Goal: Task Accomplishment & Management: Manage account settings

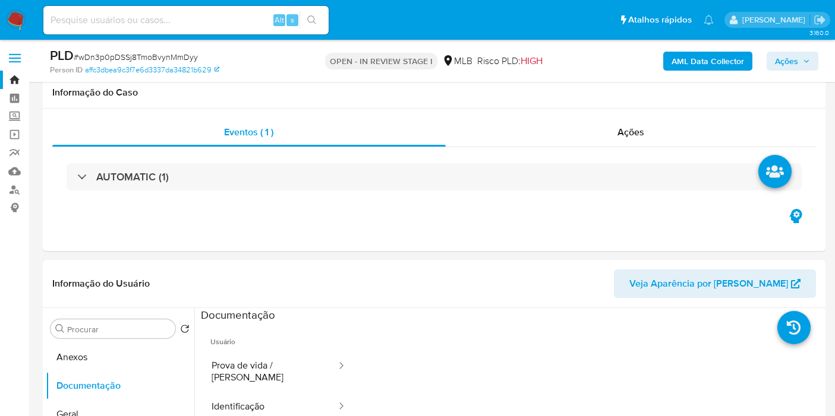
select select "10"
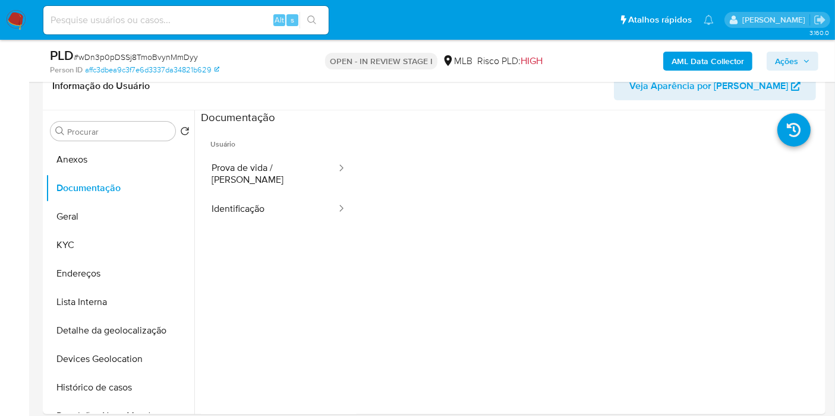
click at [109, 203] on button "Geral" at bounding box center [120, 217] width 148 height 29
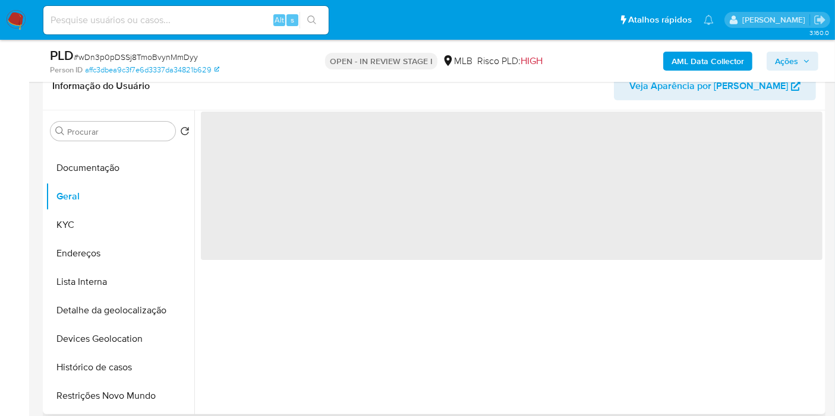
scroll to position [0, 0]
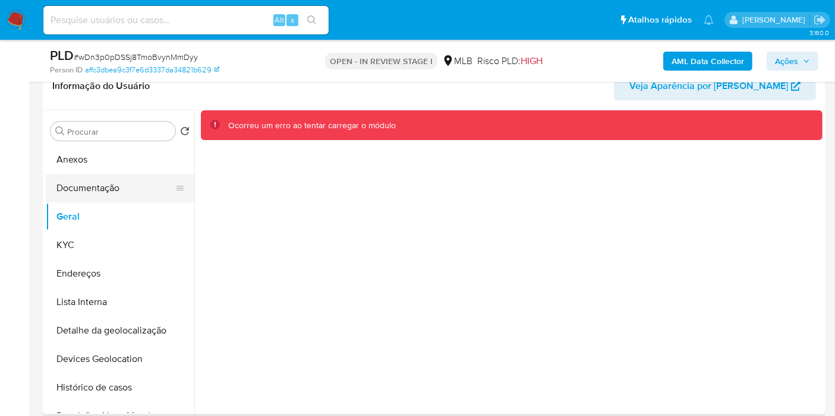
click at [84, 181] on button "Documentação" at bounding box center [115, 188] width 139 height 29
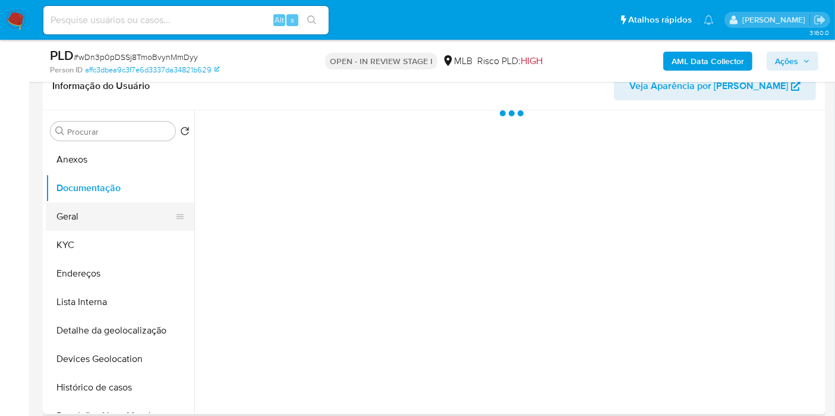
click at [93, 213] on button "Geral" at bounding box center [115, 217] width 139 height 29
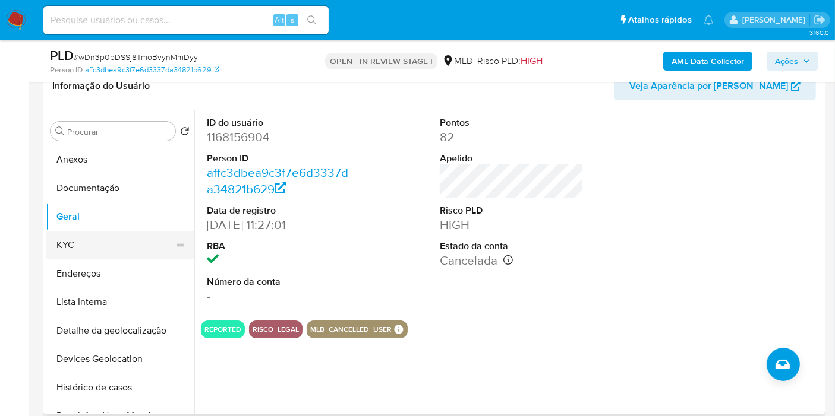
click at [84, 245] on button "KYC" at bounding box center [115, 245] width 139 height 29
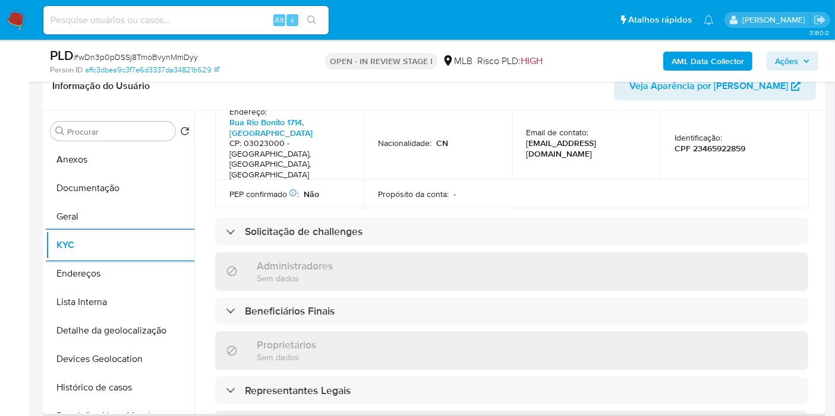
scroll to position [718, 0]
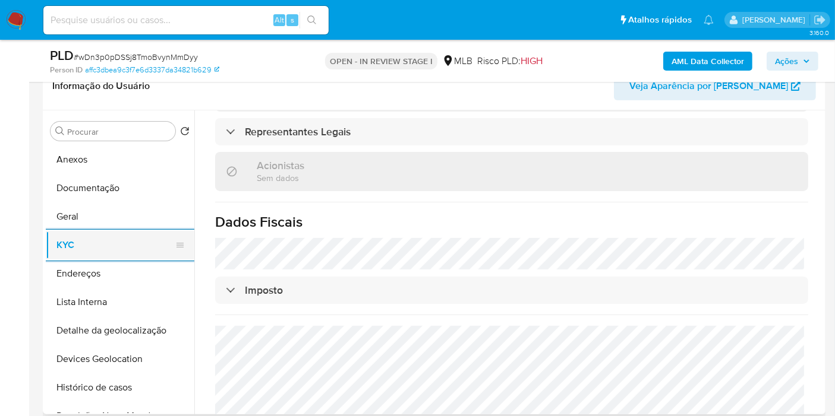
click at [136, 257] on button "KYC" at bounding box center [115, 245] width 139 height 29
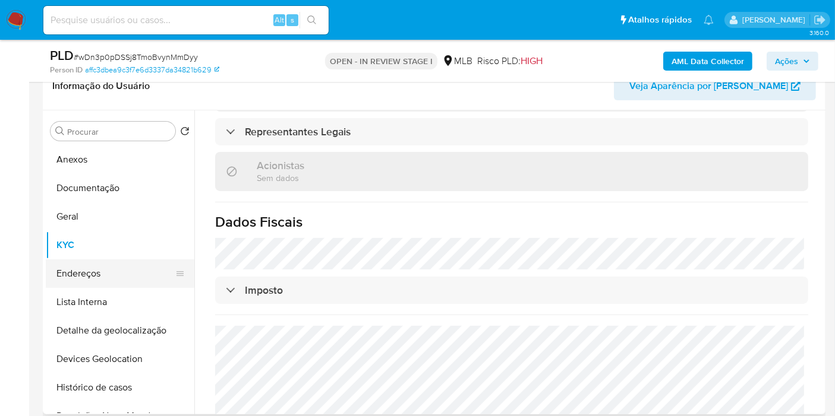
click at [132, 268] on button "Endereços" at bounding box center [115, 274] width 139 height 29
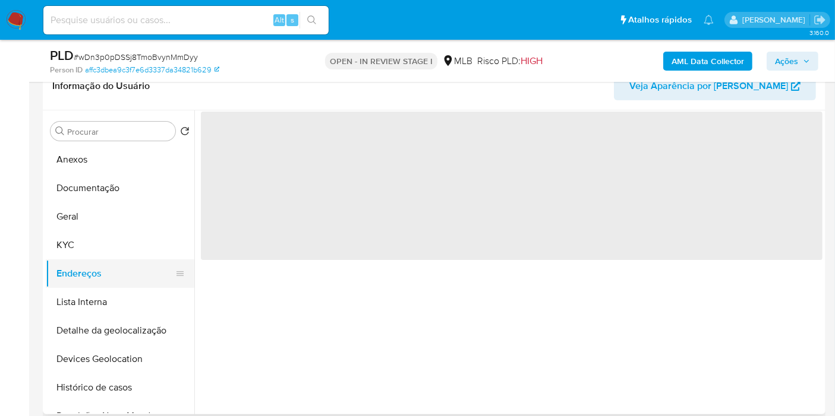
scroll to position [0, 0]
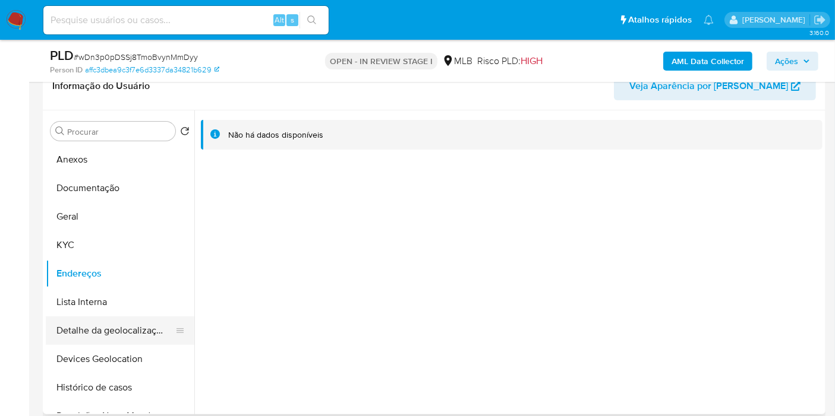
click at [95, 326] on button "Detalhe da geolocalização" at bounding box center [115, 331] width 139 height 29
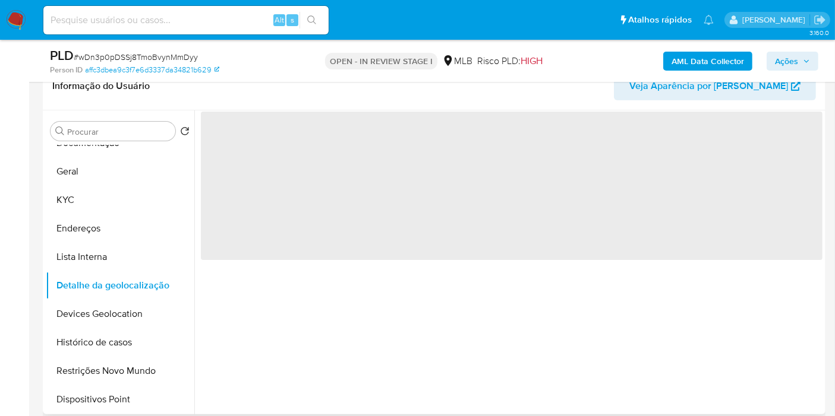
scroll to position [66, 0]
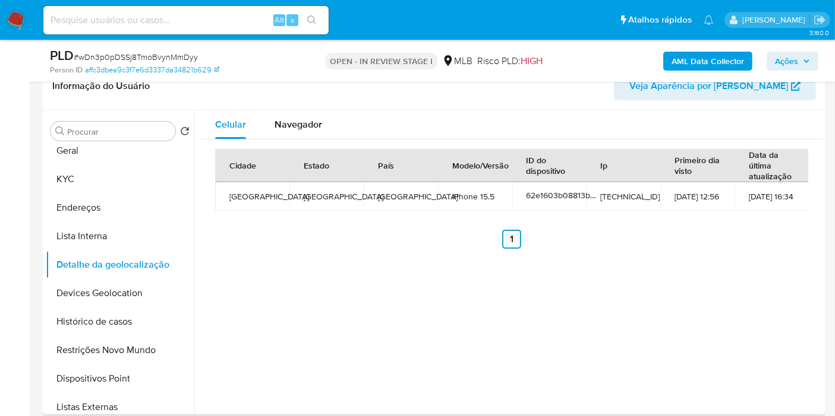
click at [236, 298] on div "Celular Navegador Cidade Estado País Modelo/Versão ID do dispositivo Ip Primeir…" at bounding box center [508, 262] width 628 height 304
click at [295, 114] on div "Navegador" at bounding box center [298, 124] width 48 height 29
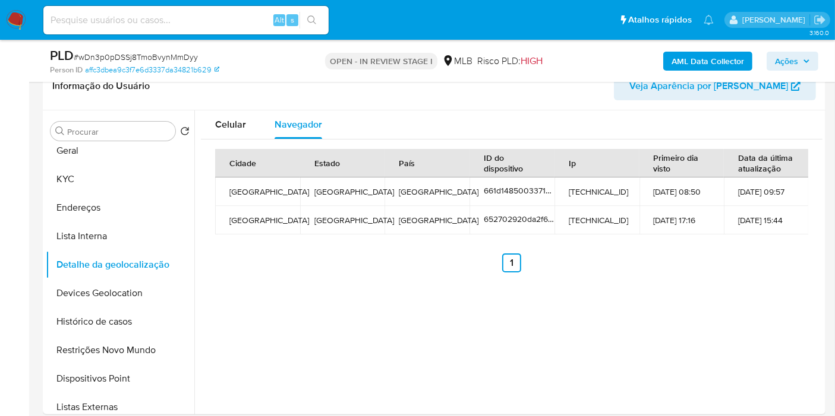
click at [779, 302] on div "Celular Navegador Cidade Estado País ID do dispositivo Ip Primeiro dia visto Da…" at bounding box center [508, 262] width 628 height 304
click at [121, 286] on button "Devices Geolocation" at bounding box center [115, 293] width 139 height 29
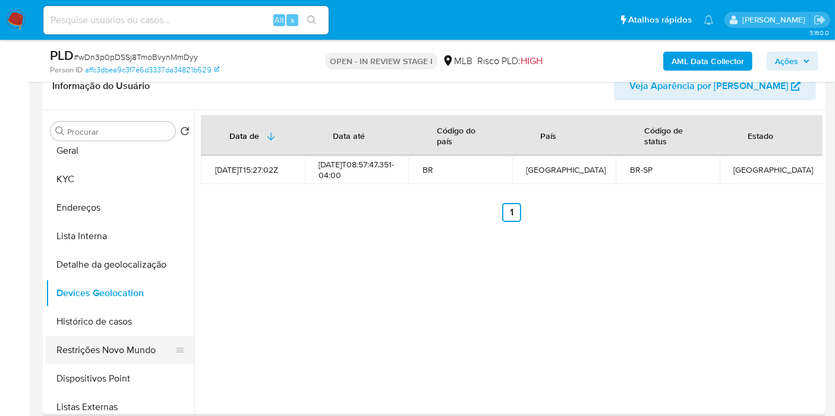
click at [117, 351] on button "Restrições Novo Mundo" at bounding box center [115, 350] width 139 height 29
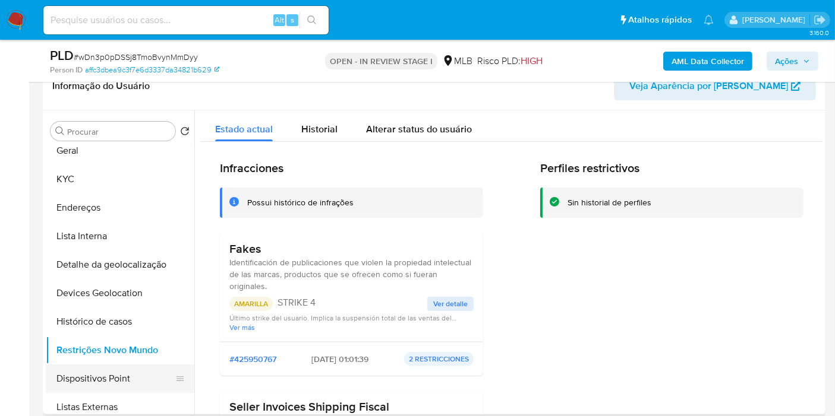
click at [106, 375] on button "Dispositivos Point" at bounding box center [115, 379] width 139 height 29
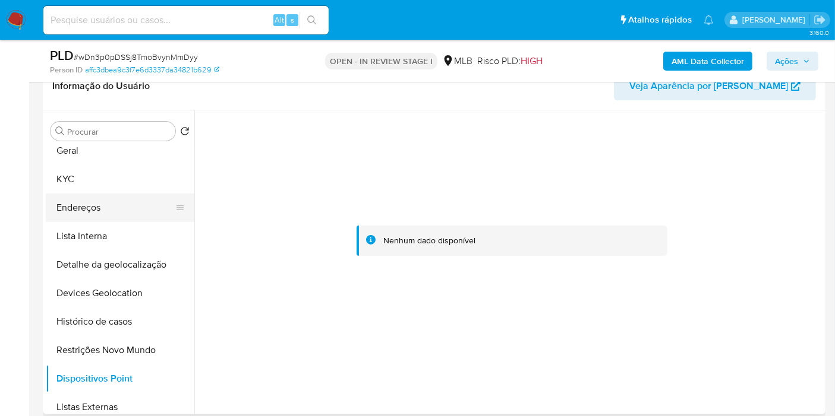
click at [117, 203] on button "Endereços" at bounding box center [115, 208] width 139 height 29
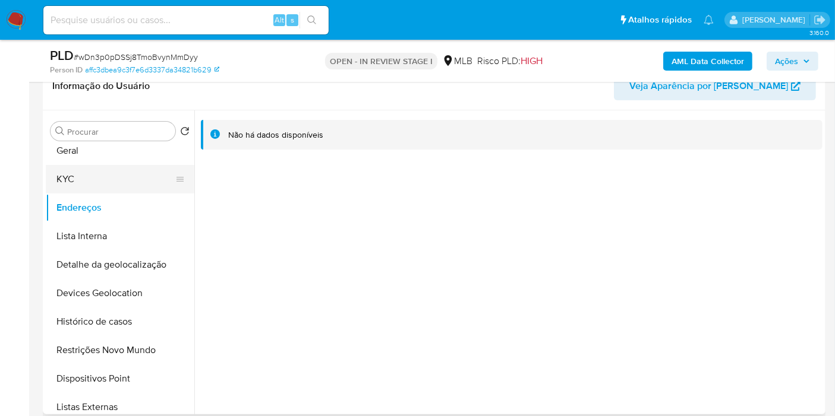
click at [69, 173] on button "KYC" at bounding box center [115, 179] width 139 height 29
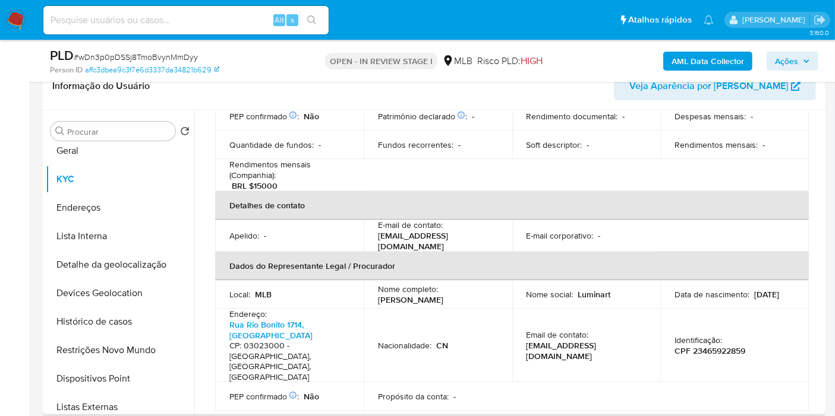
scroll to position [58, 0]
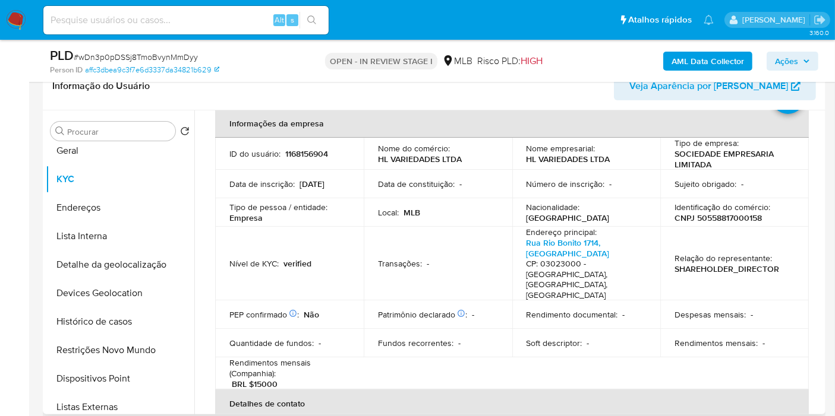
click at [730, 219] on p "CNPJ 50558817000158" at bounding box center [717, 218] width 87 height 11
copy p "50558817000158"
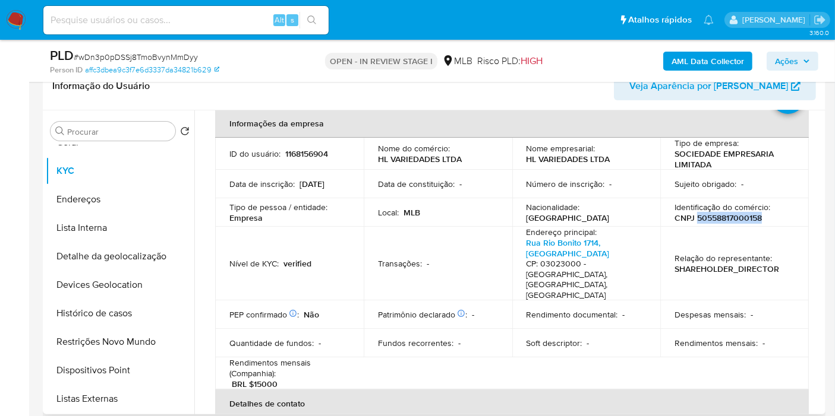
scroll to position [0, 0]
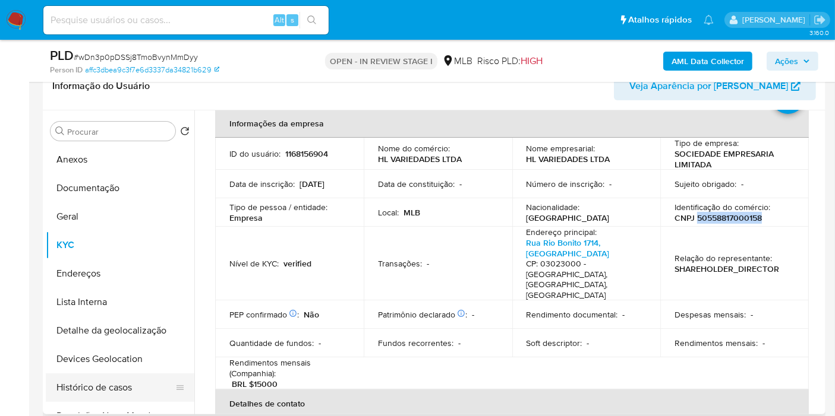
click at [94, 377] on button "Histórico de casos" at bounding box center [115, 388] width 139 height 29
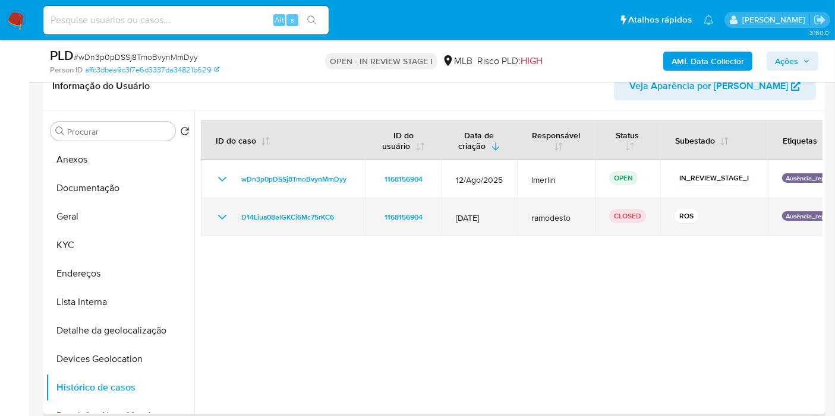
click at [217, 217] on icon "Mostrar/Ocultar" at bounding box center [222, 217] width 14 height 14
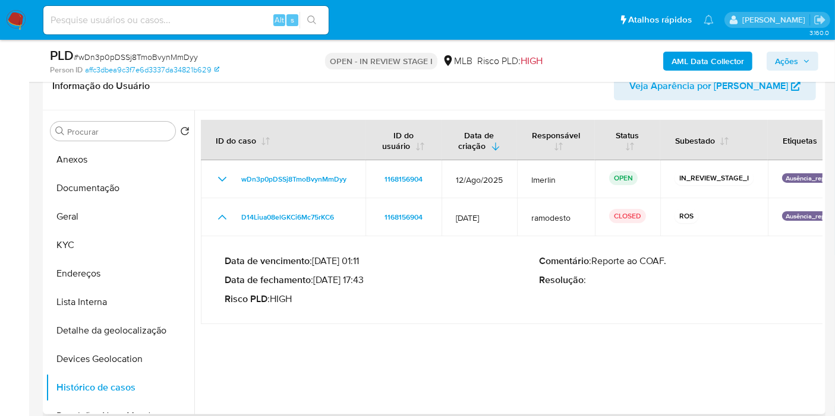
drag, startPoint x: 365, startPoint y: 277, endPoint x: 317, endPoint y: 279, distance: 48.1
click at [317, 279] on p "Data de fechamento : 12/08/2025 17:43" at bounding box center [382, 280] width 314 height 12
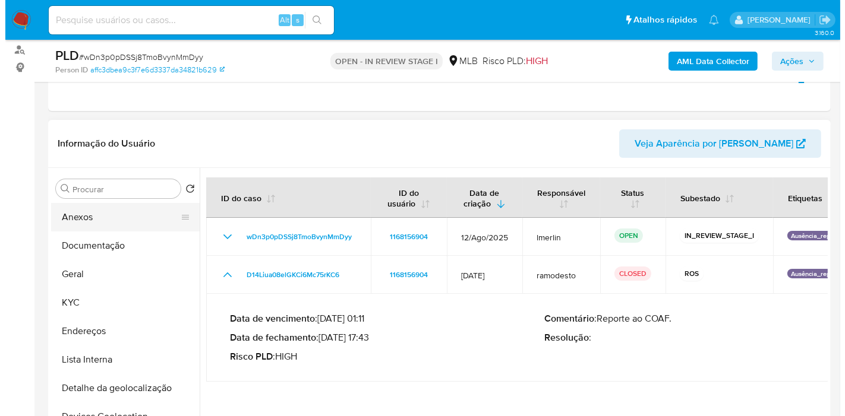
scroll to position [198, 0]
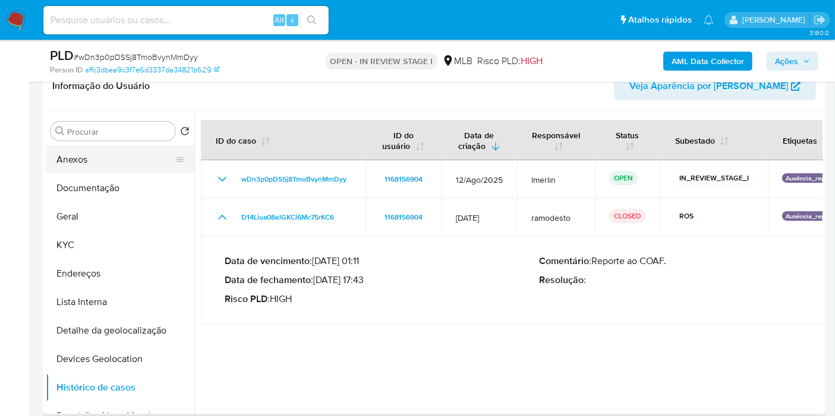
click at [127, 160] on button "Anexos" at bounding box center [115, 160] width 139 height 29
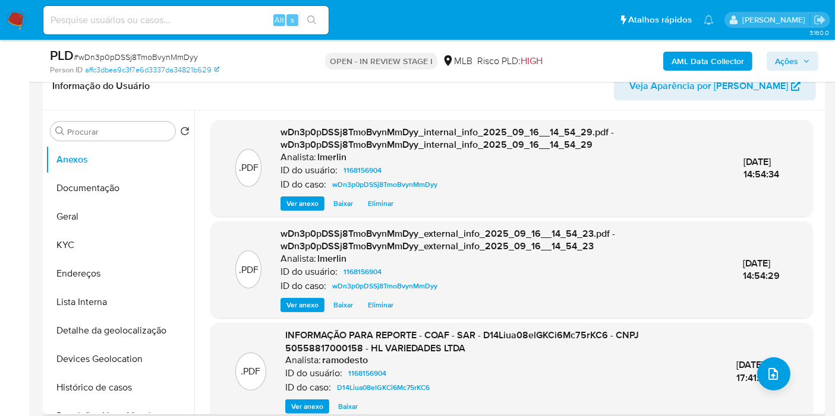
click at [299, 403] on span "Ver anexo" at bounding box center [307, 407] width 32 height 12
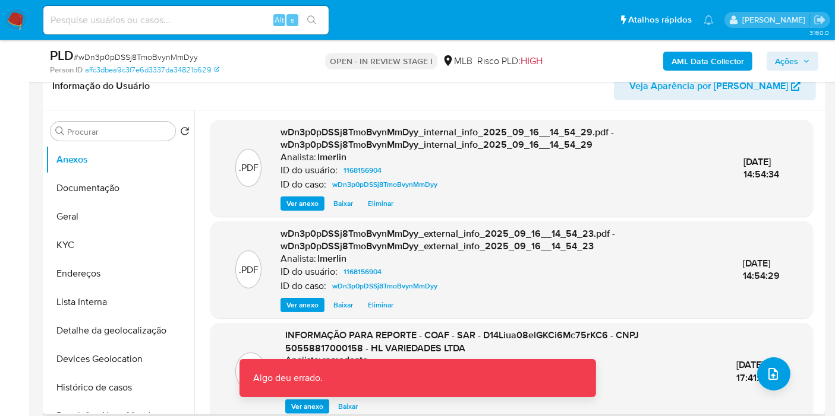
click at [304, 403] on span "Ver anexo" at bounding box center [307, 407] width 32 height 12
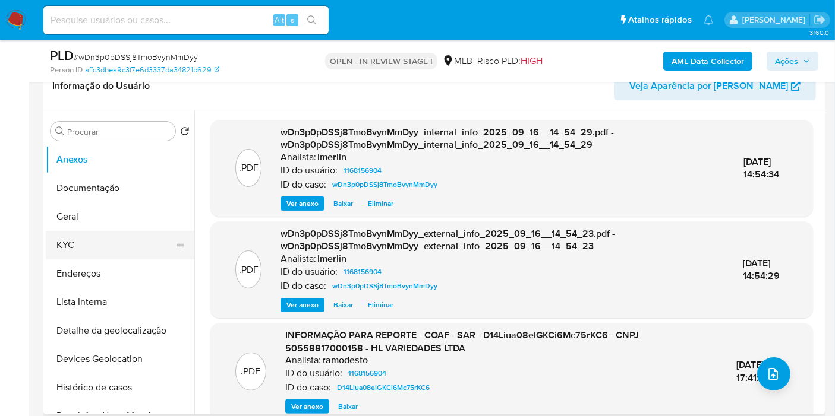
click at [106, 232] on button "KYC" at bounding box center [115, 245] width 139 height 29
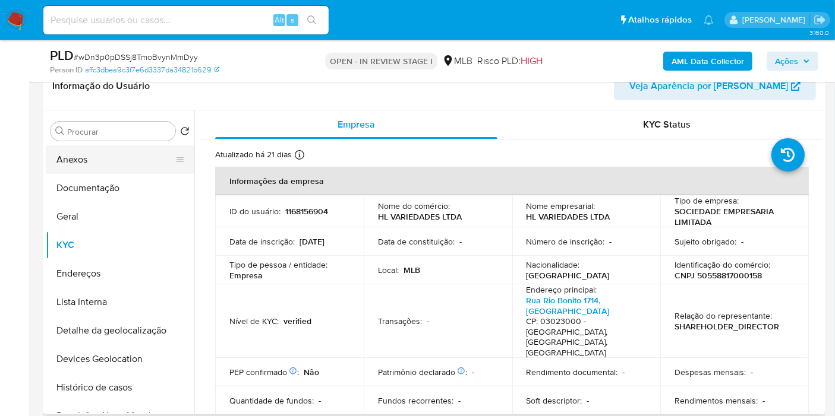
click at [83, 160] on button "Anexos" at bounding box center [115, 160] width 139 height 29
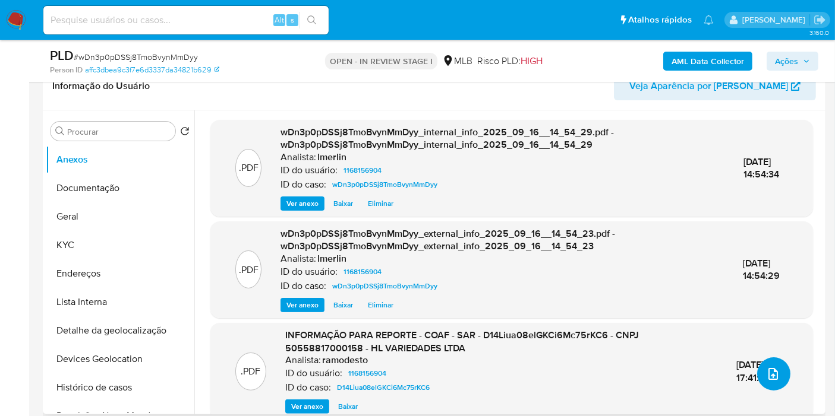
click at [766, 375] on icon "upload-file" at bounding box center [773, 374] width 14 height 14
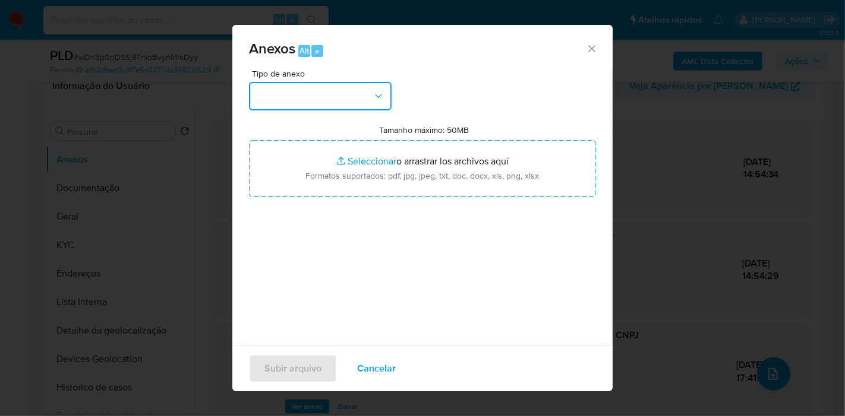
click at [346, 96] on button "button" at bounding box center [320, 96] width 143 height 29
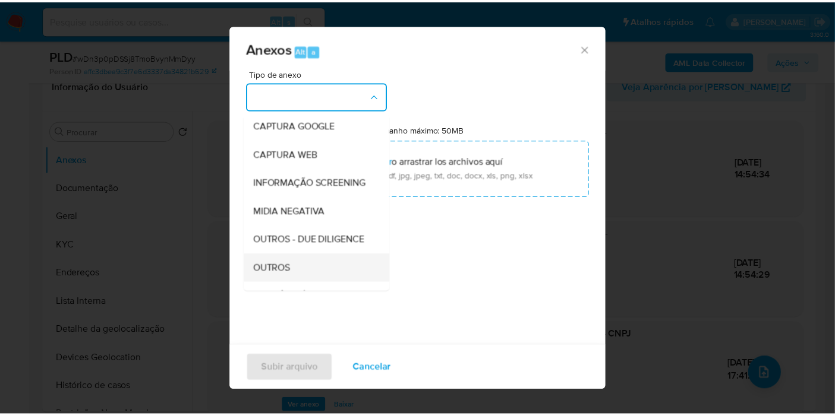
scroll to position [132, 0]
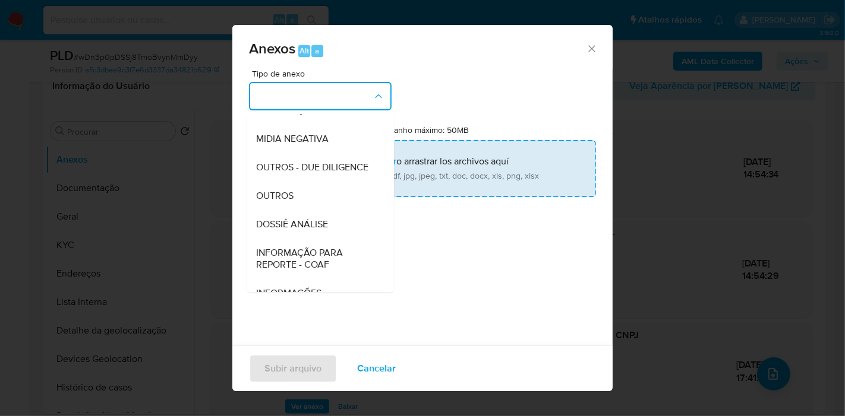
click at [326, 239] on div "DOSSIÊ ANÁLISE" at bounding box center [316, 224] width 121 height 29
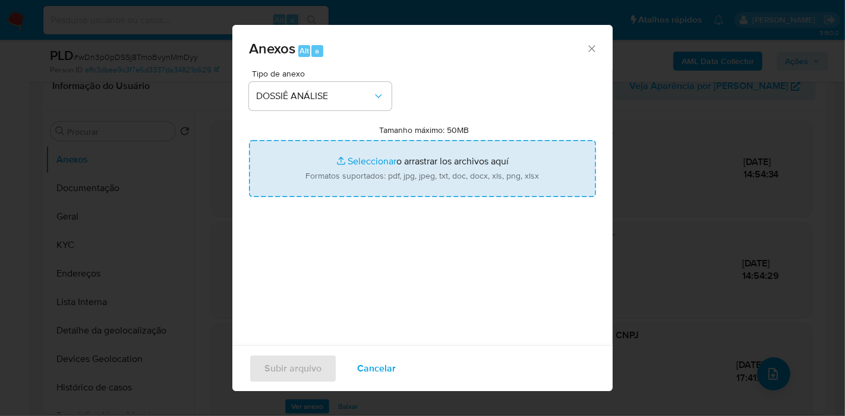
click at [393, 156] on input "Tamanho máximo: 50MB Seleccionar archivos" at bounding box center [422, 168] width 347 height 57
type input "C:\fakepath\Mulan 1168156904_2025_09_17_07_39_38.xlsx"
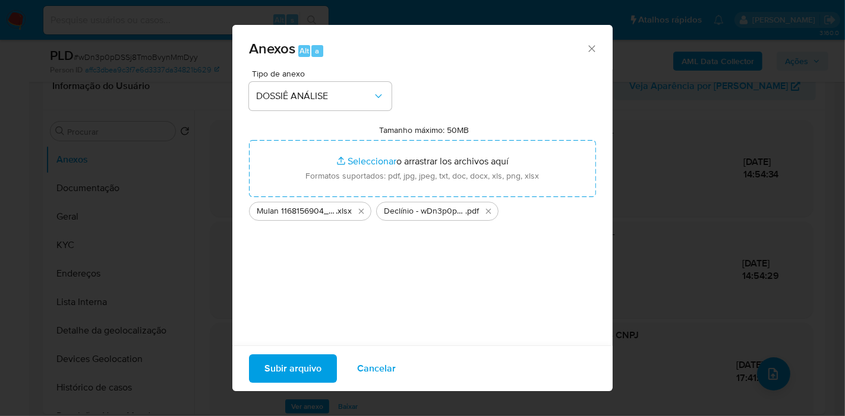
click at [299, 369] on span "Subir arquivo" at bounding box center [292, 369] width 57 height 26
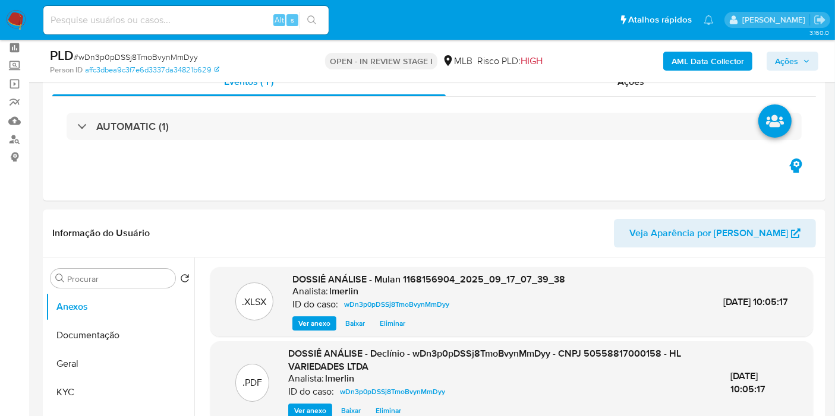
scroll to position [0, 0]
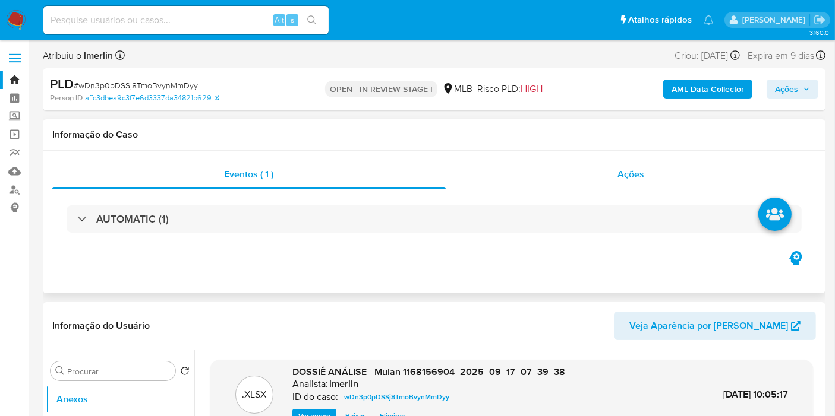
click at [670, 167] on div "Ações" at bounding box center [630, 174] width 371 height 29
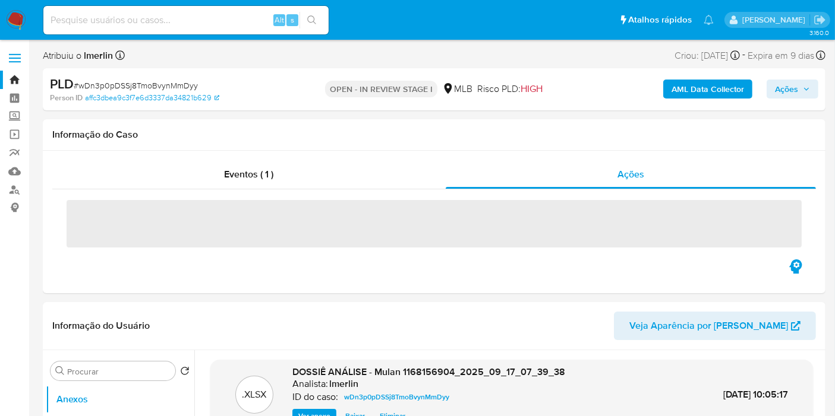
click at [792, 86] on span "Ações" at bounding box center [786, 89] width 23 height 19
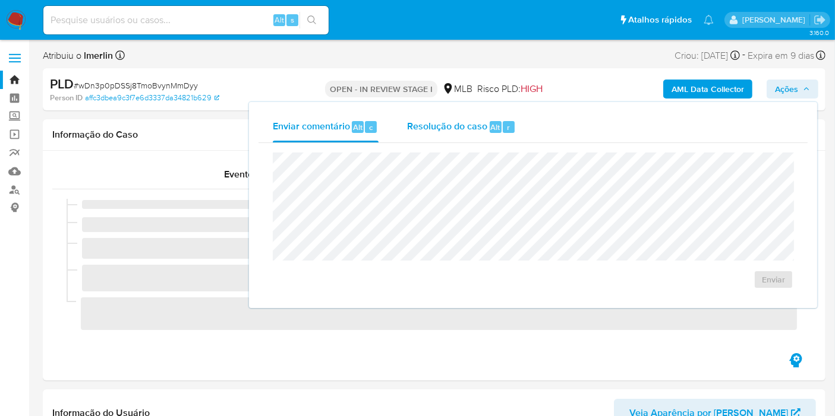
click at [459, 128] on span "Resolução do caso" at bounding box center [447, 127] width 80 height 14
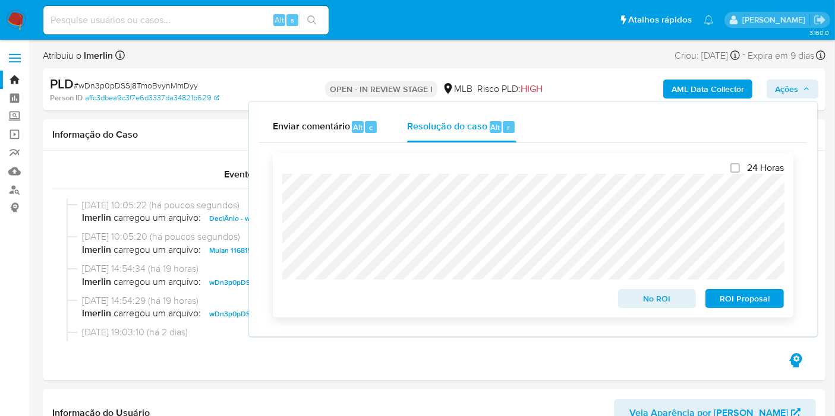
click at [630, 302] on span "No ROI" at bounding box center [657, 298] width 62 height 17
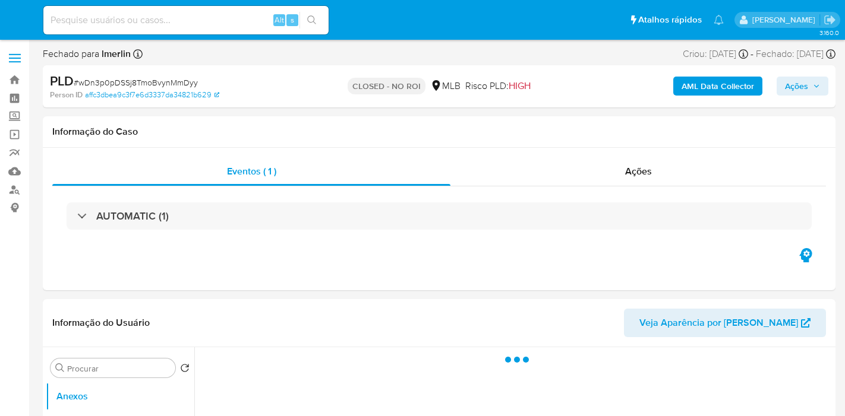
select select "10"
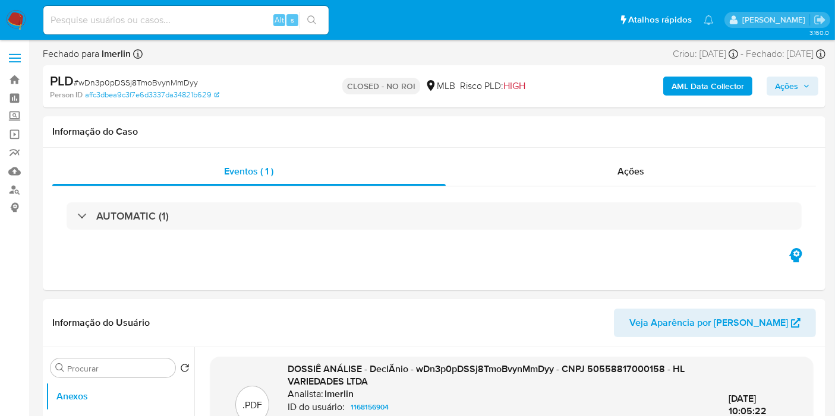
click at [245, 26] on input at bounding box center [185, 19] width 285 height 15
paste input "6r7oLOdaatt6Bh9CJzDF5UDs"
type input "6r7oLOdaatt6Bh9CJzDF5UDs"
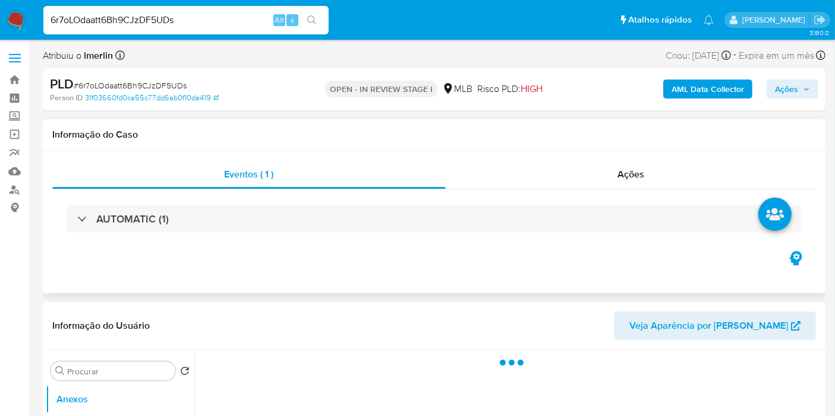
select select "10"
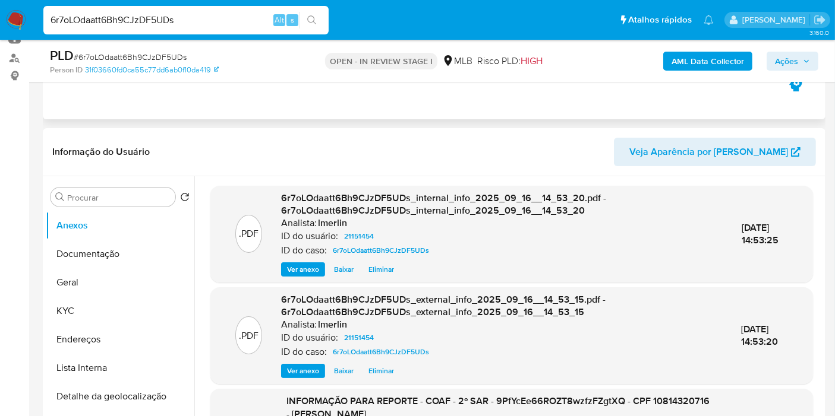
scroll to position [264, 0]
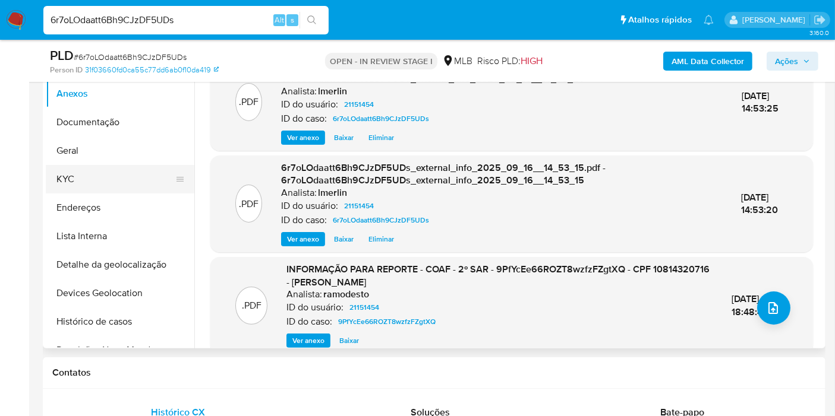
click at [131, 176] on button "KYC" at bounding box center [115, 179] width 139 height 29
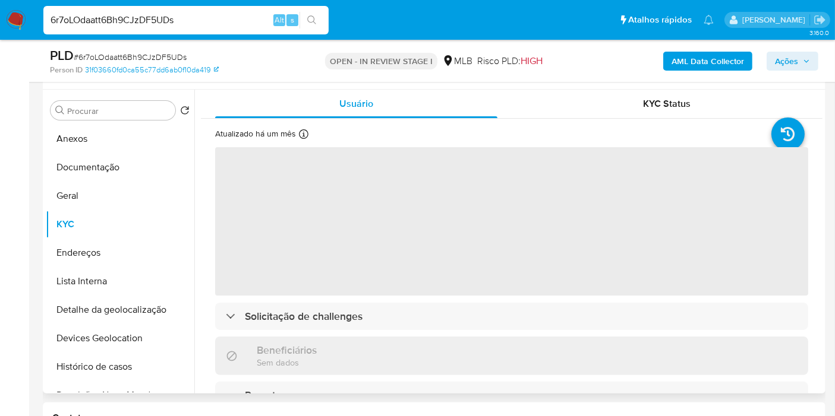
scroll to position [198, 0]
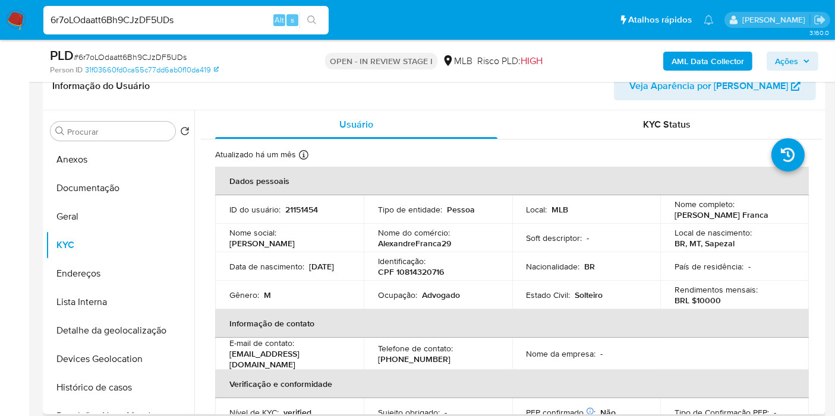
click at [429, 274] on p "CPF 10814320716" at bounding box center [411, 272] width 66 height 11
copy p "10814320716"
click at [137, 388] on button "Histórico de casos" at bounding box center [115, 388] width 139 height 29
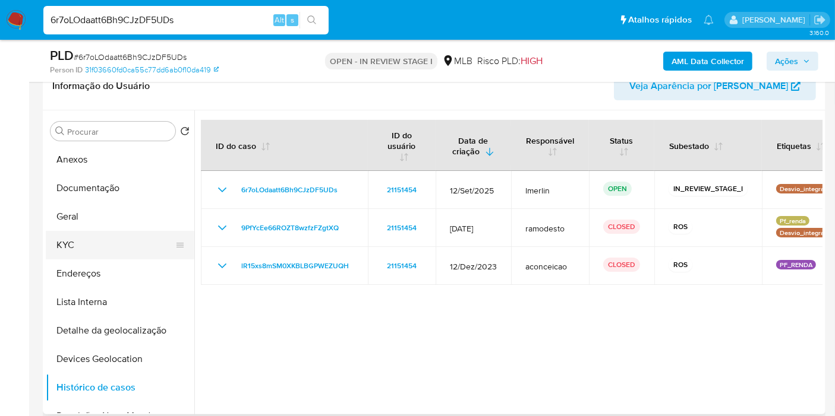
click at [96, 238] on button "KYC" at bounding box center [115, 245] width 139 height 29
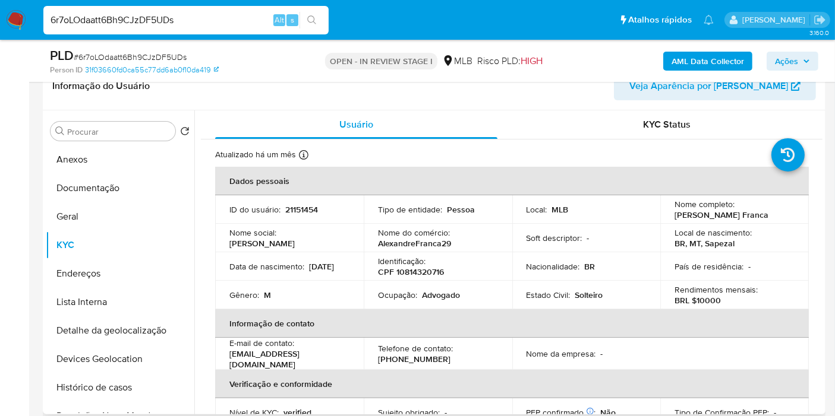
click at [439, 299] on p "Advogado" at bounding box center [441, 295] width 38 height 11
copy p "Advogado"
drag, startPoint x: 671, startPoint y: 212, endPoint x: 721, endPoint y: 221, distance: 50.1
click at [721, 220] on p "Carlos Alexandre Alvarenga Franca" at bounding box center [721, 215] width 94 height 11
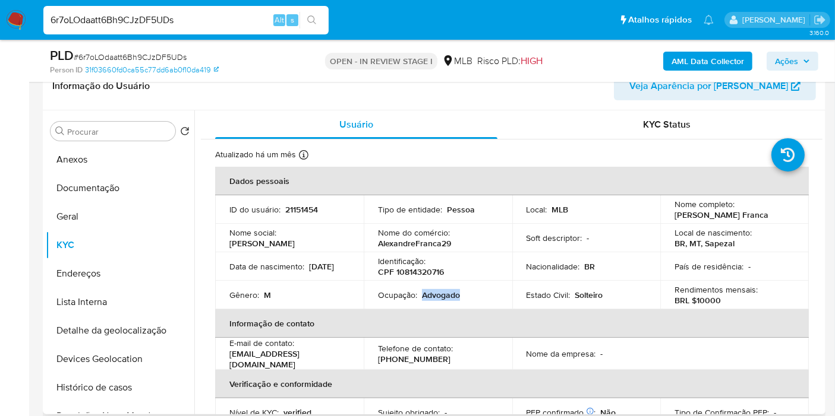
copy p "Carlos Alexandre Alvarenga Franca"
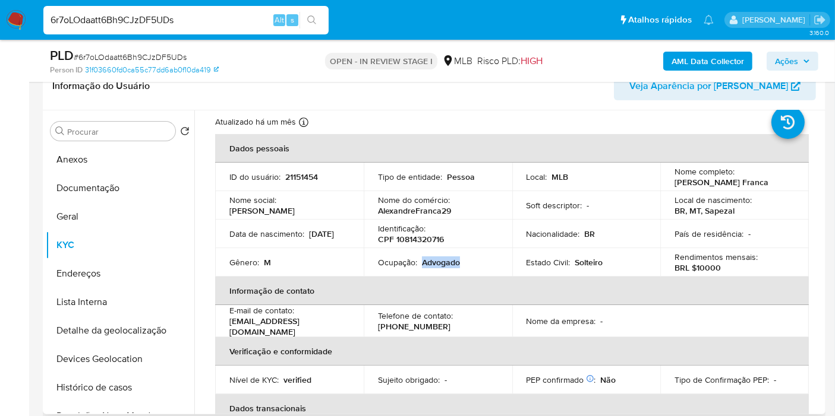
scroll to position [0, 0]
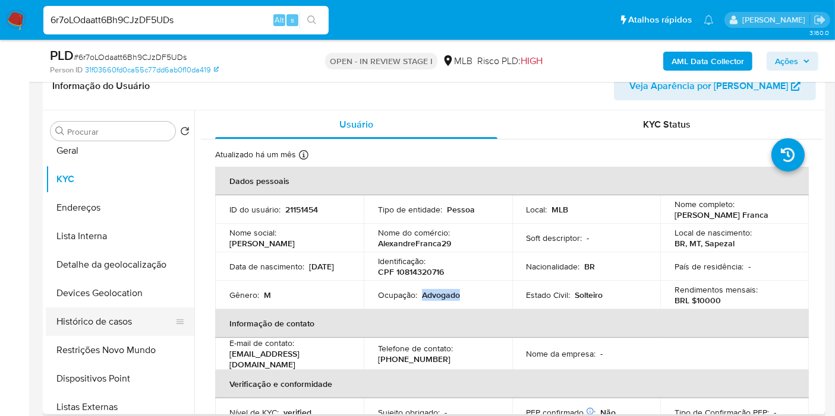
click at [126, 327] on button "Histórico de casos" at bounding box center [115, 322] width 139 height 29
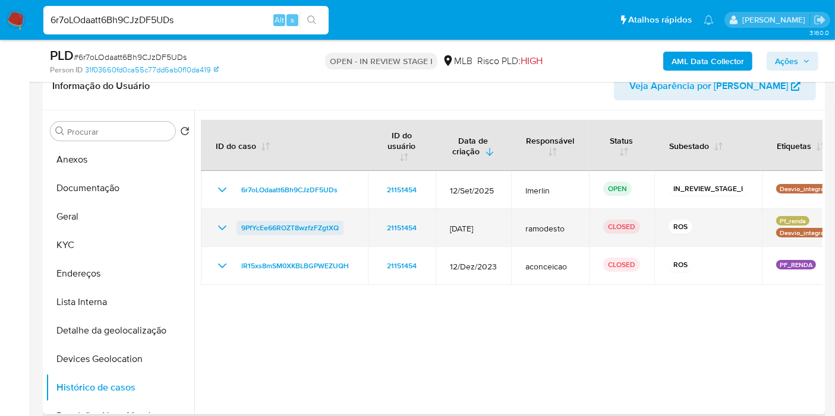
click at [267, 222] on span "9PfYcEe66ROZT8wzfzFZgtXQ" at bounding box center [289, 228] width 97 height 14
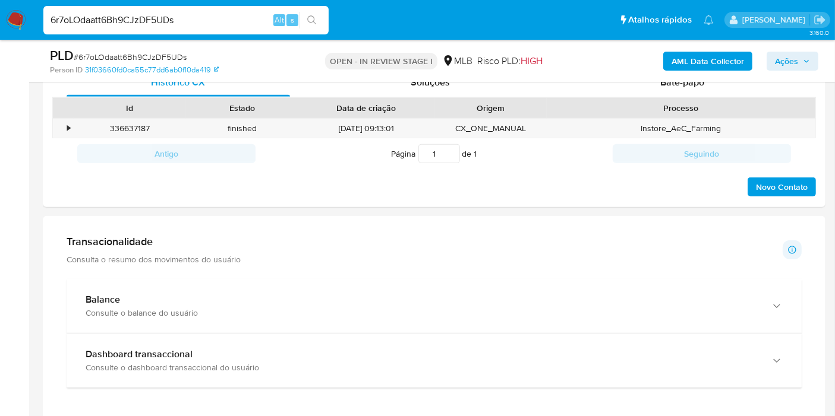
click at [146, 299] on div "Balance" at bounding box center [422, 300] width 673 height 12
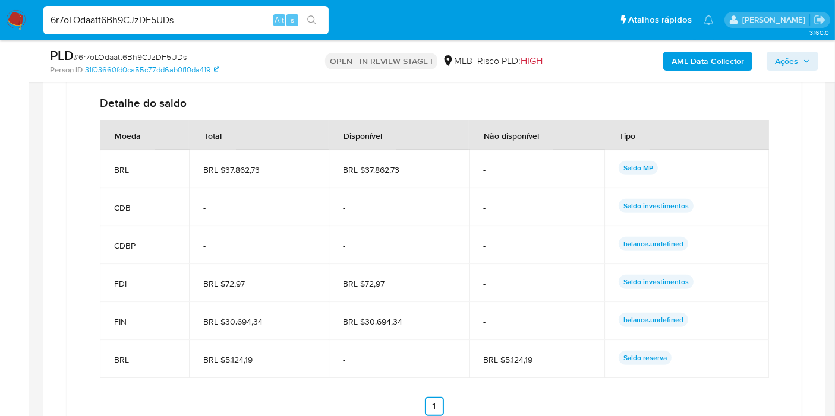
scroll to position [1320, 0]
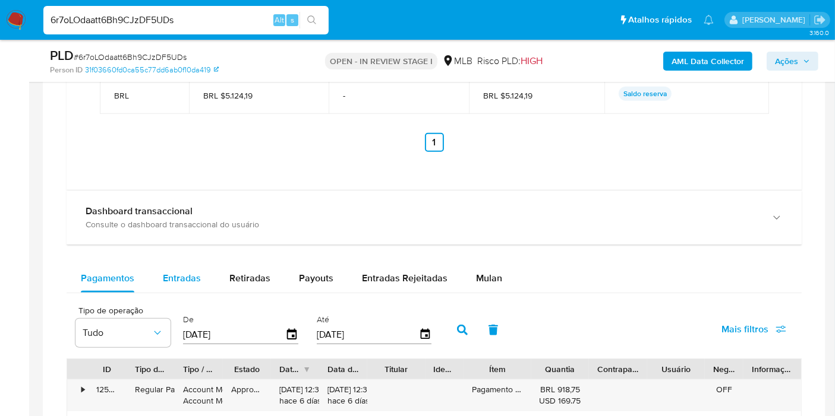
click at [191, 283] on div "Entradas" at bounding box center [182, 278] width 38 height 29
select select "10"
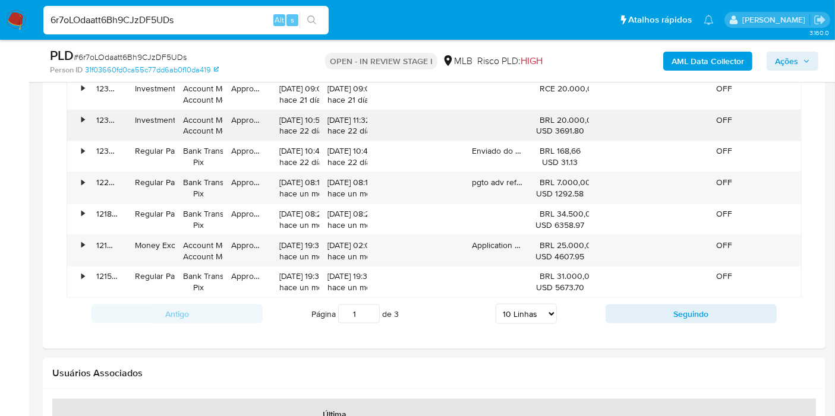
scroll to position [1715, 0]
click at [653, 311] on button "Seguindo" at bounding box center [690, 314] width 171 height 19
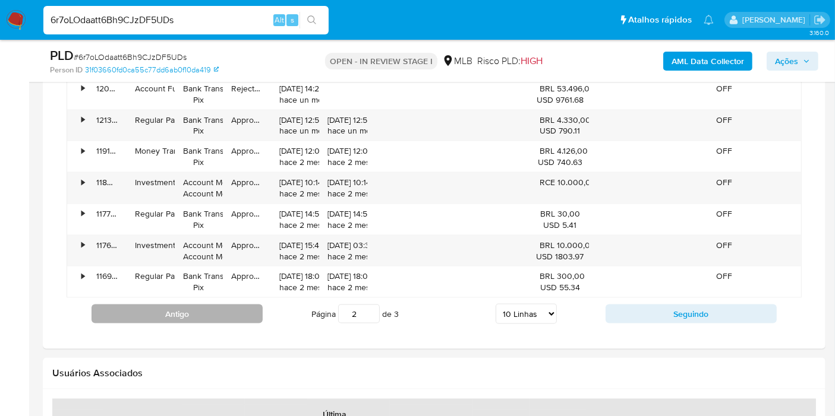
click at [181, 316] on button "Antigo" at bounding box center [176, 314] width 171 height 19
type input "1"
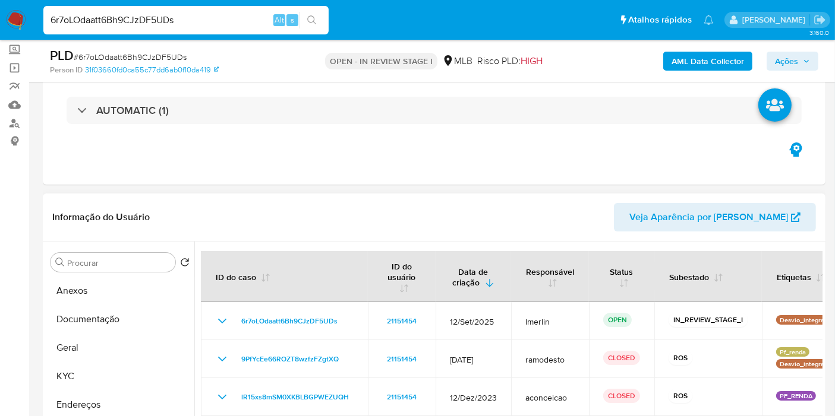
scroll to position [66, 0]
click at [115, 372] on button "KYC" at bounding box center [115, 377] width 139 height 29
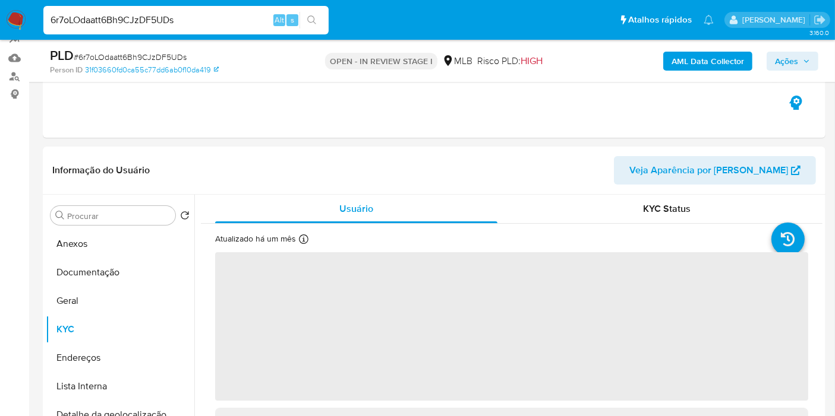
scroll to position [132, 0]
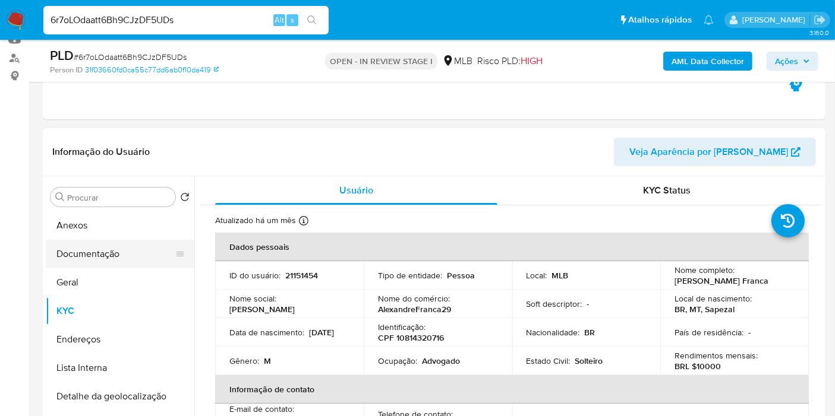
click at [59, 255] on button "Documentação" at bounding box center [115, 254] width 139 height 29
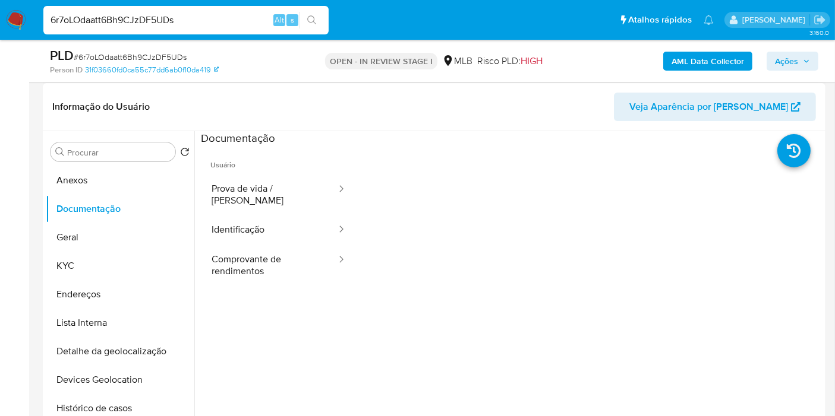
scroll to position [198, 0]
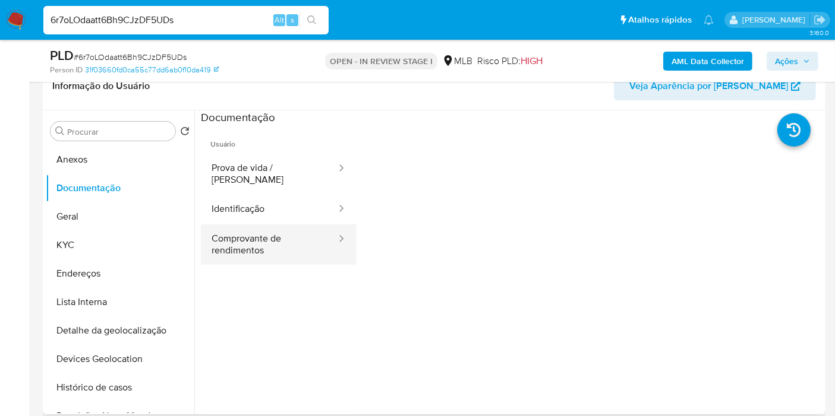
click at [234, 225] on button "Comprovante de rendimentos" at bounding box center [269, 245] width 137 height 40
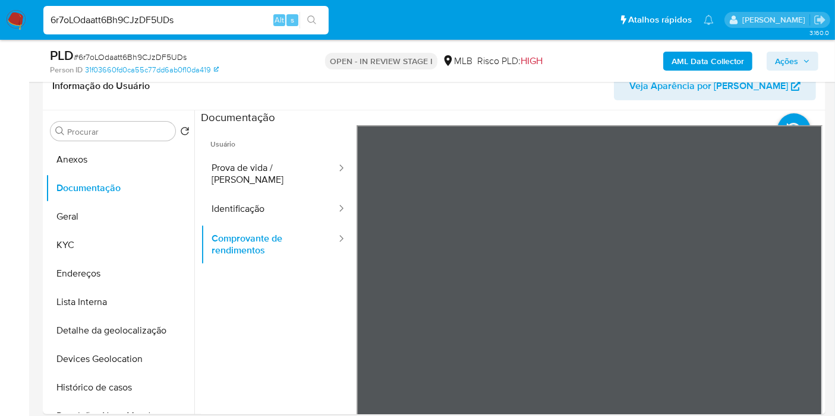
click at [512, 114] on section at bounding box center [511, 307] width 621 height 395
click at [487, 100] on div "Informação do Usuário Veja Aparência por Pessoa Procurar Retornar ao pedido pad…" at bounding box center [434, 238] width 782 height 352
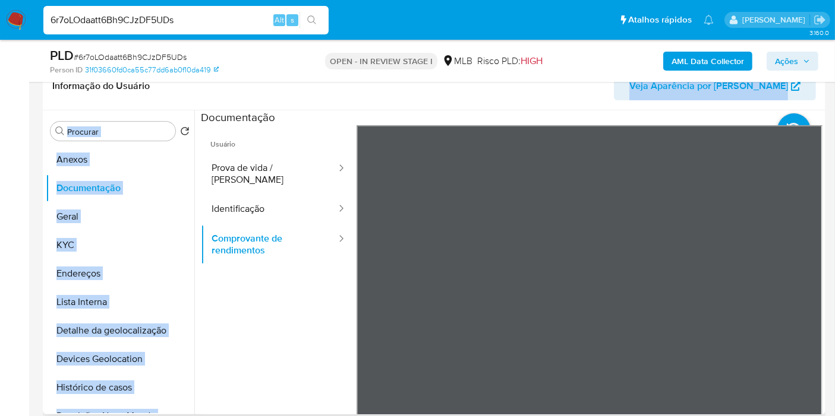
click at [487, 126] on div "Informação do Usuário Veja Aparência por Pessoa Procurar Retornar ao pedido pad…" at bounding box center [434, 238] width 782 height 352
click at [116, 232] on button "KYC" at bounding box center [115, 245] width 139 height 29
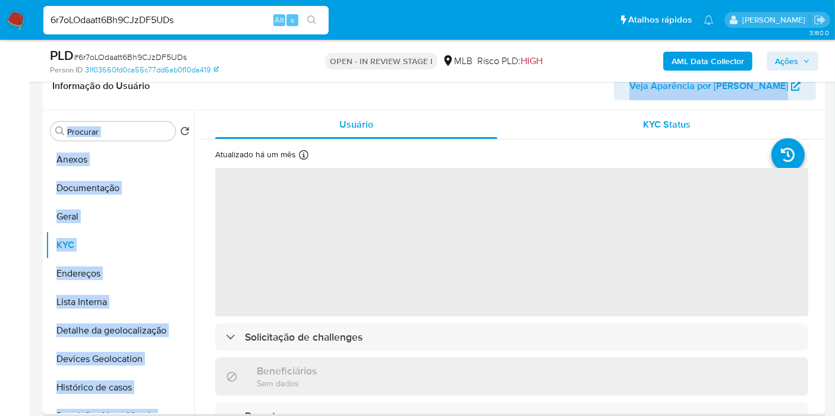
click at [665, 114] on div "KYC Status" at bounding box center [667, 124] width 282 height 29
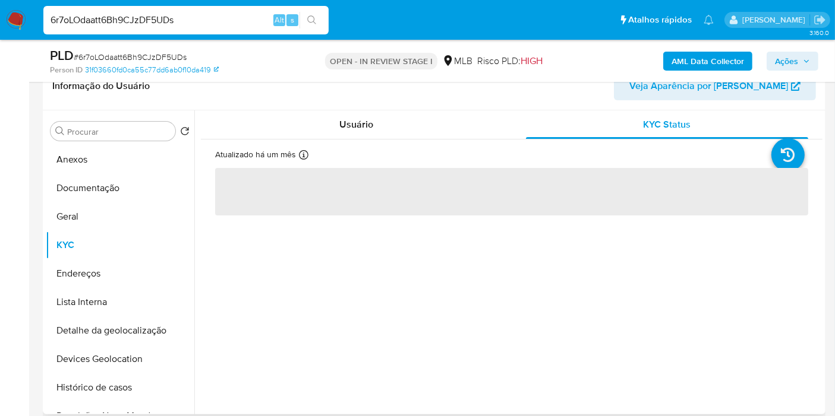
click at [485, 173] on span "‌" at bounding box center [511, 192] width 593 height 48
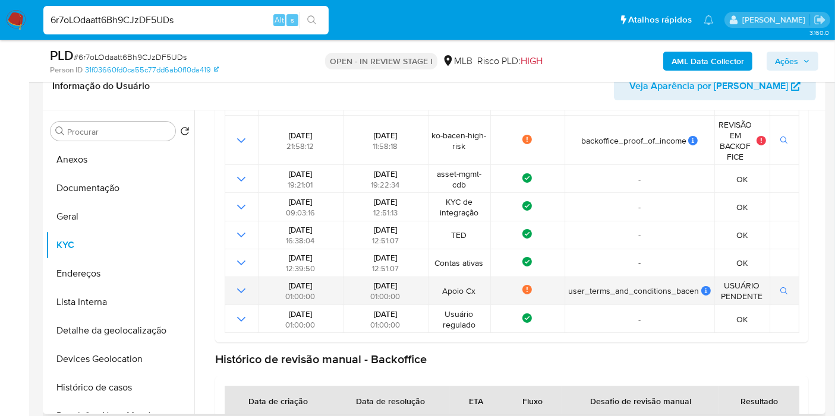
scroll to position [306, 0]
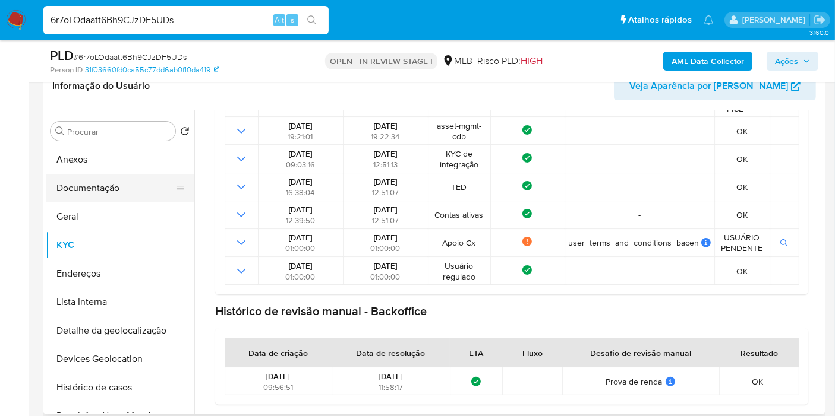
click at [116, 197] on button "Documentação" at bounding box center [115, 188] width 139 height 29
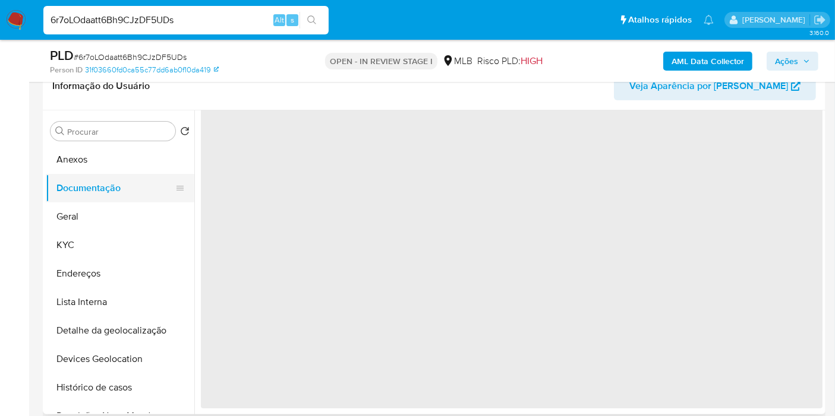
scroll to position [0, 0]
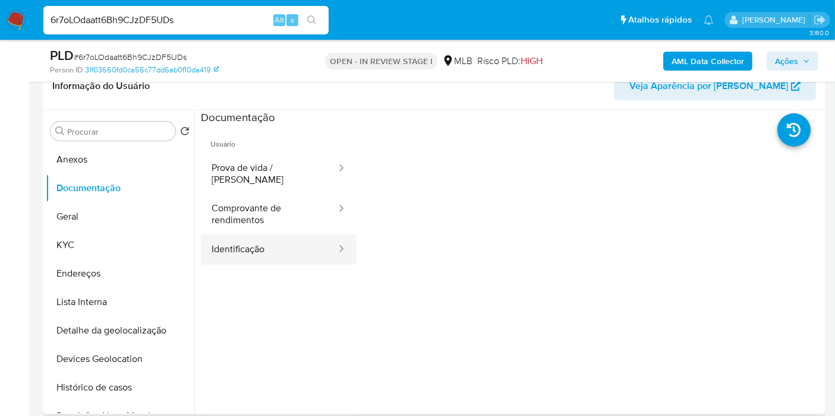
click at [289, 250] on button "Identificação" at bounding box center [269, 250] width 137 height 30
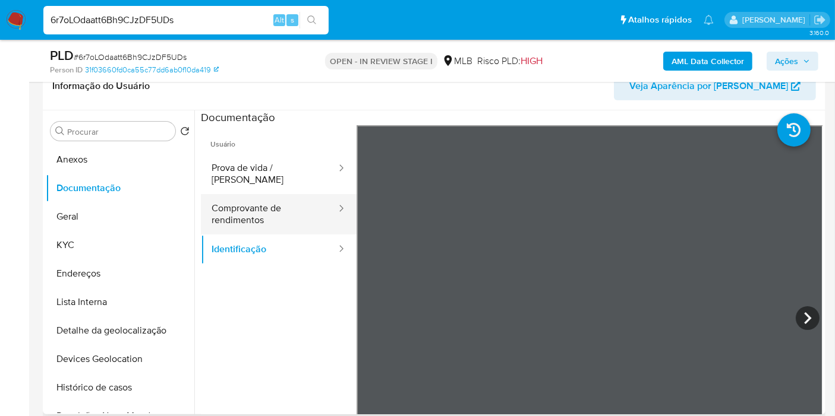
click at [284, 194] on button "Comprovante de rendimentos" at bounding box center [269, 214] width 137 height 40
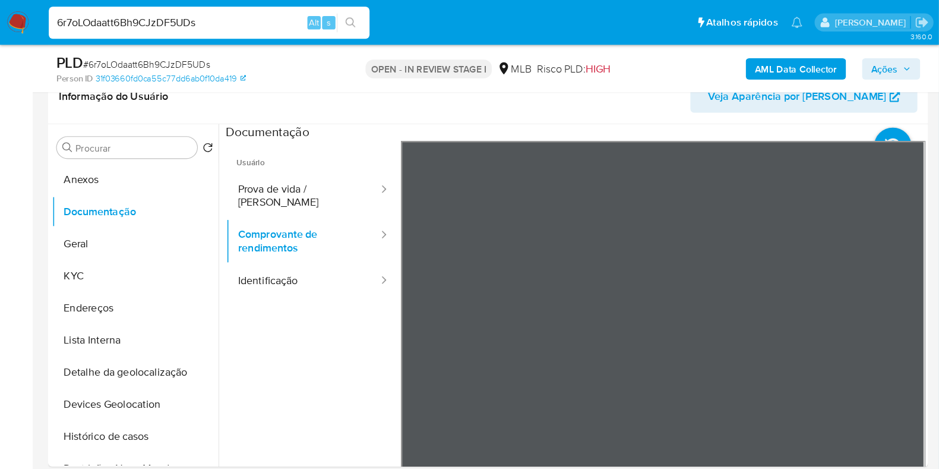
scroll to position [198, 0]
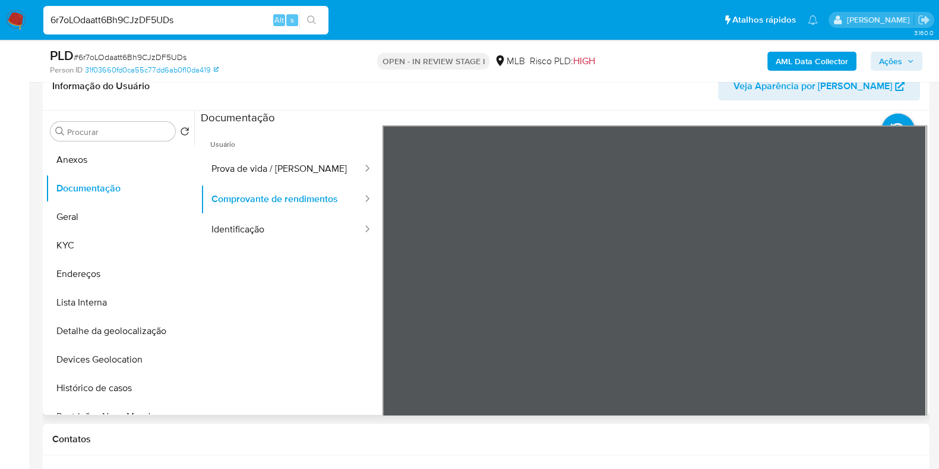
drag, startPoint x: 801, startPoint y: 4, endPoint x: 255, endPoint y: 298, distance: 620.0
click at [255, 298] on ul "Usuário Prova de vida / Selfie Comprovante de rendimentos Identificação" at bounding box center [292, 296] width 182 height 342
click at [844, 121] on icon at bounding box center [897, 129] width 33 height 33
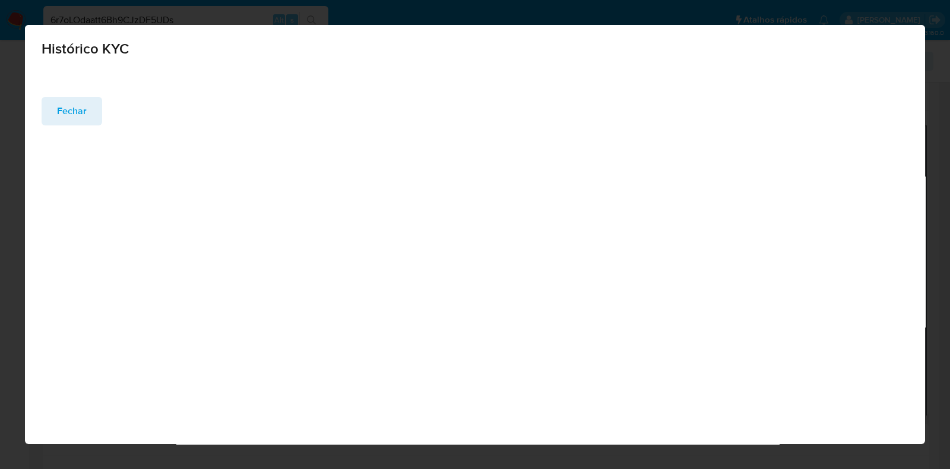
click at [85, 106] on span "Fechar" at bounding box center [72, 111] width 30 height 26
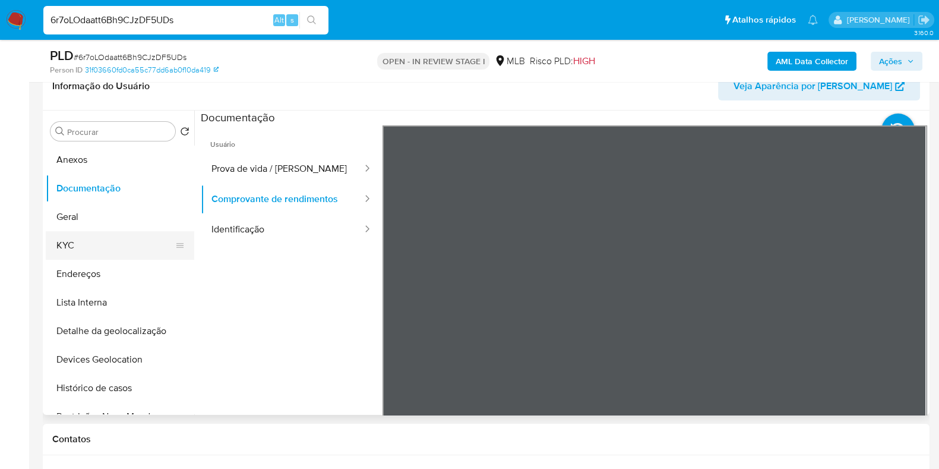
click at [93, 256] on button "KYC" at bounding box center [115, 245] width 139 height 29
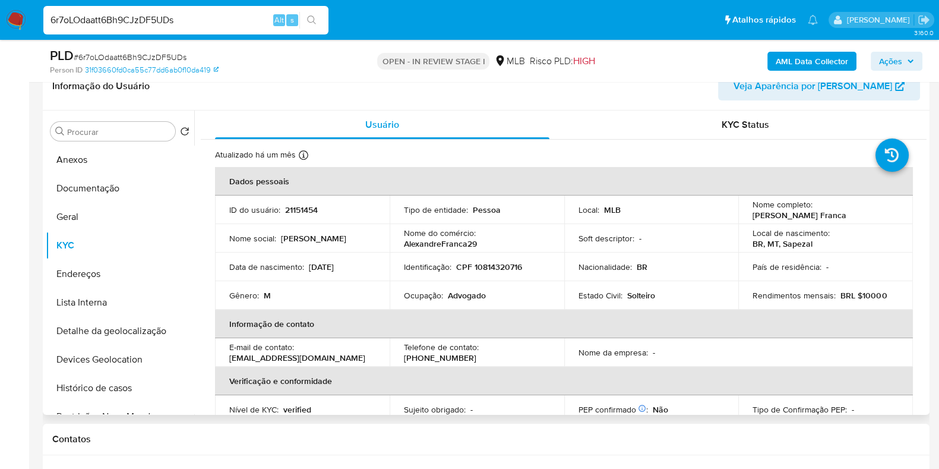
click at [312, 207] on p "21151454" at bounding box center [301, 209] width 33 height 11
copy p "21151454"
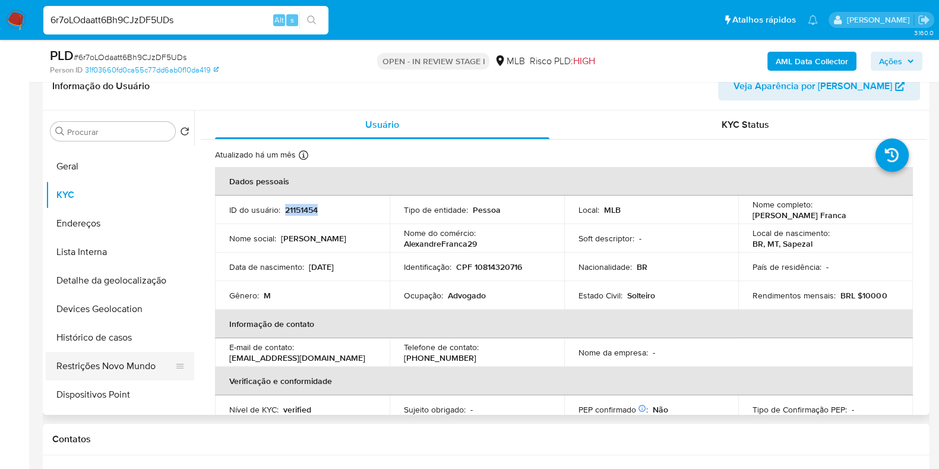
scroll to position [74, 0]
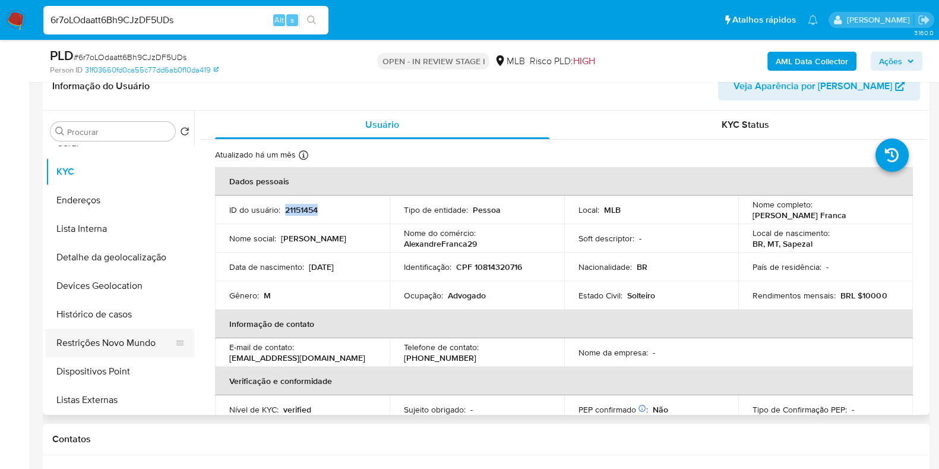
click at [132, 353] on button "Restrições Novo Mundo" at bounding box center [115, 342] width 139 height 29
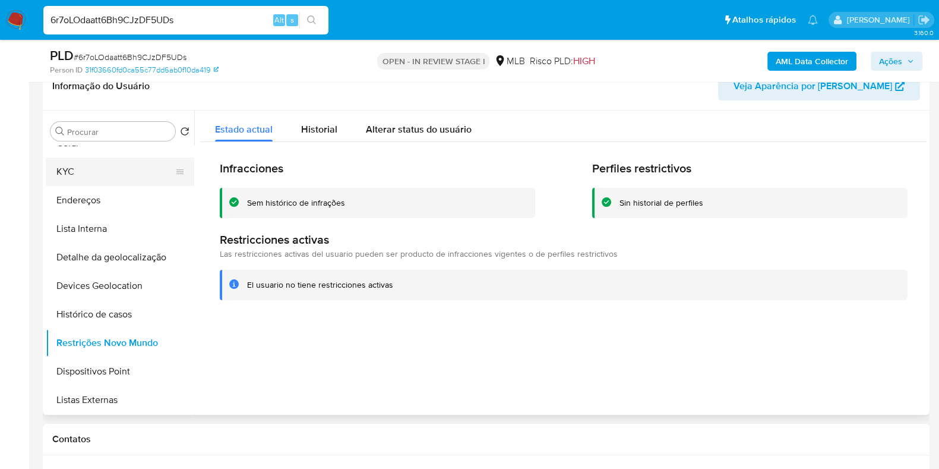
click at [119, 173] on button "KYC" at bounding box center [115, 171] width 139 height 29
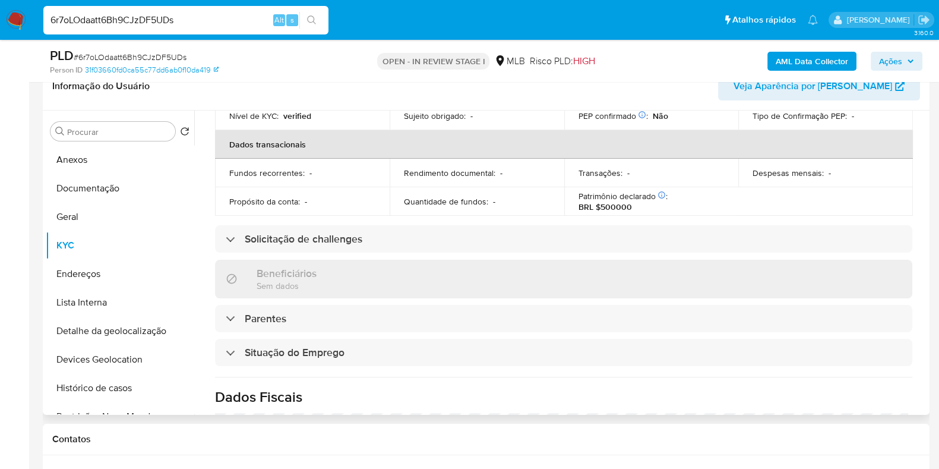
scroll to position [516, 0]
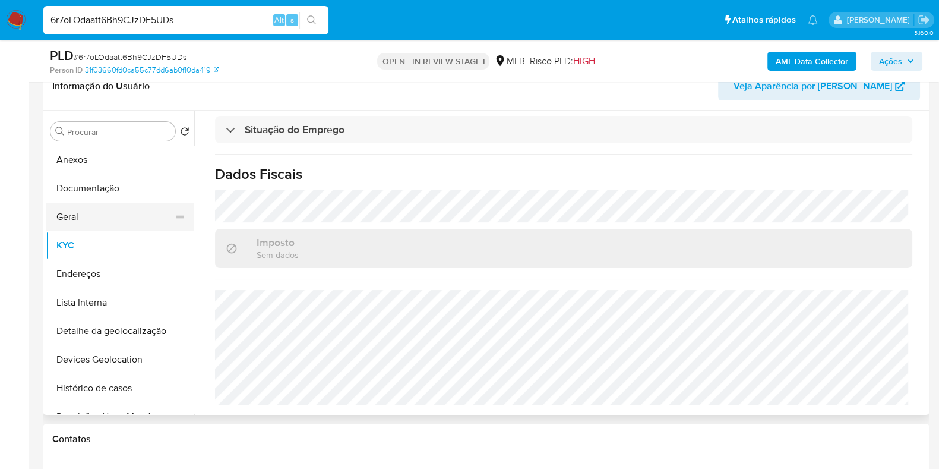
click at [67, 222] on button "Geral" at bounding box center [115, 217] width 139 height 29
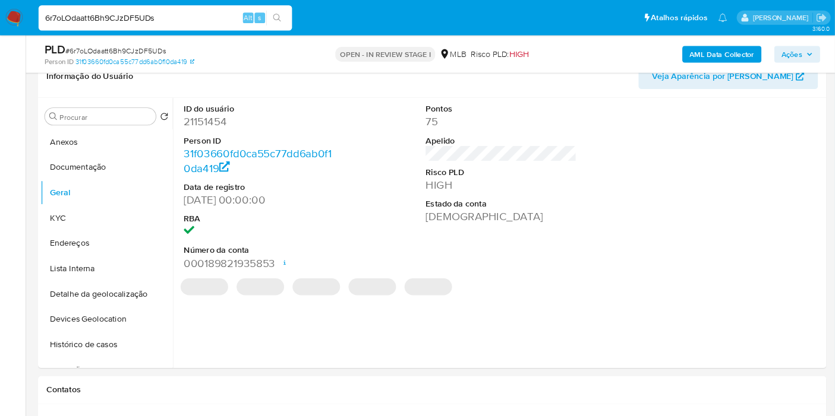
scroll to position [198, 0]
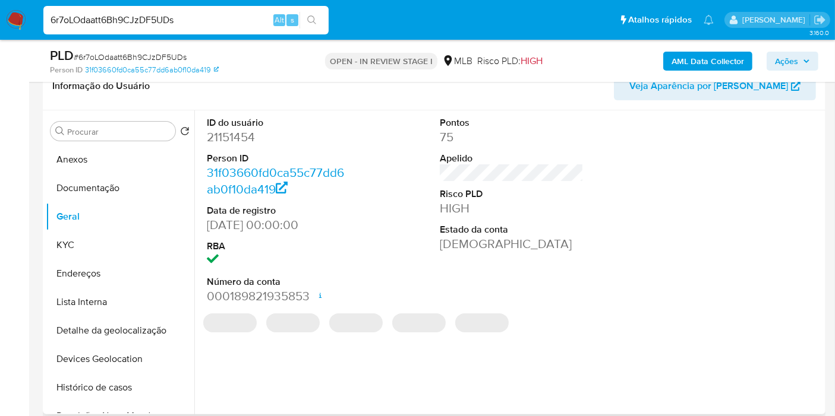
drag, startPoint x: 930, startPoint y: 4, endPoint x: 595, endPoint y: 225, distance: 401.8
click at [595, 225] on div "ID do usuário 21151454 Person ID 31f03660fd0ca55c77dd6ab0f10da419 Data de regis…" at bounding box center [511, 210] width 621 height 201
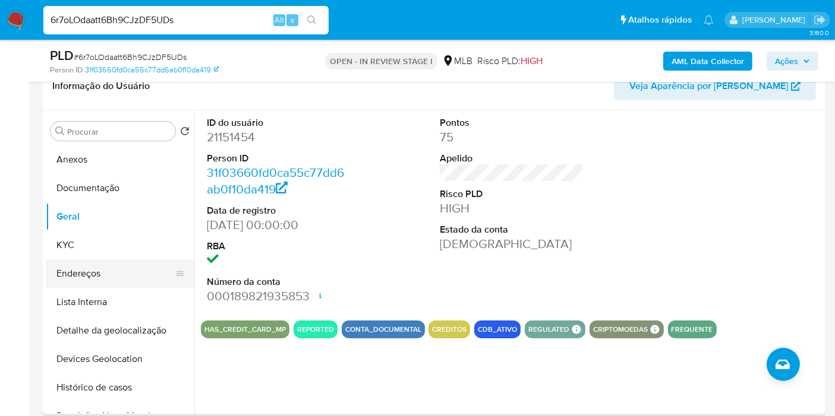
click at [81, 267] on button "Endereços" at bounding box center [115, 274] width 139 height 29
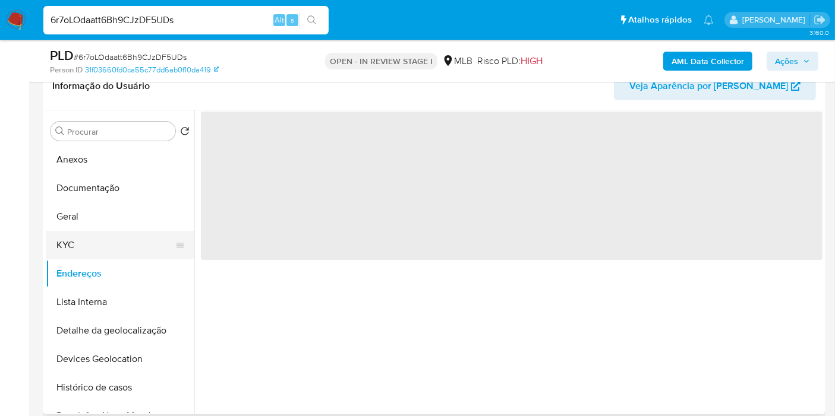
click at [88, 245] on button "KYC" at bounding box center [115, 245] width 139 height 29
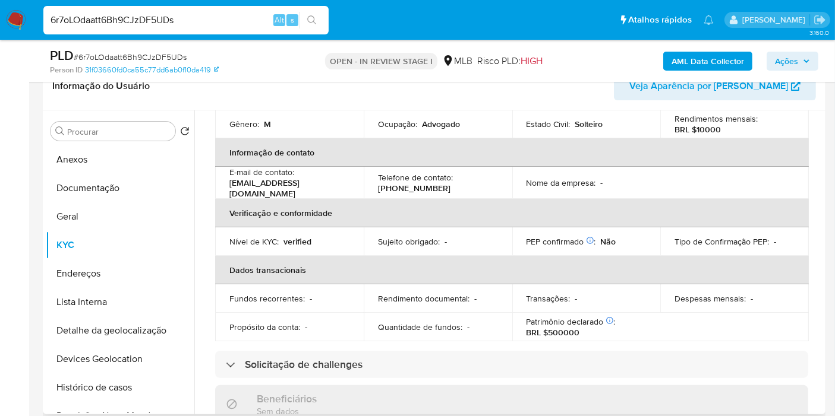
scroll to position [484, 0]
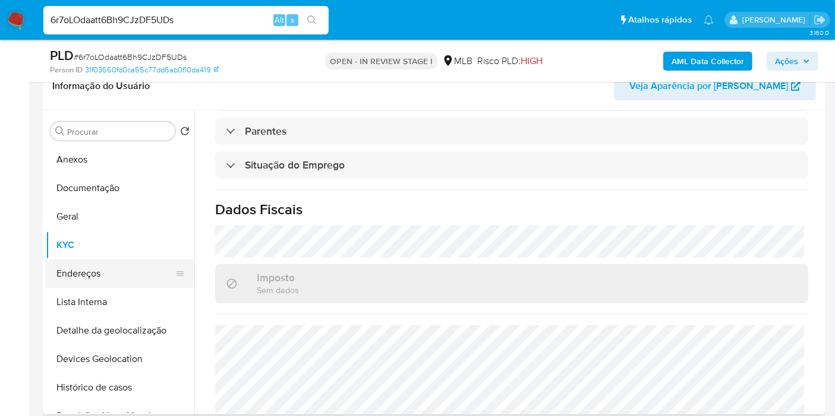
click at [124, 268] on button "Endereços" at bounding box center [115, 274] width 139 height 29
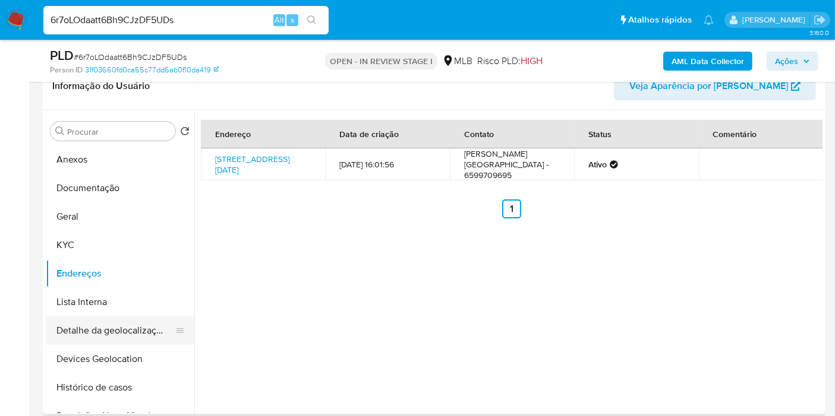
click at [125, 330] on button "Detalhe da geolocalização" at bounding box center [115, 331] width 139 height 29
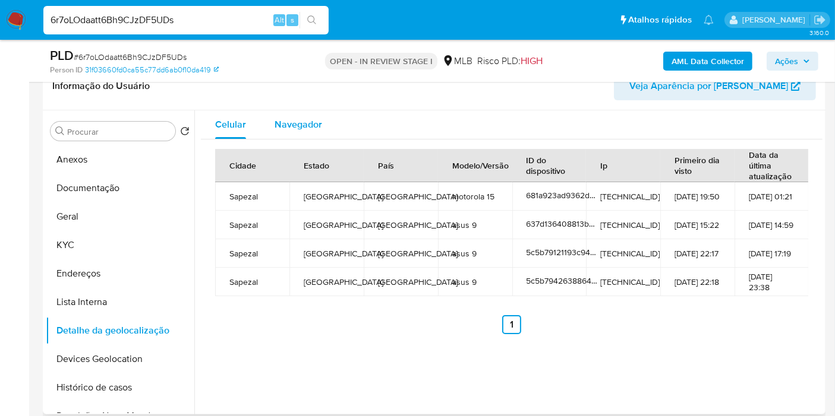
click at [309, 119] on span "Navegador" at bounding box center [298, 125] width 48 height 14
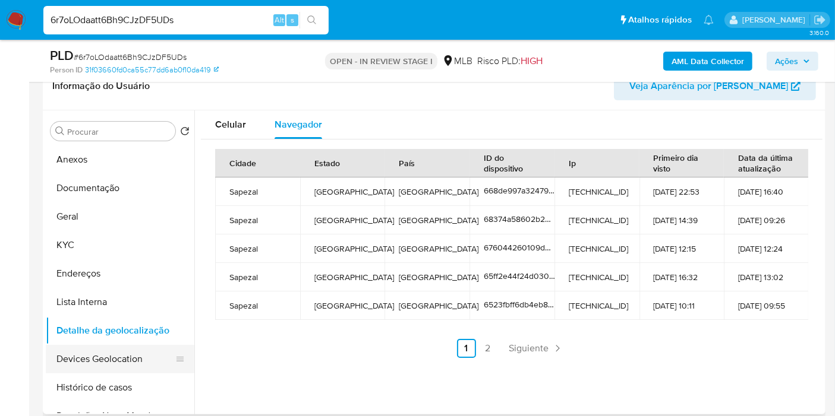
click at [119, 361] on button "Devices Geolocation" at bounding box center [115, 359] width 139 height 29
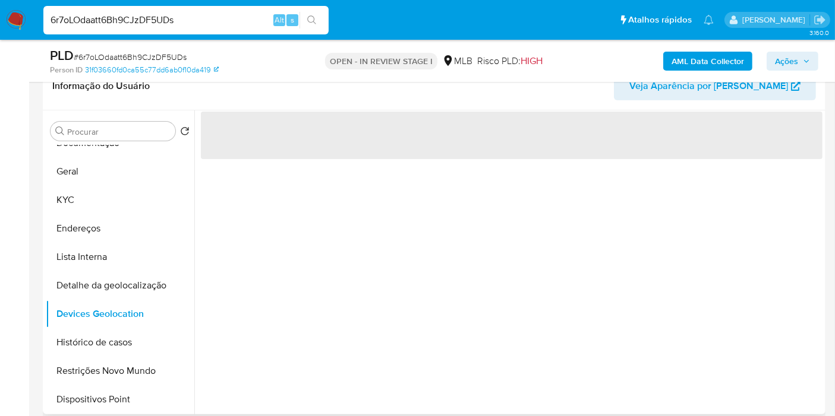
scroll to position [66, 0]
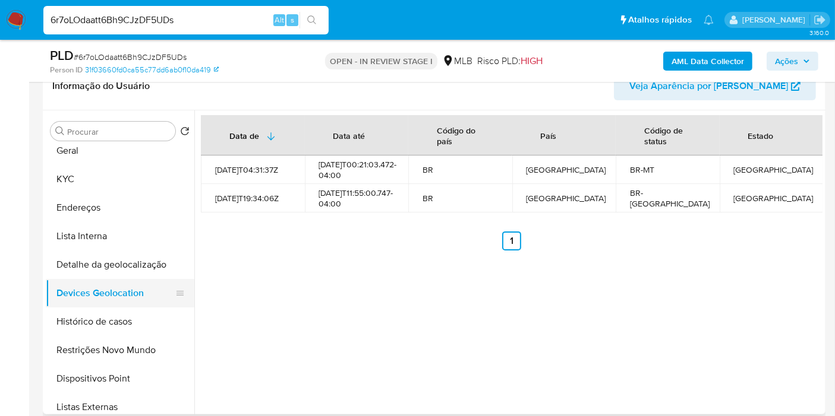
drag, startPoint x: 110, startPoint y: 342, endPoint x: 114, endPoint y: 299, distance: 43.6
click at [109, 342] on button "Restrições Novo Mundo" at bounding box center [120, 350] width 148 height 29
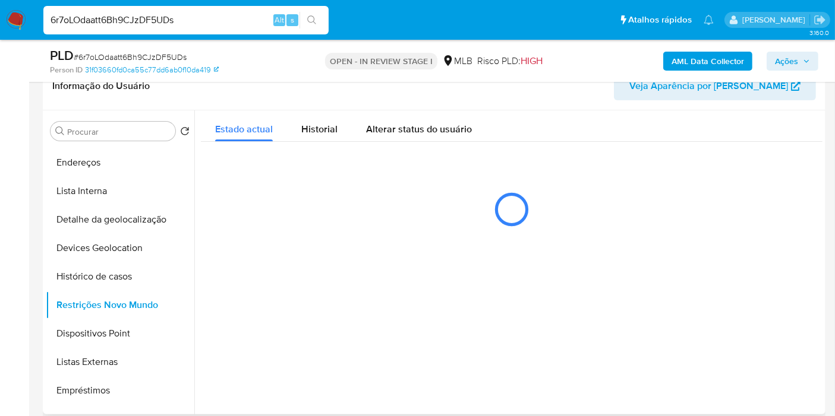
scroll to position [132, 0]
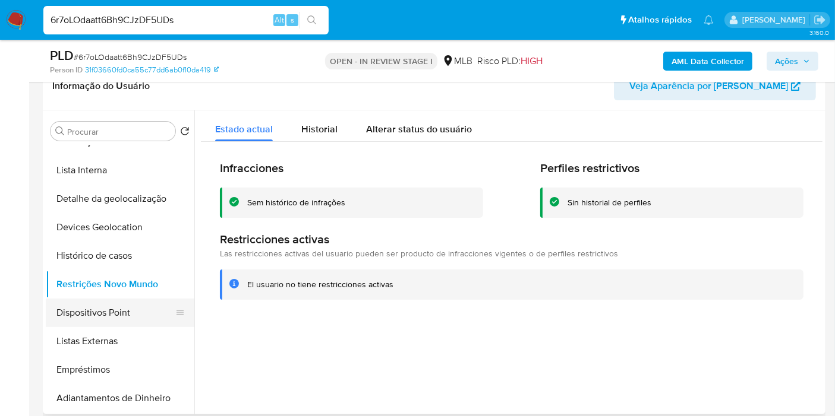
click at [131, 305] on button "Dispositivos Point" at bounding box center [115, 313] width 139 height 29
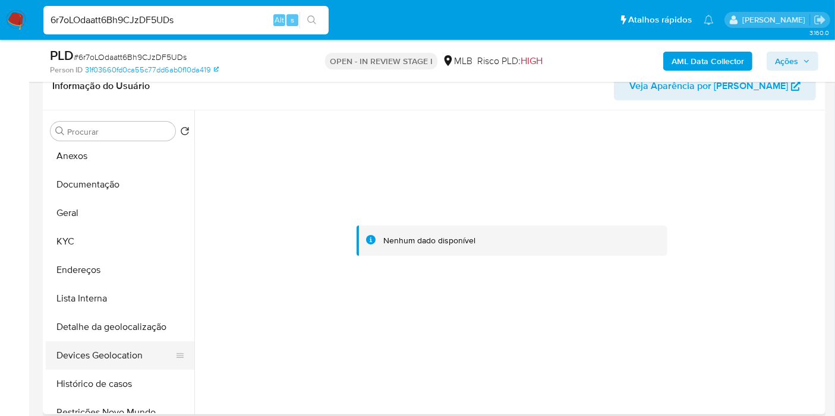
scroll to position [0, 0]
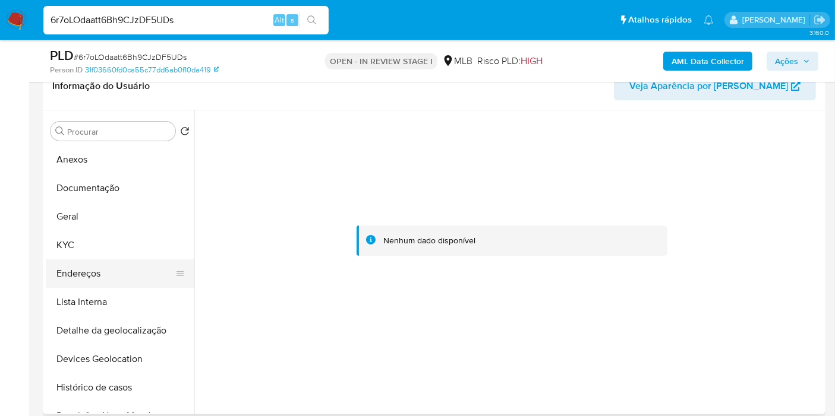
click at [98, 276] on button "Endereços" at bounding box center [115, 274] width 139 height 29
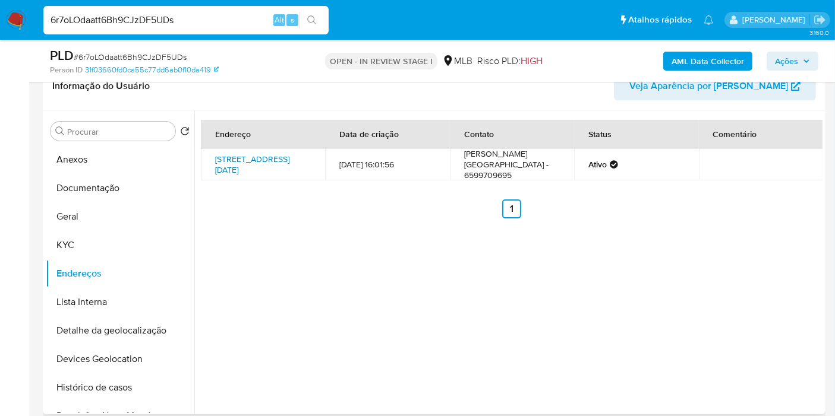
click at [256, 159] on link "Rua 3 De Junho 1413, Sapezal, Mato Grosso, 78366032, Brasil 1413" at bounding box center [252, 164] width 74 height 23
click at [78, 250] on button "KYC" at bounding box center [115, 245] width 139 height 29
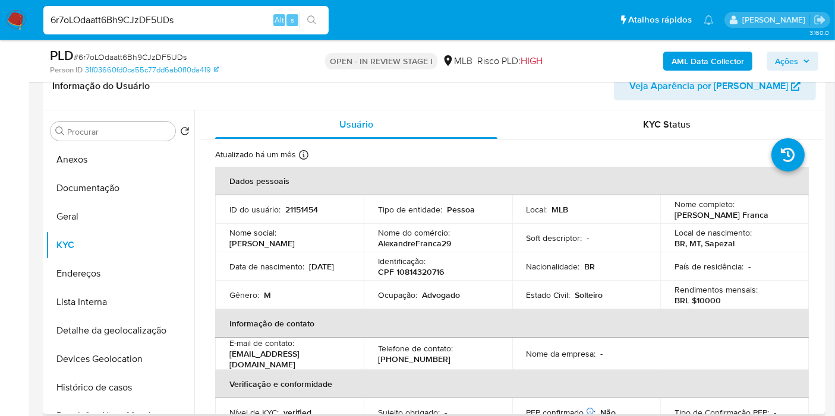
click at [407, 277] on p "CPF 10814320716" at bounding box center [411, 272] width 66 height 11
copy p "10814320716"
click at [117, 400] on button "Histórico de casos" at bounding box center [115, 388] width 139 height 29
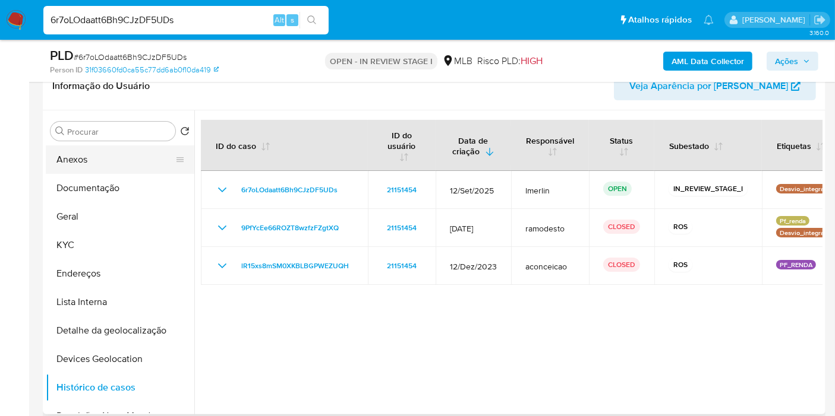
click at [106, 156] on button "Anexos" at bounding box center [115, 160] width 139 height 29
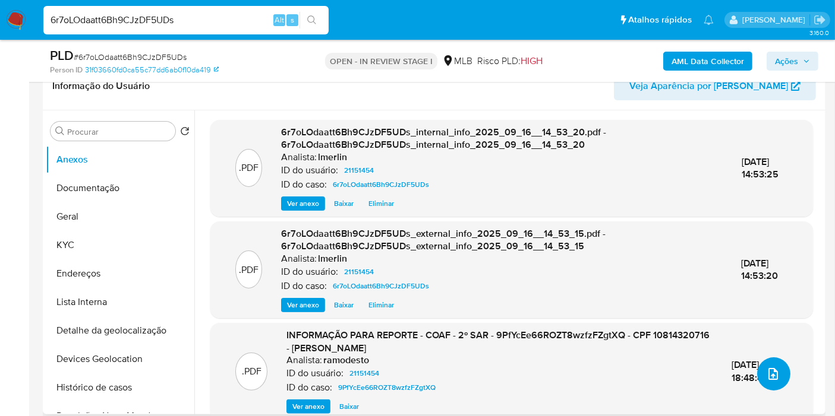
click at [772, 377] on icon "upload-file" at bounding box center [773, 374] width 10 height 12
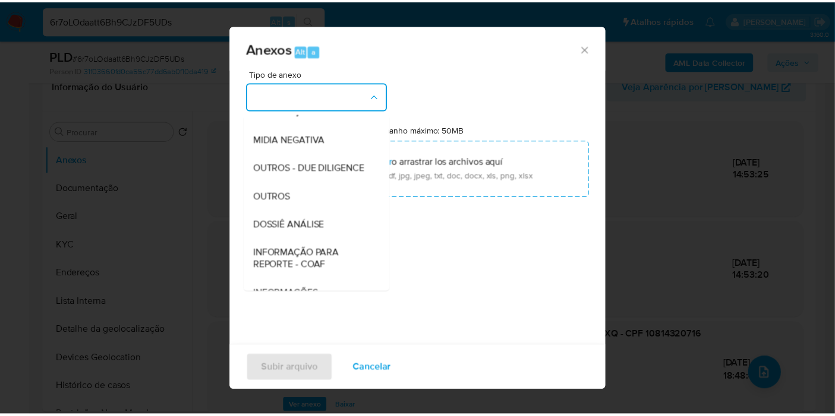
scroll to position [132, 0]
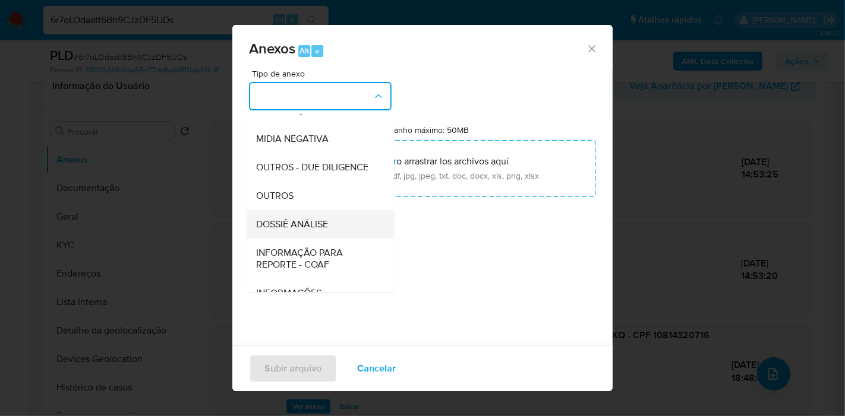
click at [327, 230] on span "DOSSIÊ ANÁLISE" at bounding box center [292, 225] width 72 height 12
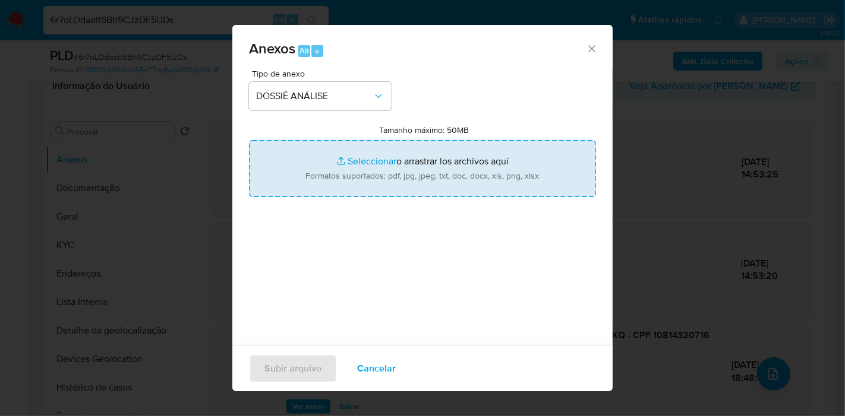
click at [389, 176] on input "Tamanho máximo: 50MB Seleccionar archivos" at bounding box center [422, 168] width 347 height 57
type input "C:\fakepath\Mulan 21151454_2025_09_17_07_39_07.xlsx"
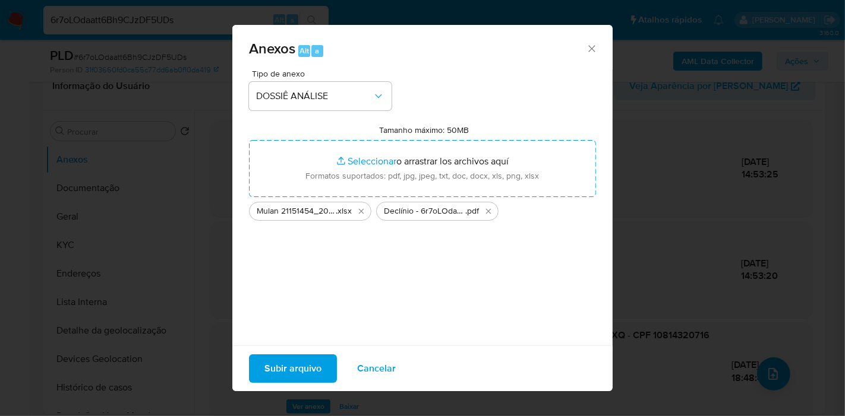
click at [290, 366] on span "Subir arquivo" at bounding box center [292, 369] width 57 height 26
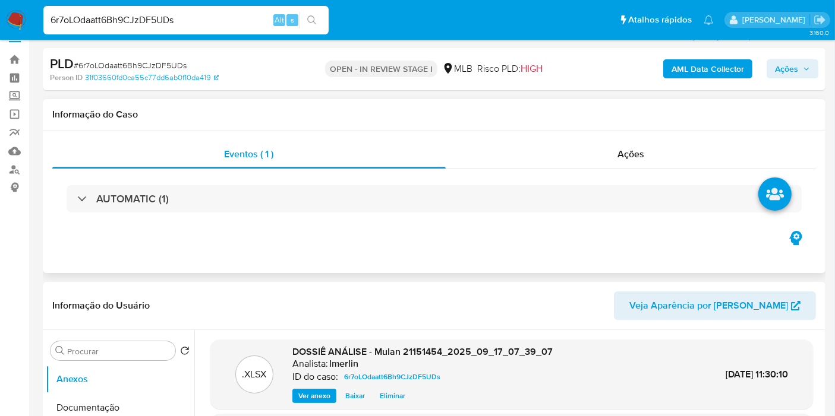
scroll to position [0, 0]
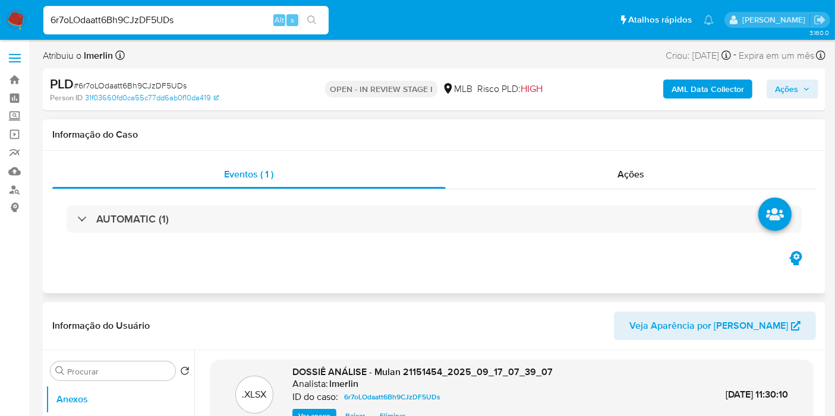
click at [658, 156] on div "Eventos ( 1 ) Ações AUTOMATIC (1)" at bounding box center [434, 222] width 782 height 143
drag, startPoint x: 678, startPoint y: 177, endPoint x: 746, endPoint y: 110, distance: 94.9
click at [684, 175] on div "Ações" at bounding box center [630, 174] width 371 height 29
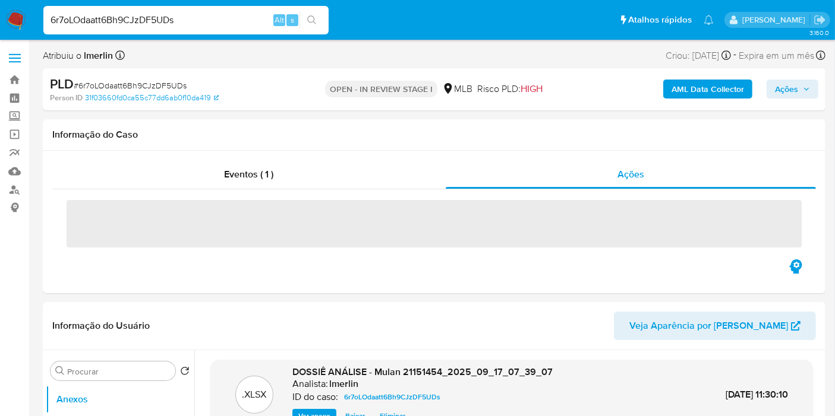
click at [791, 97] on span "Ações" at bounding box center [786, 89] width 23 height 19
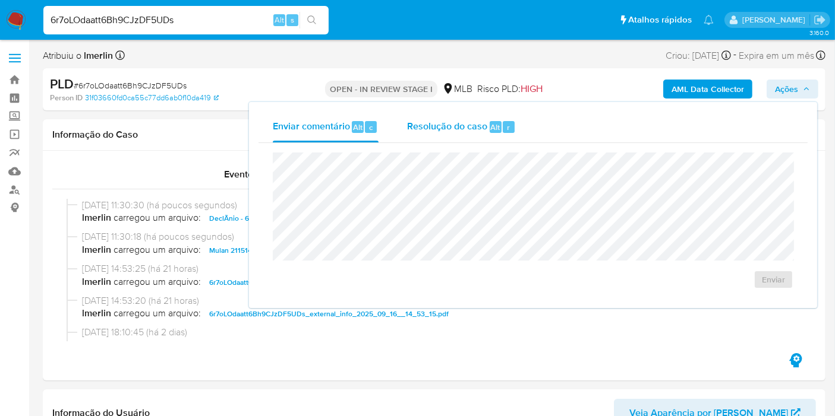
click at [463, 131] on span "Resolução do caso" at bounding box center [447, 127] width 80 height 14
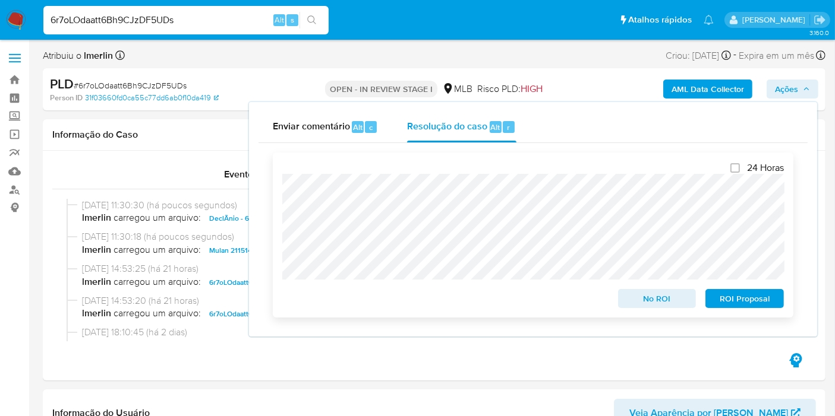
click at [631, 302] on span "No ROI" at bounding box center [657, 298] width 62 height 17
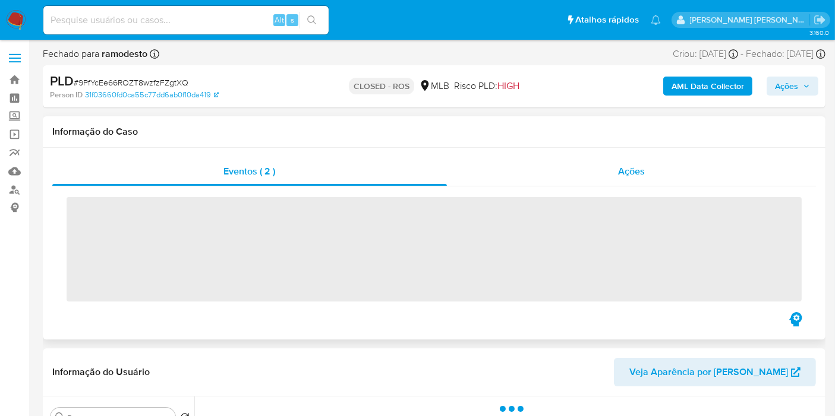
click at [586, 182] on div "Ações" at bounding box center [631, 171] width 369 height 29
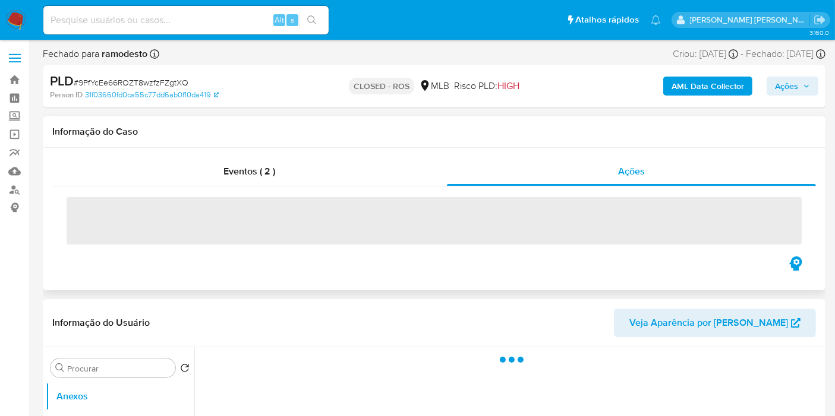
select select "10"
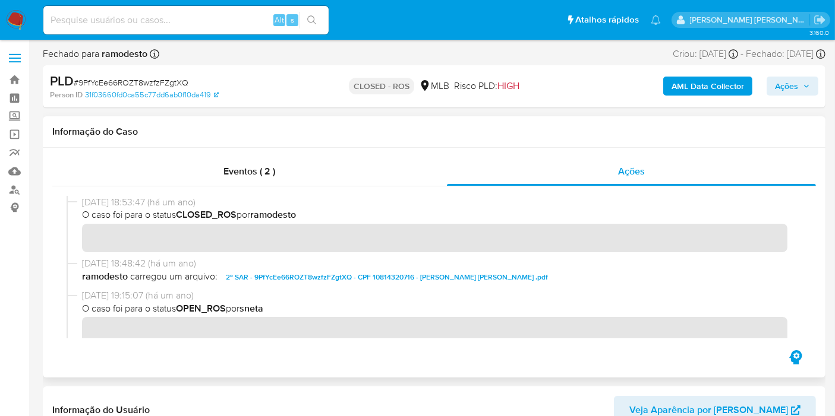
click at [315, 274] on span "2º SAR - 9PfYcEe66ROZT8wzfzFZgtXQ - CPF 10814320716 - [PERSON_NAME] [PERSON_NAM…" at bounding box center [387, 277] width 322 height 14
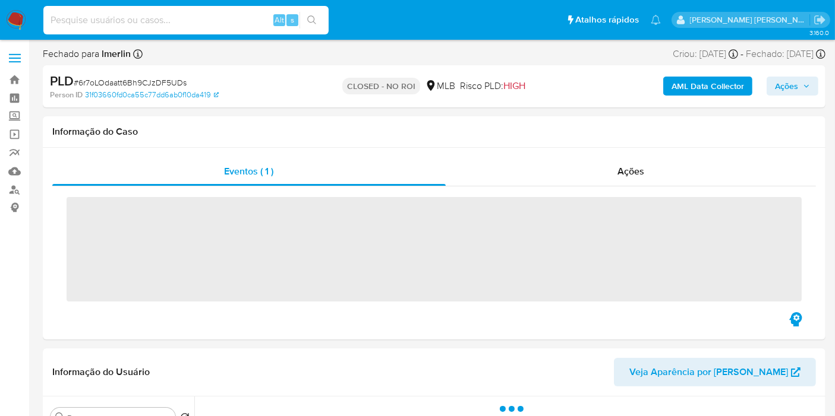
click at [232, 22] on input at bounding box center [185, 19] width 285 height 15
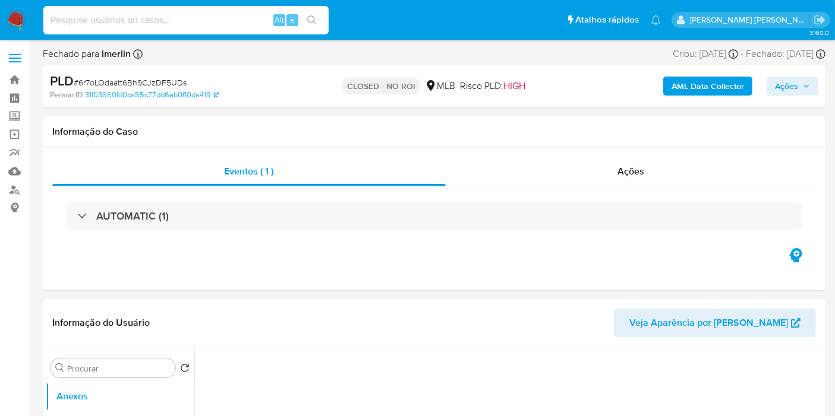
select select "10"
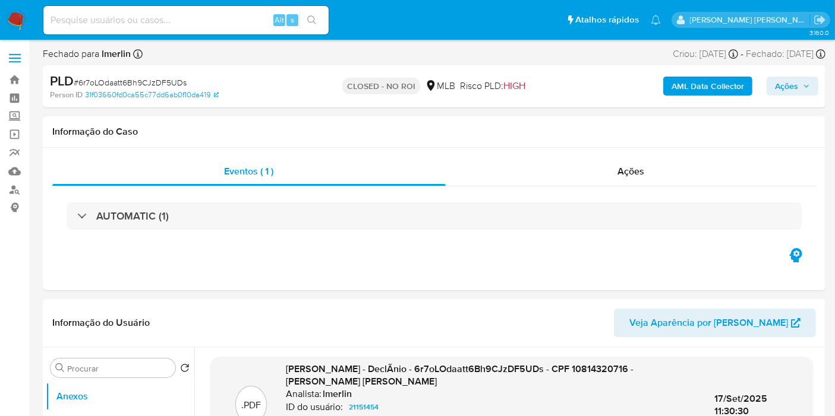
click at [12, 15] on img at bounding box center [16, 20] width 20 height 20
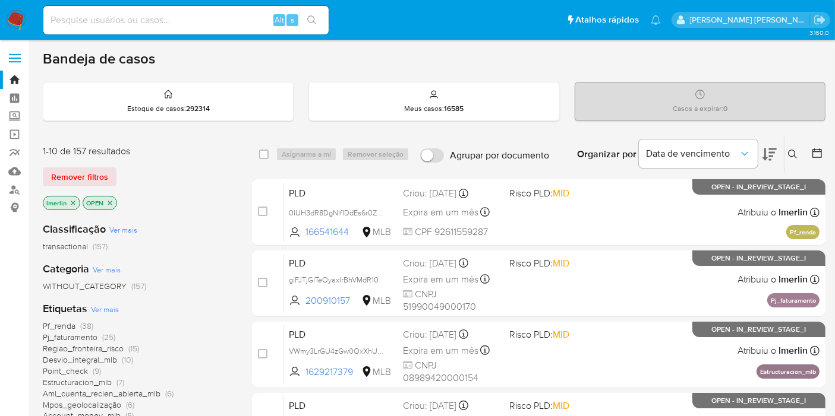
click at [820, 155] on icon at bounding box center [817, 153] width 12 height 12
click at [820, 150] on icon at bounding box center [817, 153] width 10 height 10
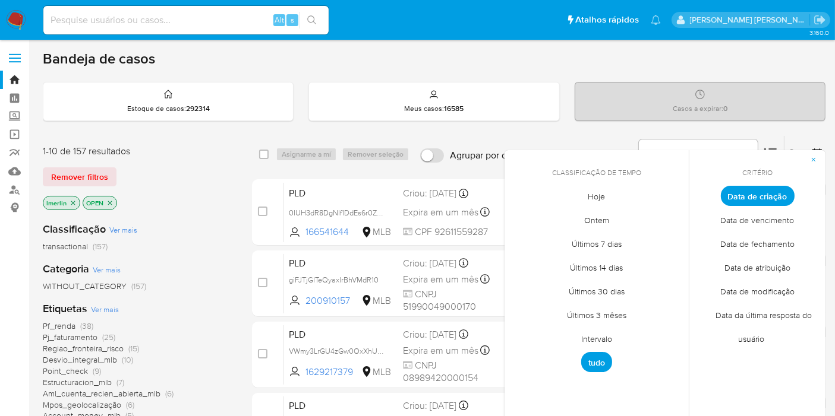
drag, startPoint x: 589, startPoint y: 336, endPoint x: 574, endPoint y: 321, distance: 20.6
click at [589, 335] on span "Intervalo" at bounding box center [596, 339] width 56 height 24
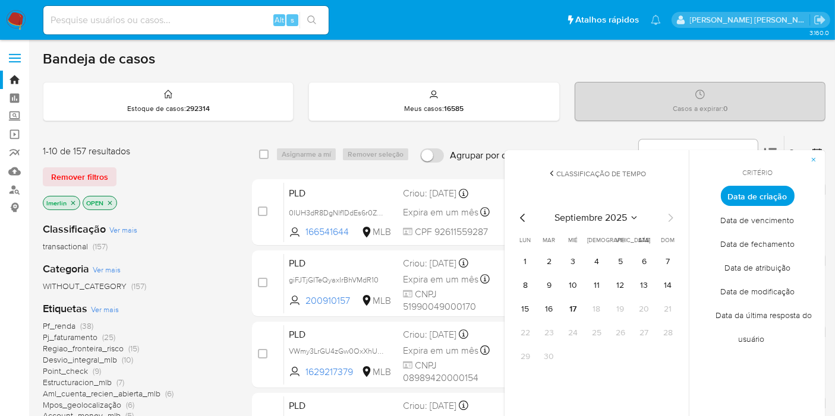
click at [526, 218] on icon "Mes anterior" at bounding box center [523, 218] width 14 height 14
click at [618, 253] on button "1" at bounding box center [620, 261] width 19 height 19
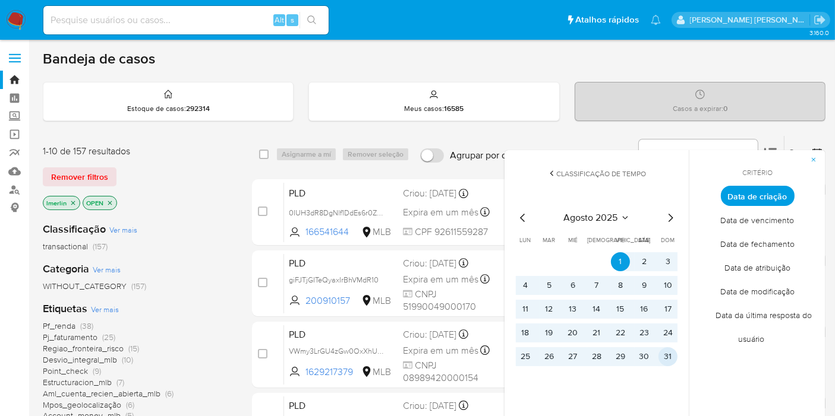
click at [669, 361] on button "31" at bounding box center [667, 356] width 19 height 19
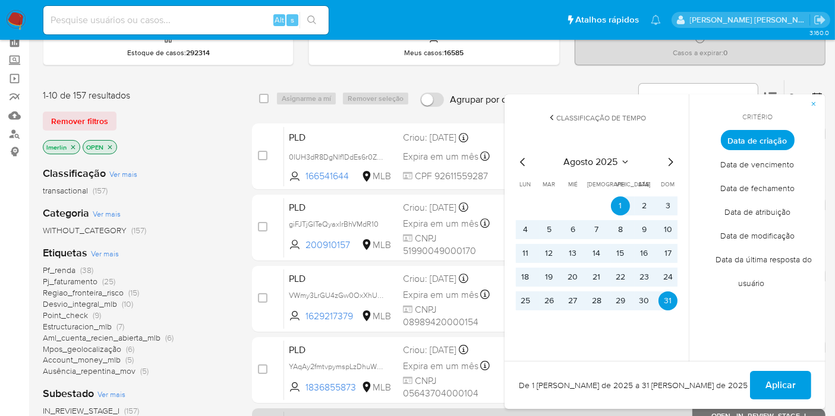
scroll to position [132, 0]
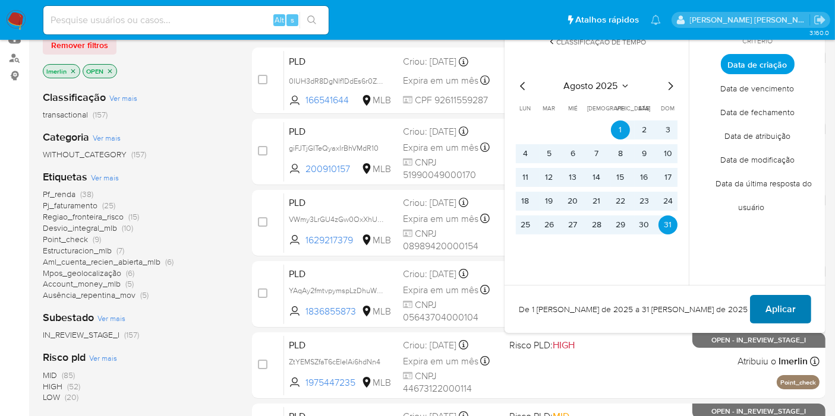
click at [777, 309] on span "Aplicar" at bounding box center [780, 309] width 30 height 26
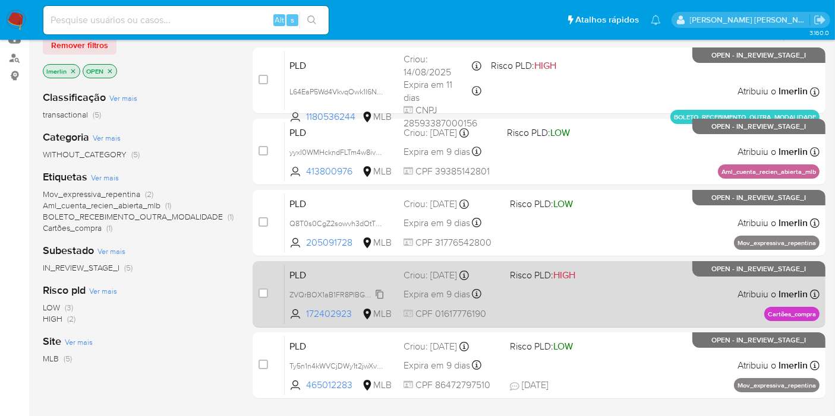
click at [379, 293] on span "ZVQrBOX1aB1FR8PIBGWk2fBa" at bounding box center [339, 293] width 100 height 13
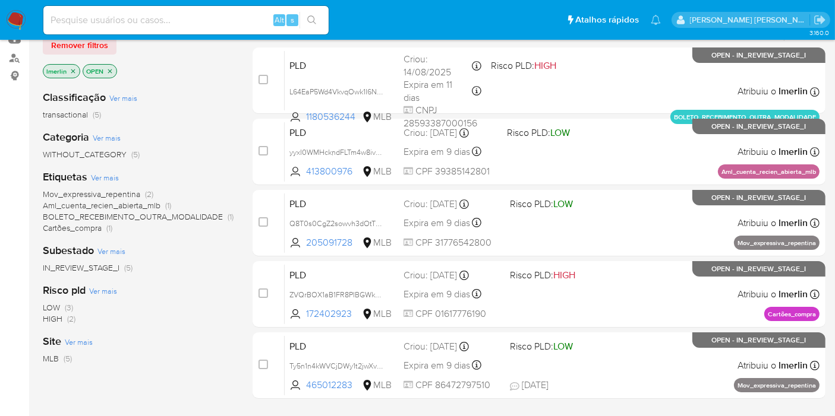
click at [179, 17] on input at bounding box center [185, 19] width 285 height 15
paste input "ZVQrBOX1aB1FR8PIBGWk2fBa"
type input "ZVQrBOX1aB1FR8PIBGWk2fBa"
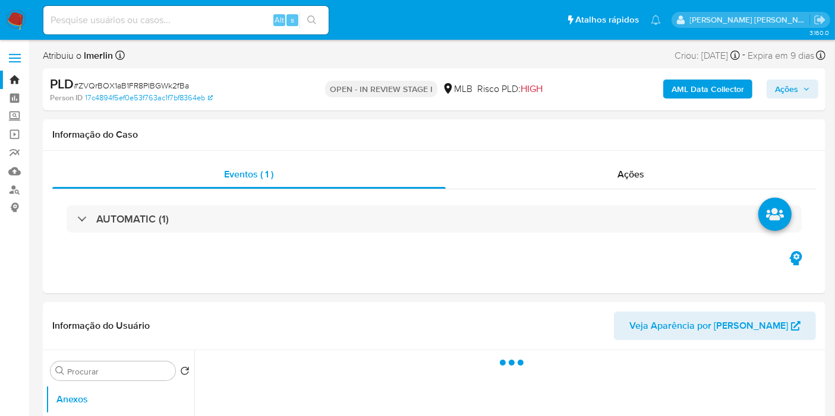
click at [704, 91] on b "AML Data Collector" at bounding box center [707, 89] width 72 height 19
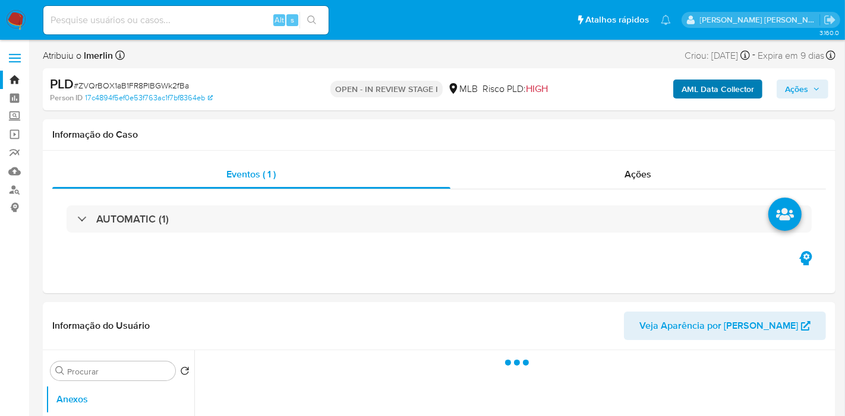
select select "10"
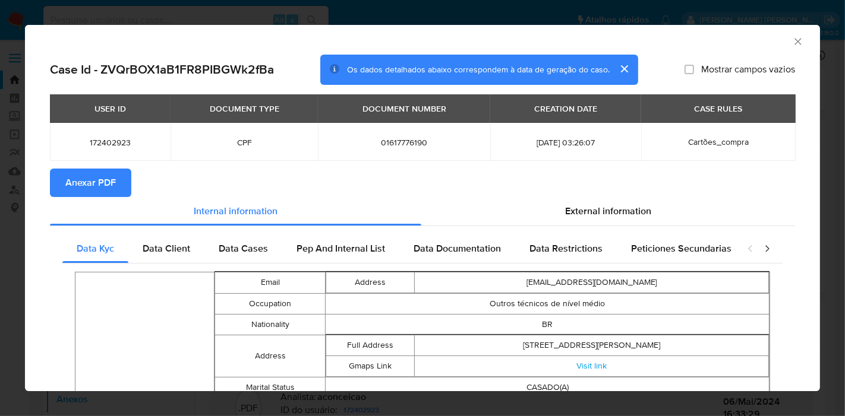
click at [104, 187] on span "Anexar PDF" at bounding box center [90, 183] width 50 height 26
click at [802, 45] on div "AML Data Collector" at bounding box center [422, 40] width 795 height 30
click at [780, 42] on div "AML Data Collector" at bounding box center [412, 39] width 759 height 13
click at [792, 42] on icon "Fechar a janela" at bounding box center [798, 42] width 12 height 12
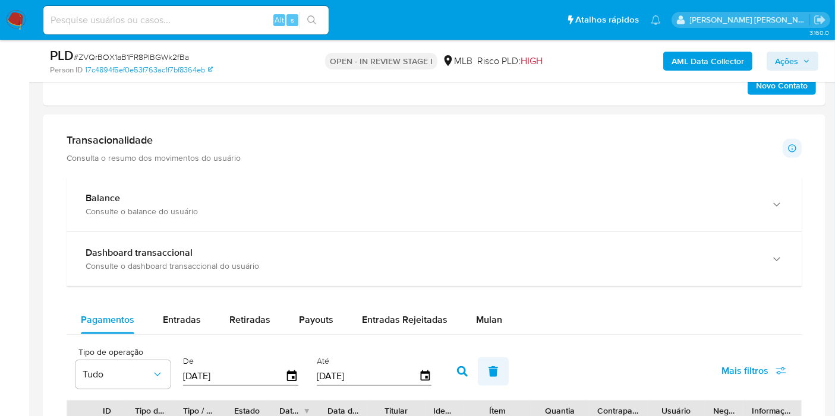
scroll to position [924, 0]
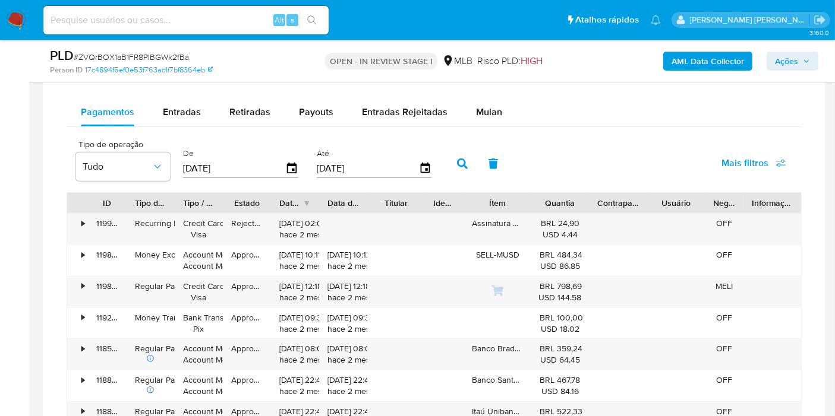
click at [495, 119] on div "Mulan" at bounding box center [489, 112] width 26 height 29
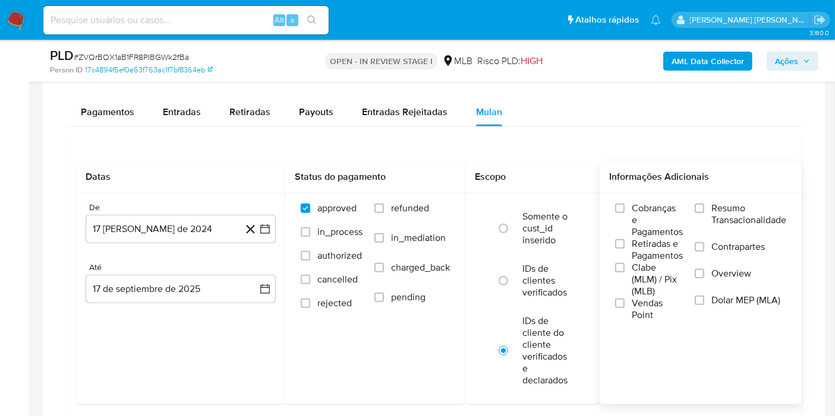
click at [750, 219] on span "Resumo Transacionalidade" at bounding box center [748, 215] width 75 height 24
click at [704, 213] on input "Resumo Transacionalidade" at bounding box center [699, 209] width 10 height 10
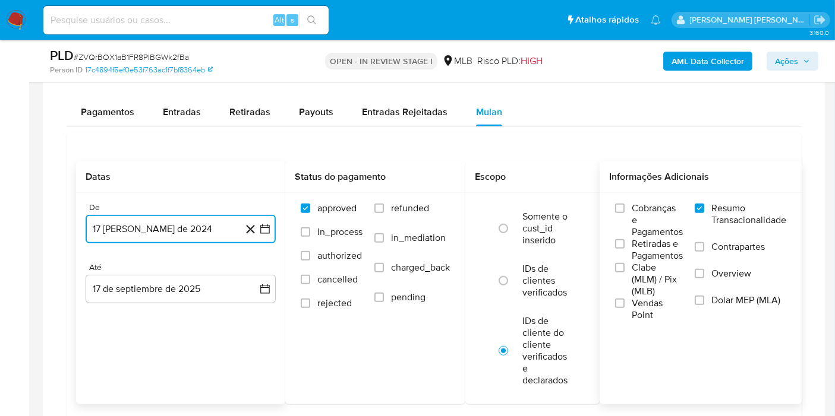
click at [270, 232] on icon "button" at bounding box center [265, 229] width 12 height 12
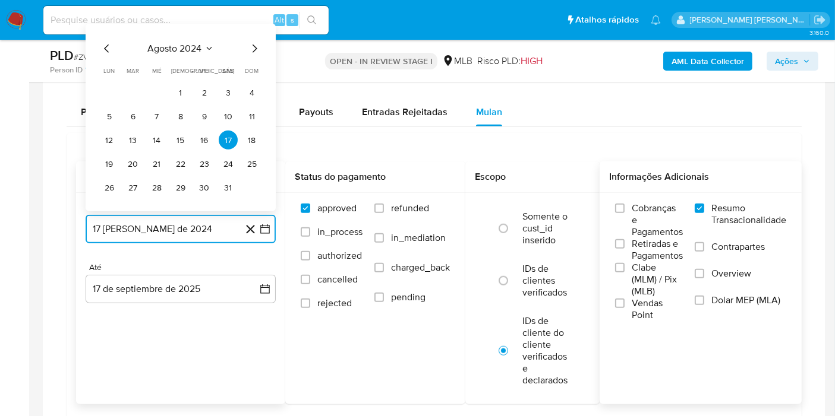
click at [197, 45] on span "agosto 2024" at bounding box center [175, 49] width 54 height 12
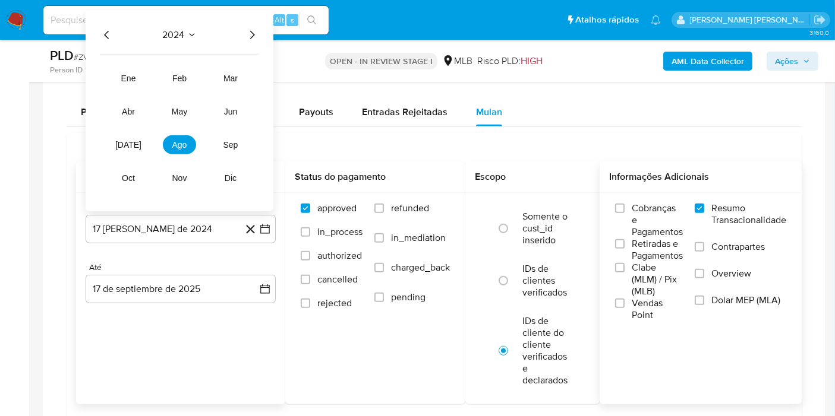
click at [253, 34] on icon "Año siguiente" at bounding box center [252, 35] width 5 height 8
click at [129, 141] on span "jul" at bounding box center [128, 145] width 26 height 10
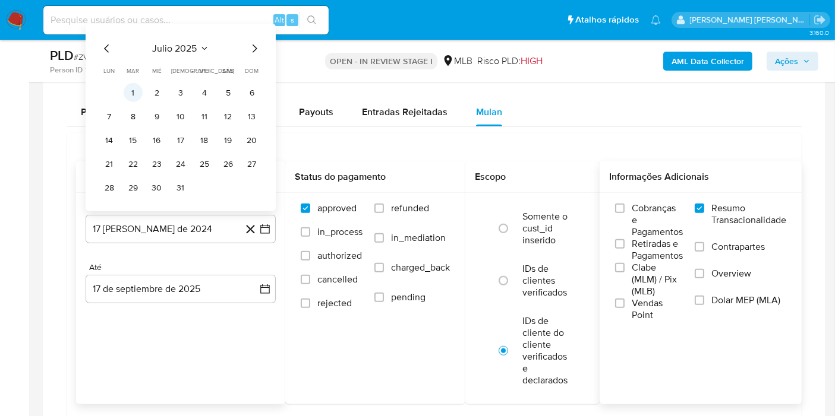
click at [132, 93] on button "1" at bounding box center [133, 92] width 19 height 19
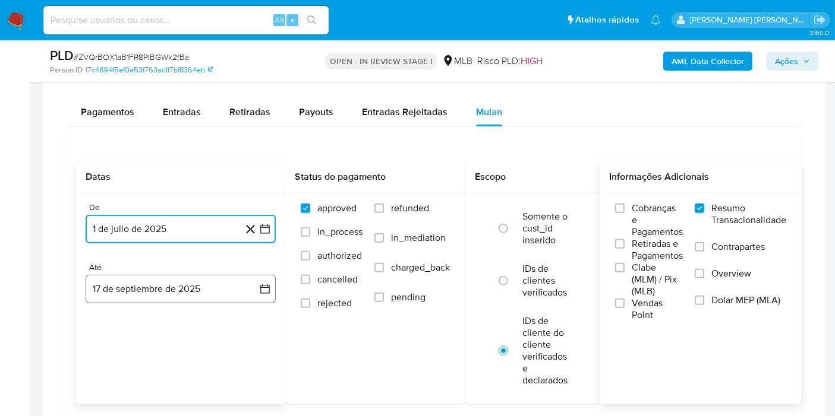
click at [244, 284] on button "17 de septiembre de 2025" at bounding box center [181, 289] width 190 height 29
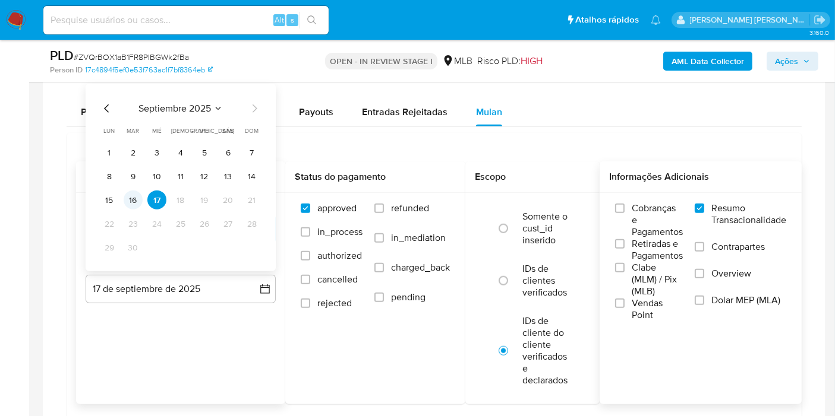
click at [131, 201] on button "16" at bounding box center [133, 200] width 19 height 19
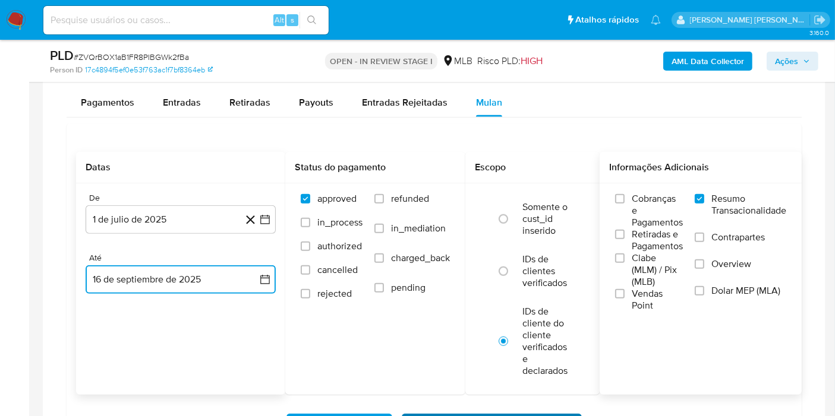
scroll to position [1056, 0]
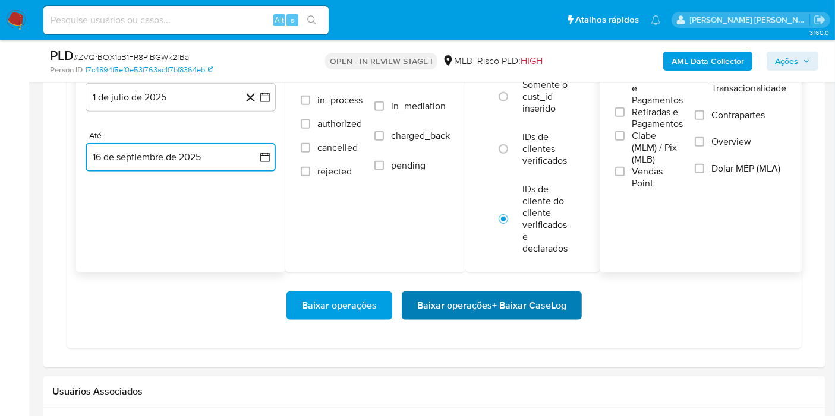
click at [554, 308] on span "Baixar operações + Baixar CaseLog" at bounding box center [491, 306] width 149 height 26
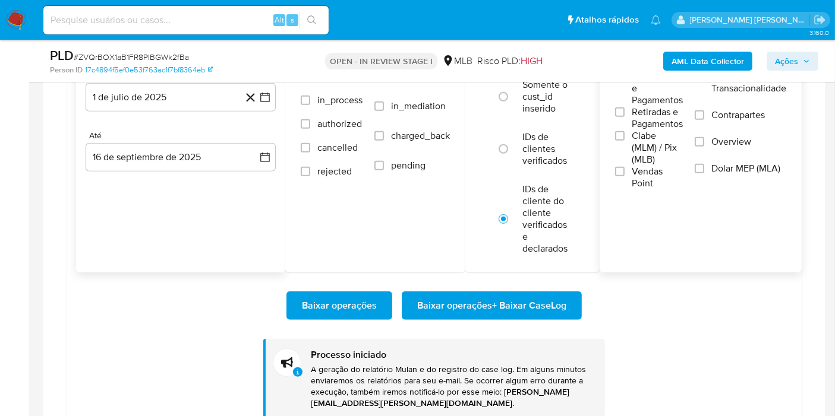
click at [161, 30] on div "Alt s" at bounding box center [185, 20] width 285 height 29
click at [168, 20] on input at bounding box center [185, 19] width 285 height 15
paste input "Ty5n1n4kWVCjDWy1t2jwXv0x"
type input "Ty5n1n4kWVCjDWy1t2jwXv0x"
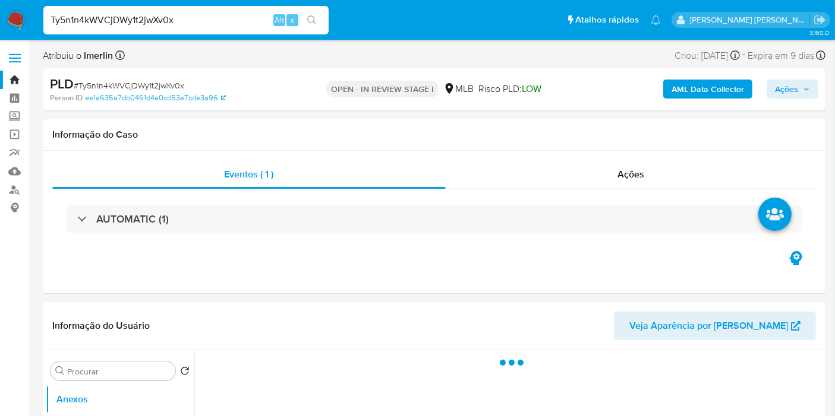
select select "10"
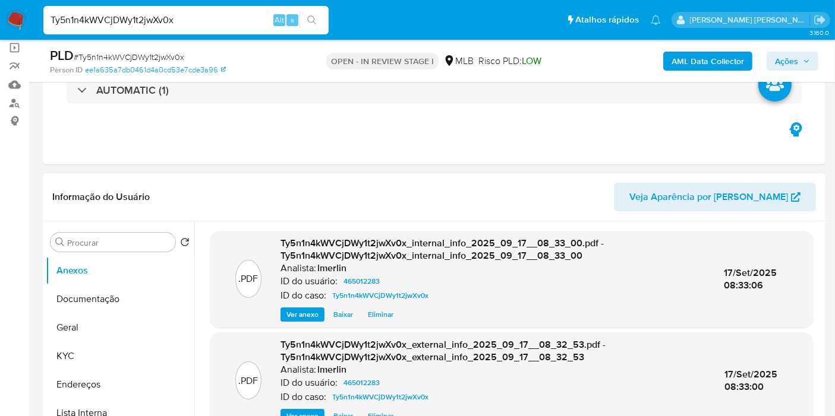
scroll to position [132, 0]
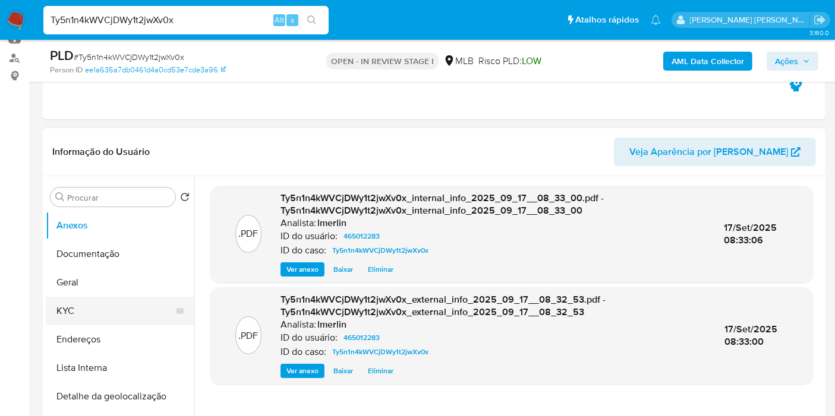
click at [56, 315] on button "KYC" at bounding box center [115, 311] width 139 height 29
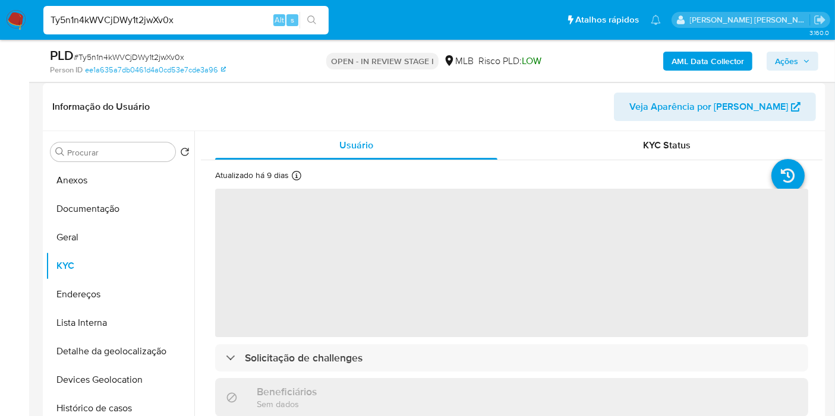
scroll to position [198, 0]
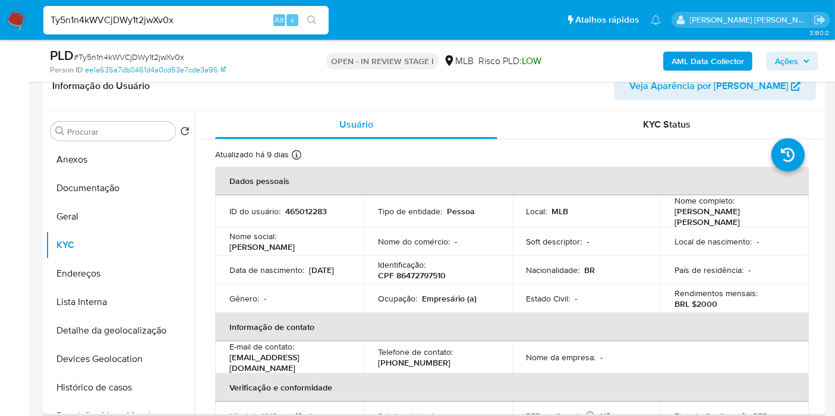
click at [304, 206] on p "465012283" at bounding box center [306, 211] width 42 height 11
copy p "465012283"
click at [420, 270] on p "CPF 86472797510" at bounding box center [412, 275] width 68 height 11
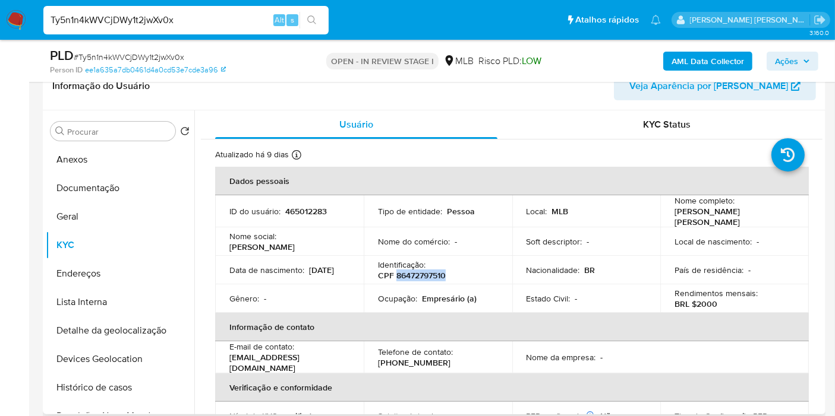
copy p "86472797510"
click at [95, 375] on button "Histórico de casos" at bounding box center [115, 388] width 139 height 29
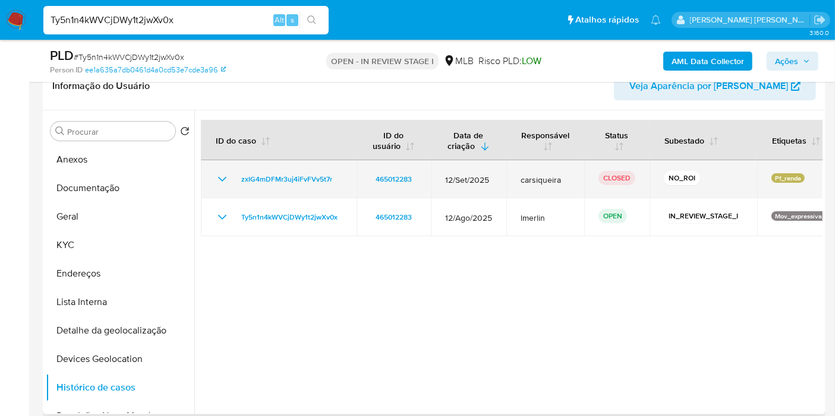
click at [220, 179] on icon "Mostrar/Ocultar" at bounding box center [222, 179] width 8 height 5
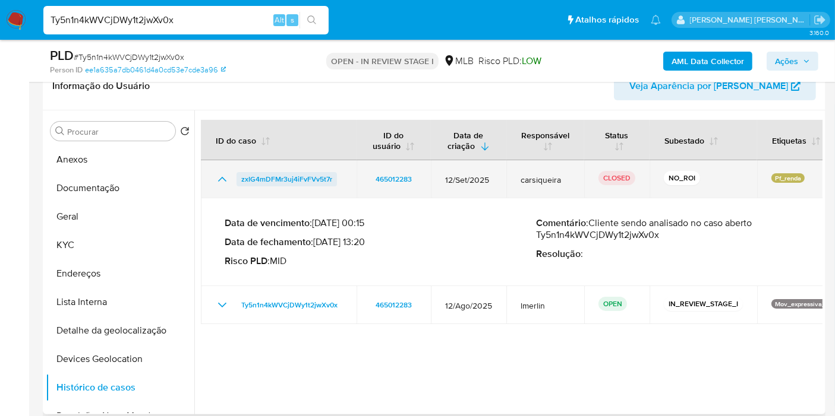
click at [308, 179] on span "zxIG4mDFMr3uj4iFvFVv5t7r" at bounding box center [286, 179] width 91 height 14
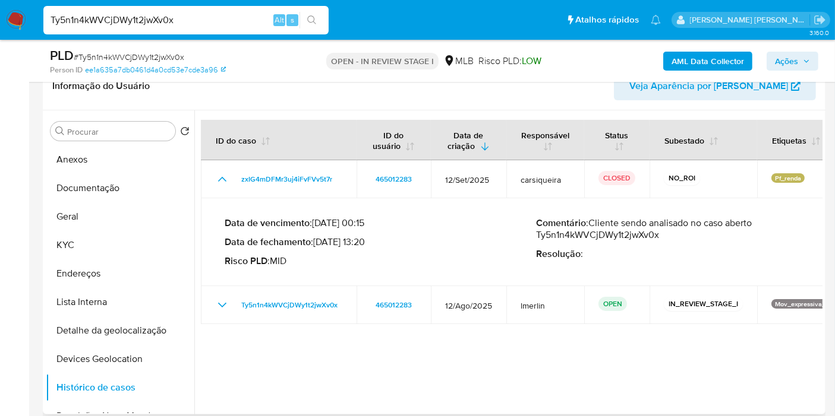
click at [813, 353] on div at bounding box center [508, 262] width 628 height 304
click at [80, 157] on button "Anexos" at bounding box center [115, 160] width 139 height 29
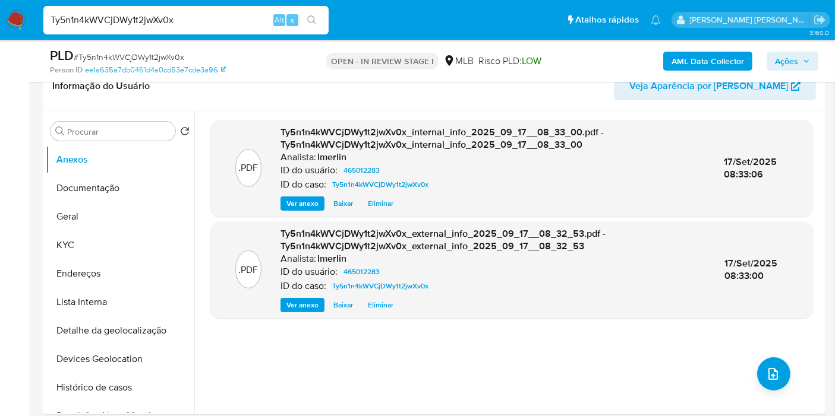
click at [121, 382] on button "Histórico de casos" at bounding box center [115, 388] width 139 height 29
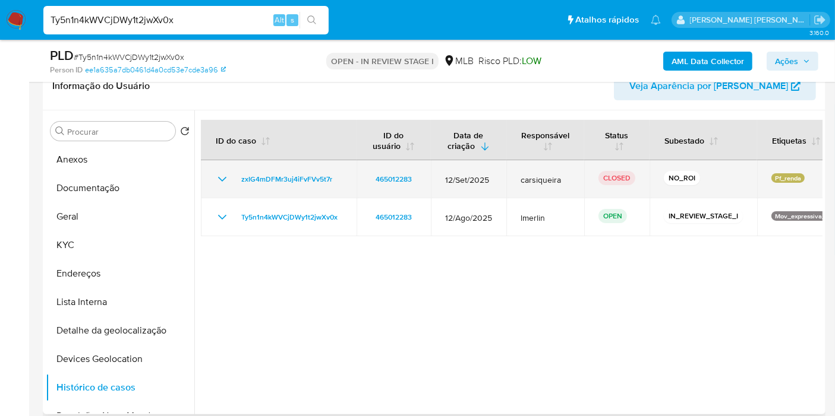
click at [347, 179] on td "zxIG4mDFMr3uj4iFvFVv5t7r" at bounding box center [279, 179] width 156 height 38
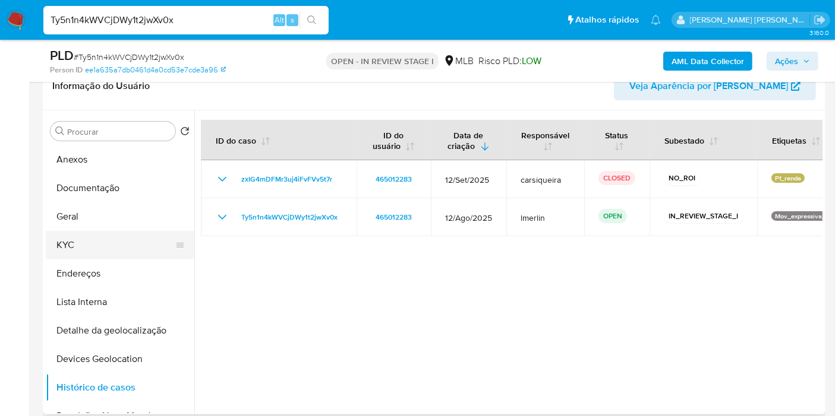
click at [106, 257] on button "KYC" at bounding box center [115, 245] width 139 height 29
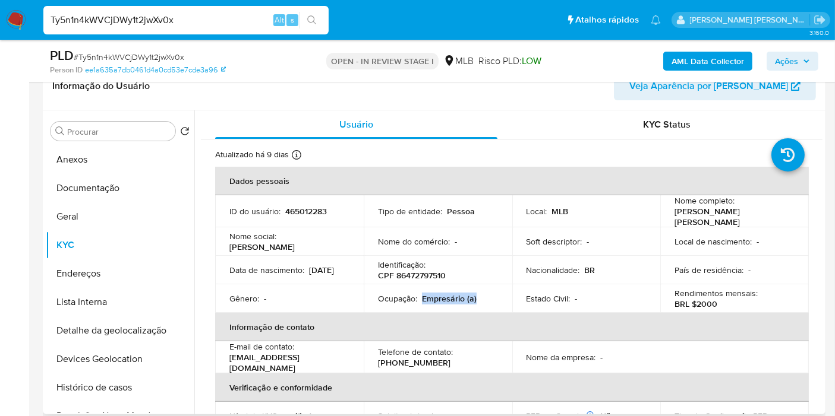
drag, startPoint x: 419, startPoint y: 295, endPoint x: 492, endPoint y: 292, distance: 73.1
click at [492, 293] on div "Ocupação : Empresário (a)" at bounding box center [438, 298] width 120 height 11
copy p "Empresário (a)"
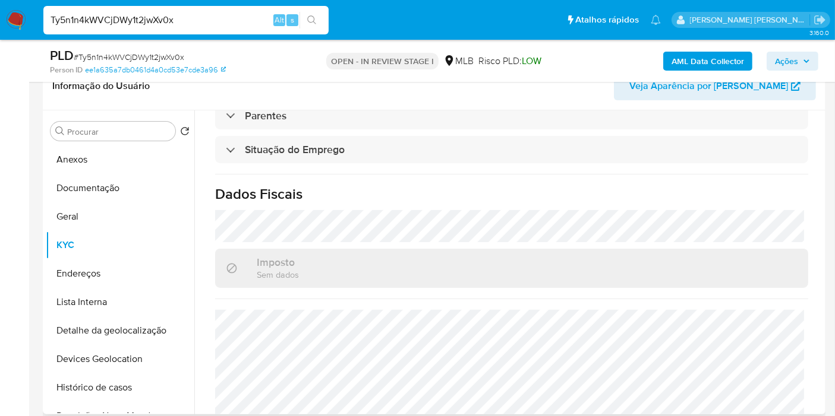
scroll to position [539, 0]
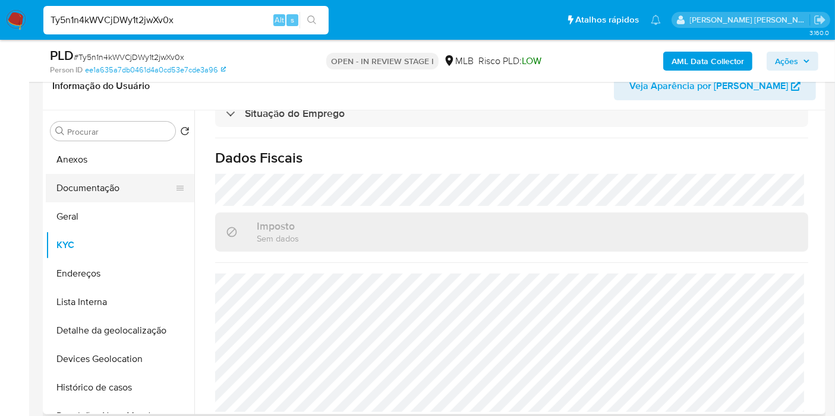
click at [106, 181] on button "Documentação" at bounding box center [115, 188] width 139 height 29
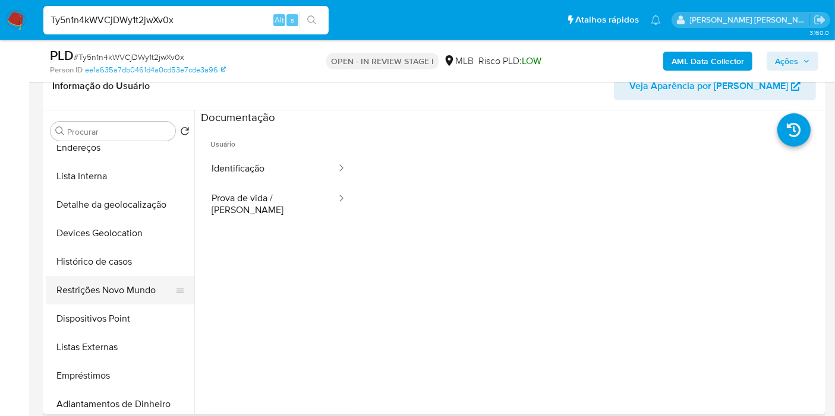
scroll to position [132, 0]
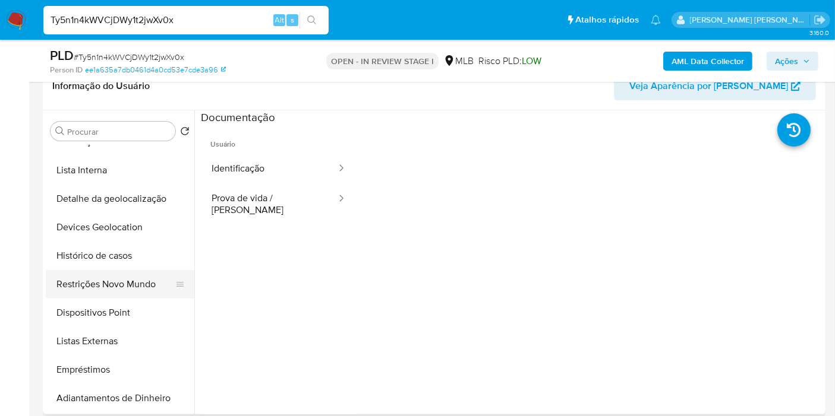
click at [127, 287] on button "Restrições Novo Mundo" at bounding box center [115, 284] width 139 height 29
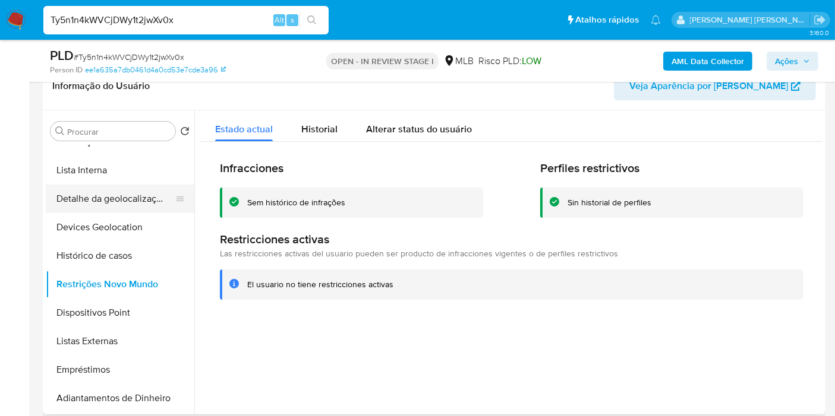
scroll to position [0, 0]
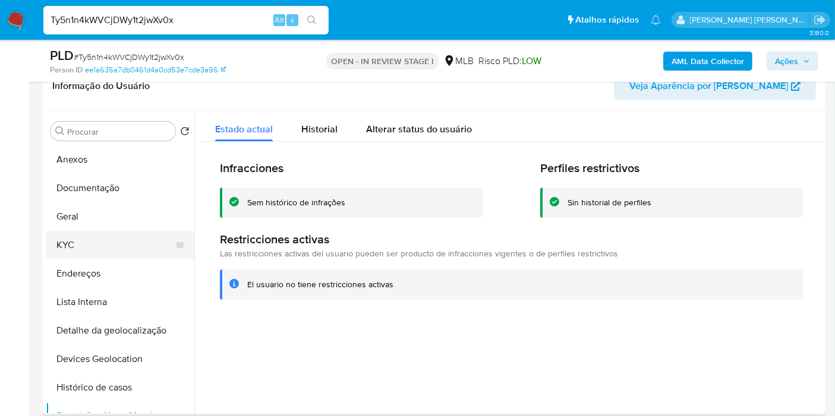
click at [78, 251] on button "KYC" at bounding box center [115, 245] width 139 height 29
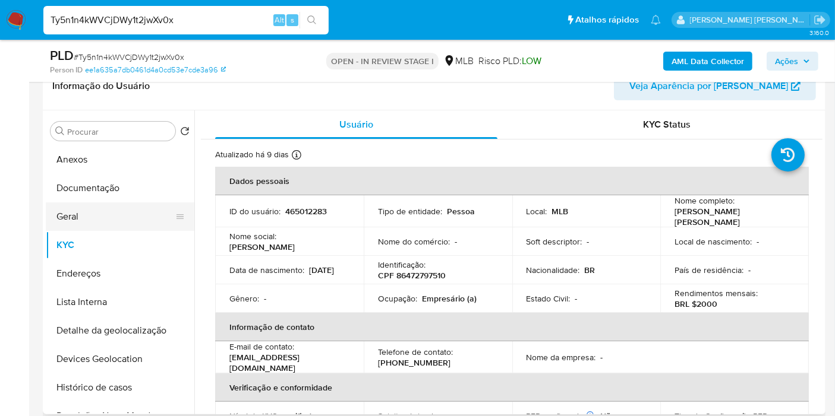
click at [86, 223] on button "Geral" at bounding box center [115, 217] width 139 height 29
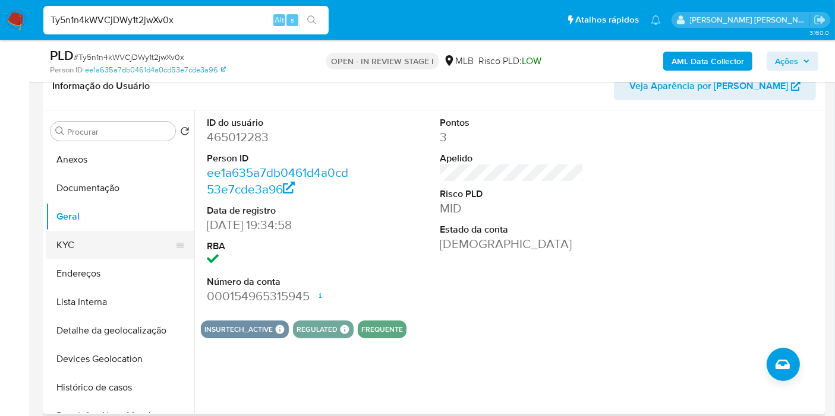
click at [124, 238] on button "KYC" at bounding box center [115, 245] width 139 height 29
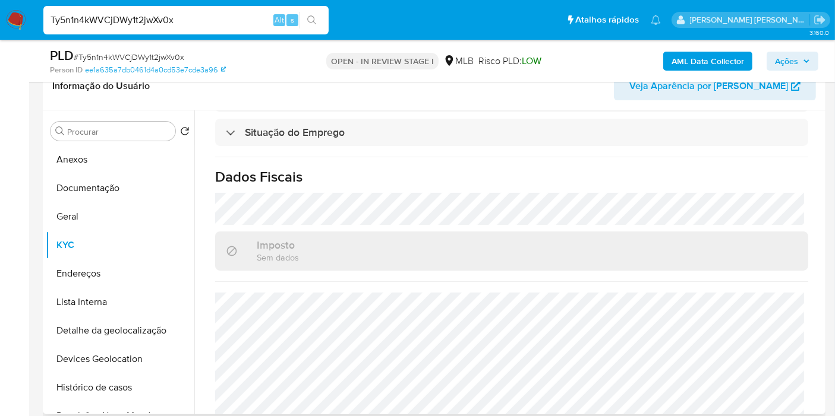
scroll to position [539, 0]
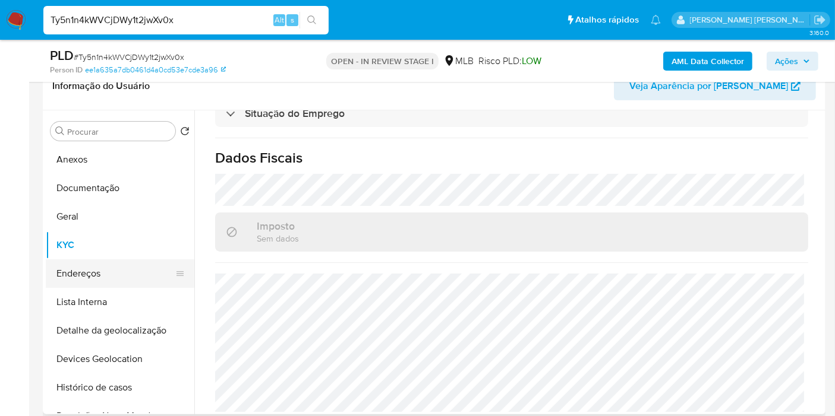
click at [110, 267] on button "Endereços" at bounding box center [115, 274] width 139 height 29
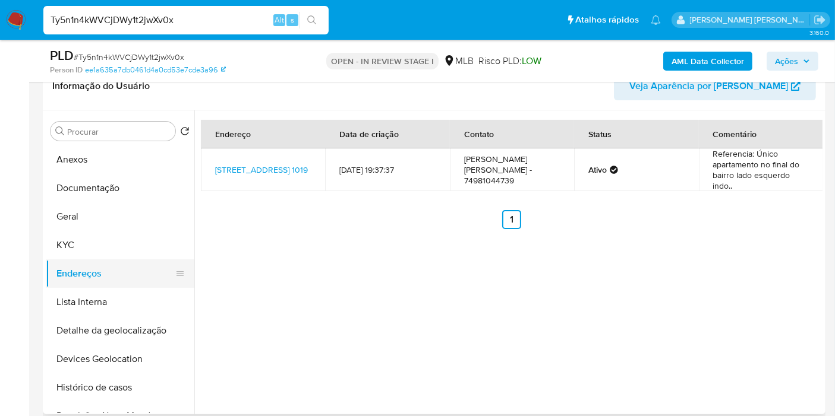
drag, startPoint x: 132, startPoint y: 333, endPoint x: 117, endPoint y: 273, distance: 61.8
click at [132, 333] on button "Detalhe da geolocalização" at bounding box center [120, 331] width 148 height 29
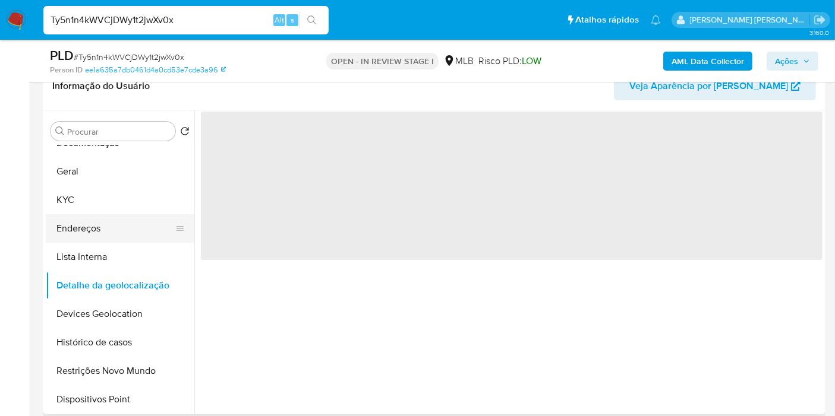
scroll to position [66, 0]
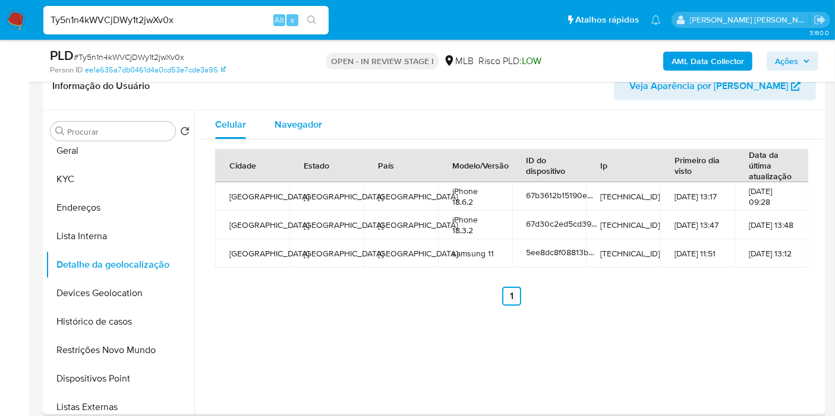
click at [305, 118] on span "Navegador" at bounding box center [298, 125] width 48 height 14
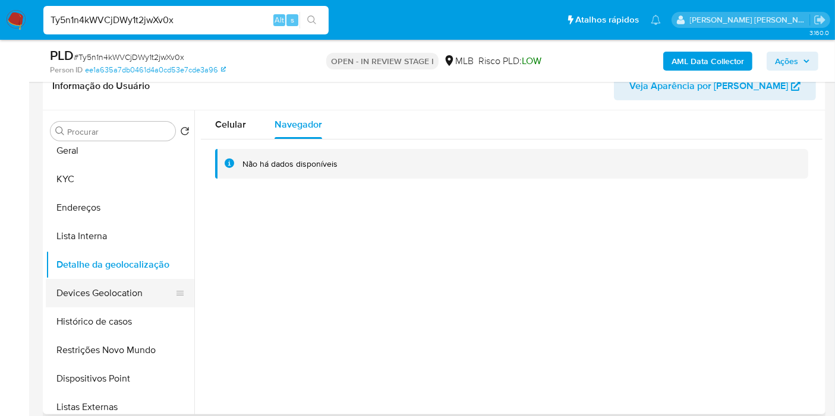
click at [154, 284] on button "Devices Geolocation" at bounding box center [115, 293] width 139 height 29
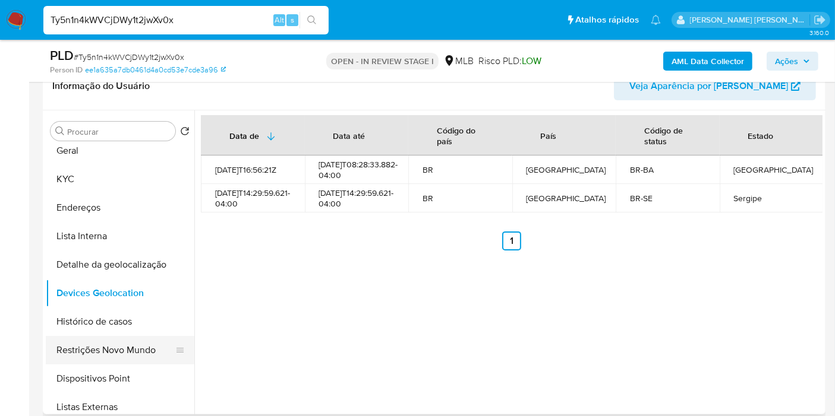
click at [99, 342] on button "Restrições Novo Mundo" at bounding box center [115, 350] width 139 height 29
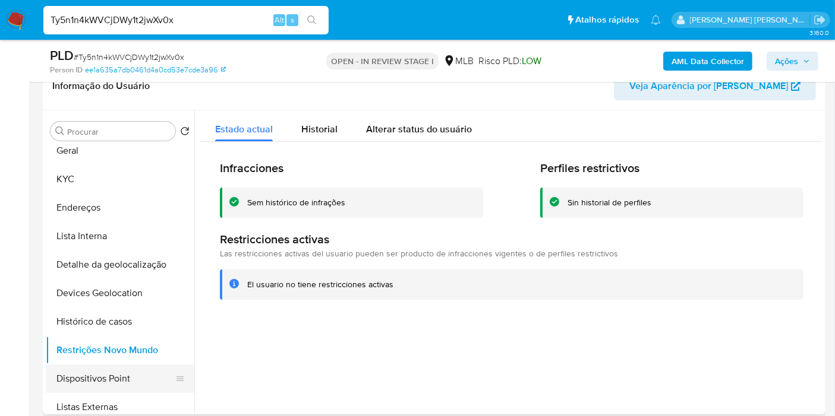
click at [139, 380] on button "Dispositivos Point" at bounding box center [115, 379] width 139 height 29
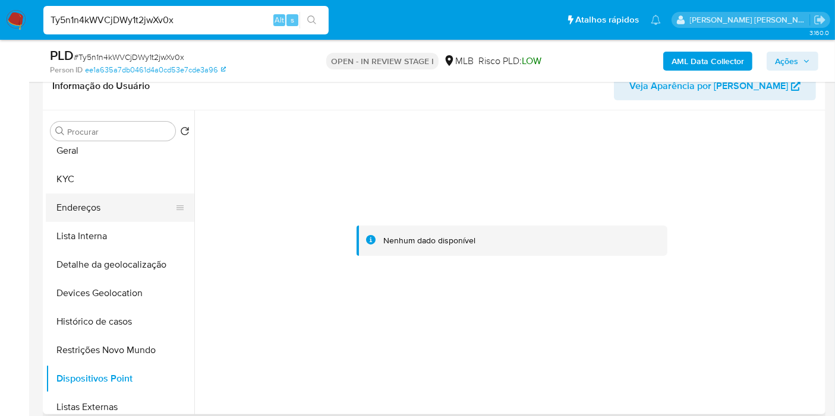
click at [105, 203] on button "Endereços" at bounding box center [115, 208] width 139 height 29
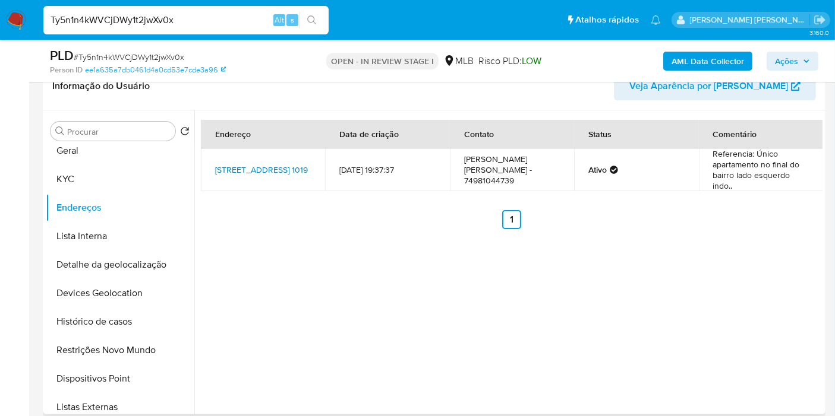
click at [231, 176] on link "Rua Das Umburanas 1019, Ourolândia, Bahia, 44718000, Brasil 1019" at bounding box center [261, 170] width 93 height 12
click at [59, 195] on button "Endereços" at bounding box center [115, 208] width 139 height 29
click at [69, 183] on button "KYC" at bounding box center [115, 179] width 139 height 29
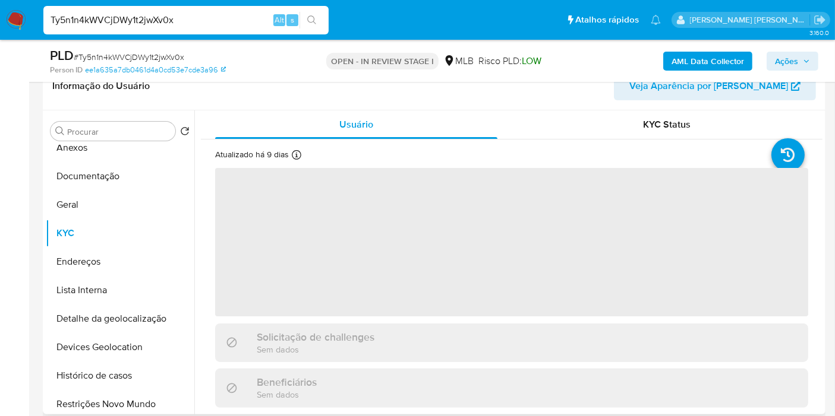
scroll to position [0, 0]
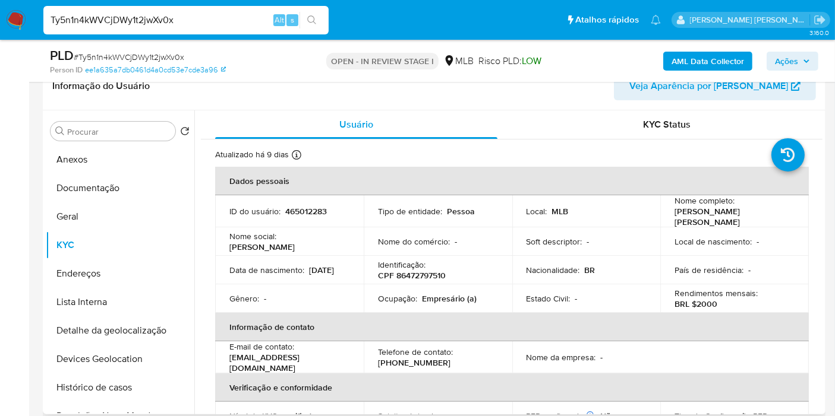
click at [429, 274] on p "CPF 86472797510" at bounding box center [412, 275] width 68 height 11
copy p "86472797510"
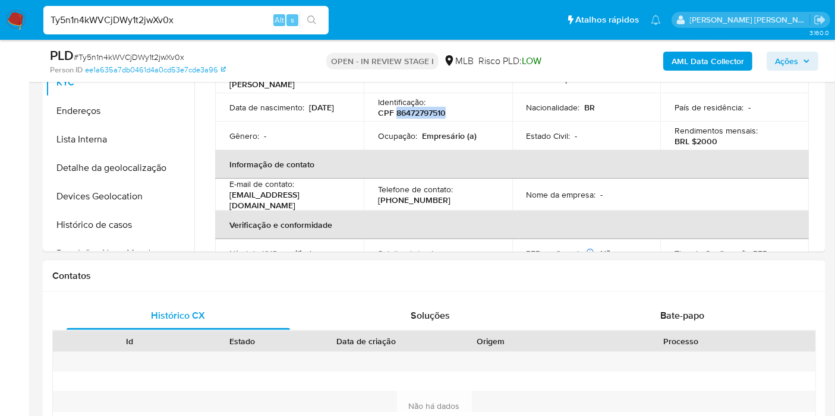
scroll to position [527, 0]
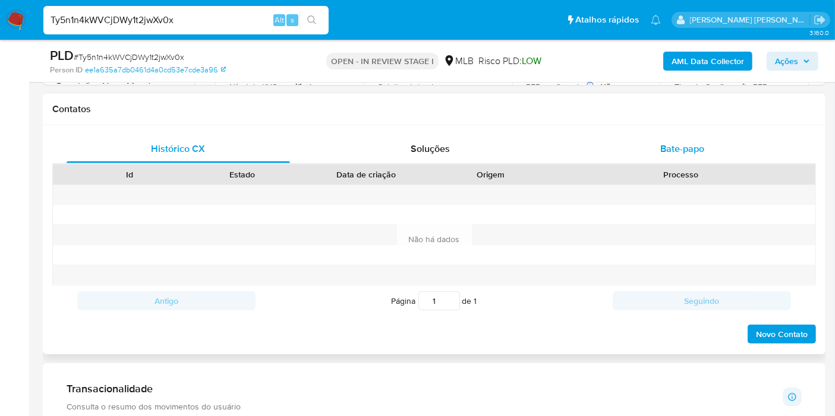
click at [661, 144] on span "Bate-papo" at bounding box center [682, 149] width 44 height 14
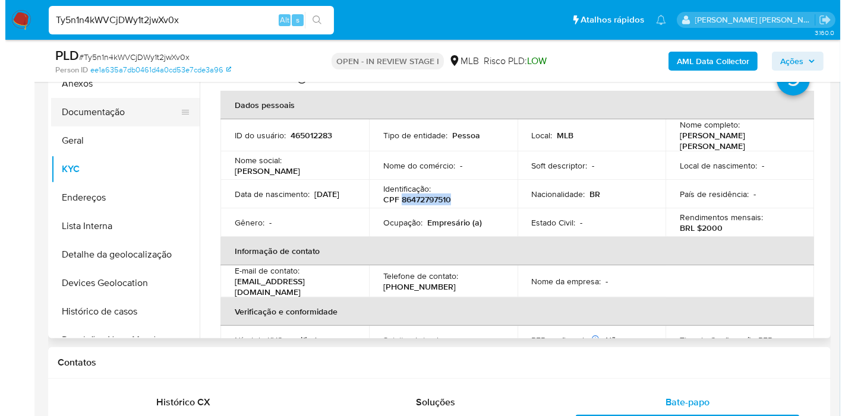
scroll to position [198, 0]
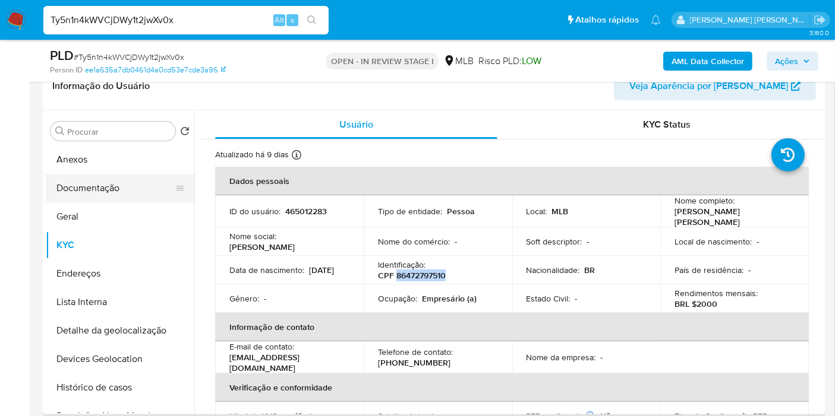
click at [115, 184] on button "Documentação" at bounding box center [115, 188] width 139 height 29
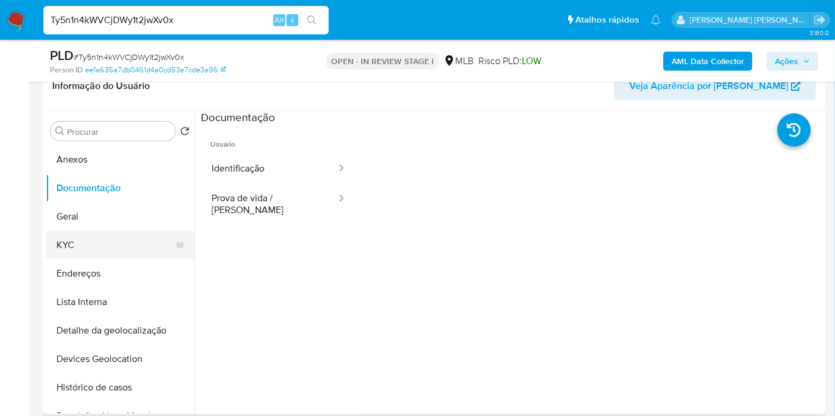
click at [138, 244] on button "KYC" at bounding box center [115, 245] width 139 height 29
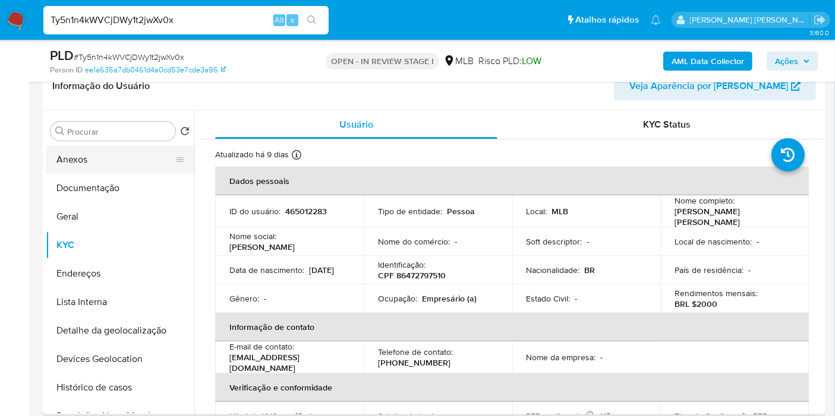
click at [116, 160] on button "Anexos" at bounding box center [115, 160] width 139 height 29
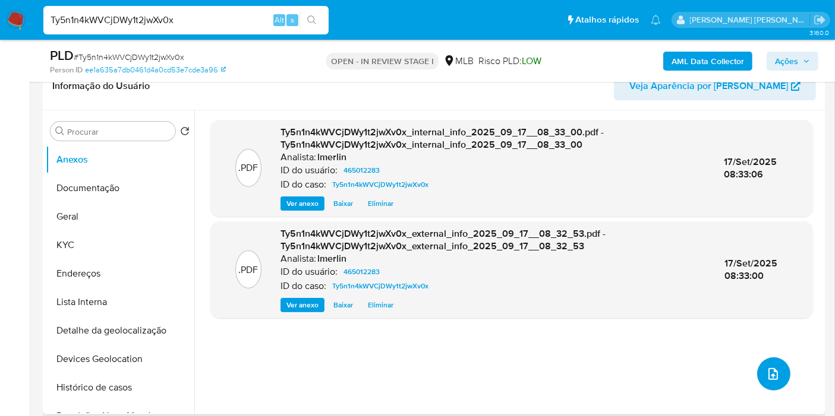
click at [769, 367] on icon "upload-file" at bounding box center [773, 374] width 14 height 14
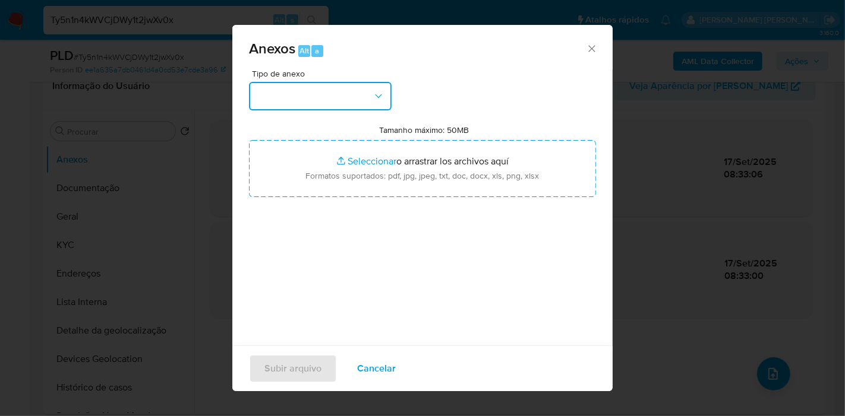
click at [334, 97] on button "button" at bounding box center [320, 96] width 143 height 29
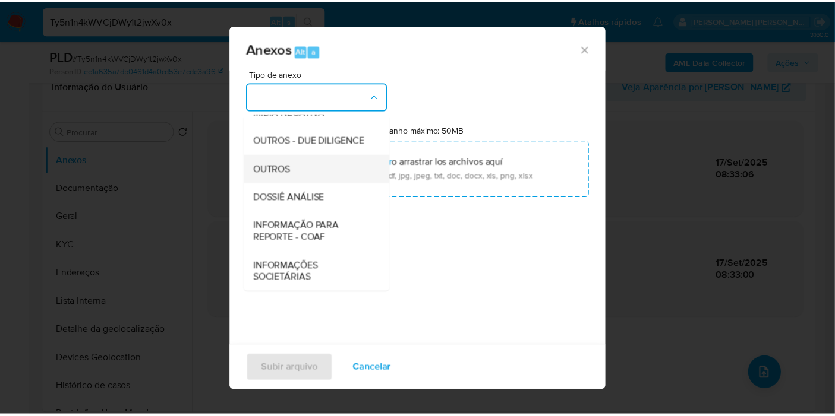
scroll to position [182, 0]
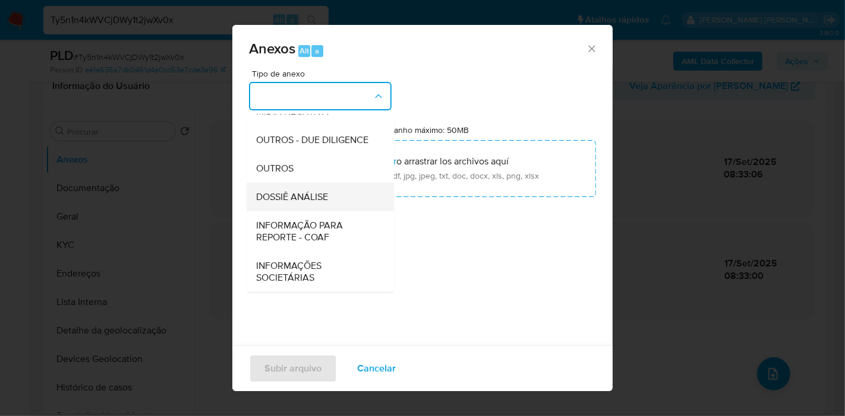
click at [324, 204] on div "DOSSIÊ ANÁLISE" at bounding box center [316, 197] width 121 height 29
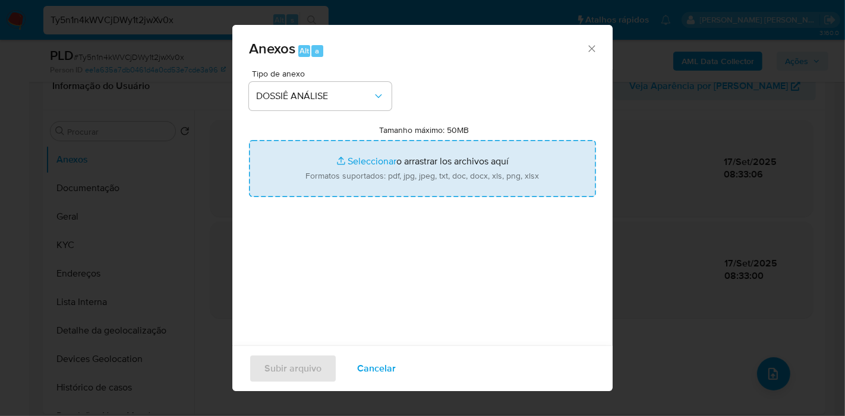
click at [422, 157] on input "Tamanho máximo: 50MB Seleccionar archivos" at bounding box center [422, 168] width 347 height 57
type input "C:\fakepath\SAR - XXX - CPF 86472797510 - MARIA APARECIDA DA CONCEICAO.pdf"
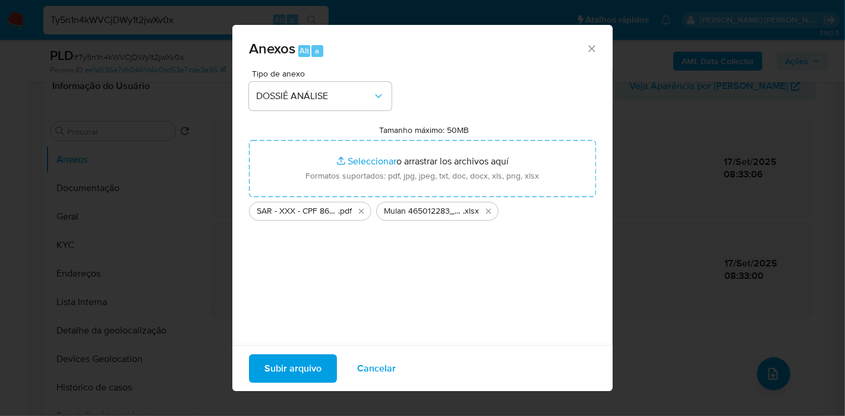
click at [298, 361] on span "Subir arquivo" at bounding box center [292, 369] width 57 height 26
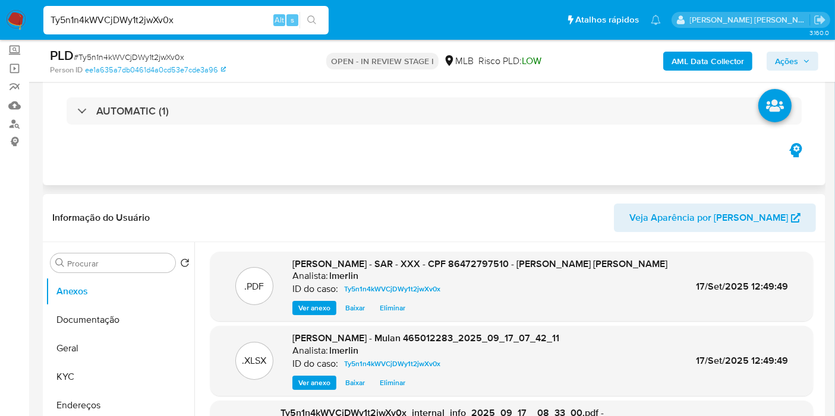
scroll to position [0, 0]
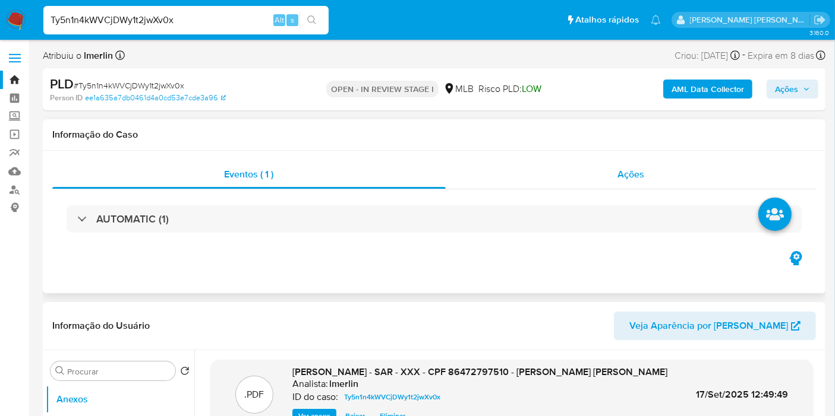
click at [644, 162] on div "Ações" at bounding box center [630, 174] width 371 height 29
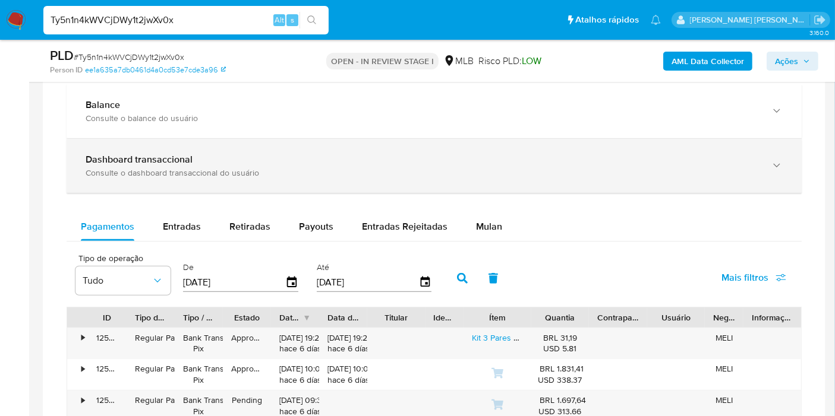
scroll to position [1121, 0]
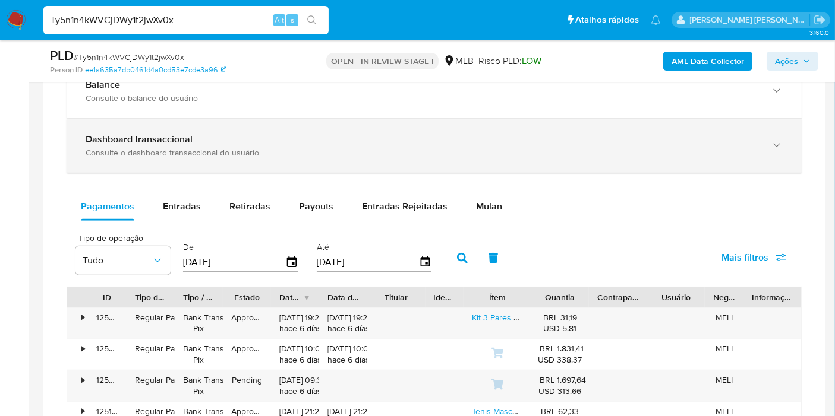
click at [127, 160] on div "Dashboard transaccional Consulte o dashboard transaccional do usuário" at bounding box center [434, 146] width 735 height 54
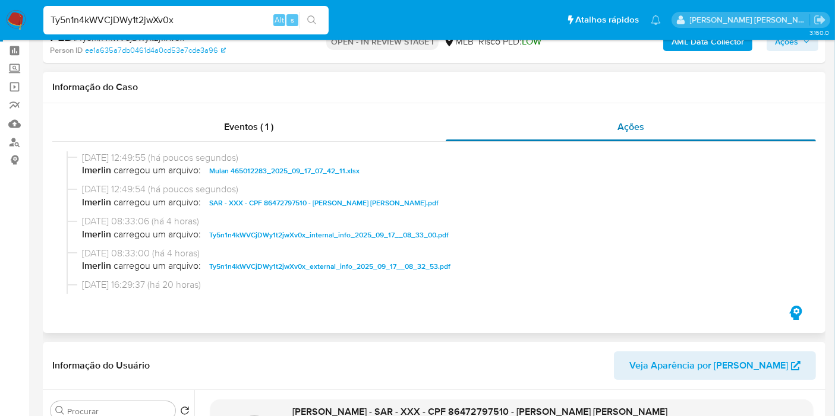
scroll to position [0, 0]
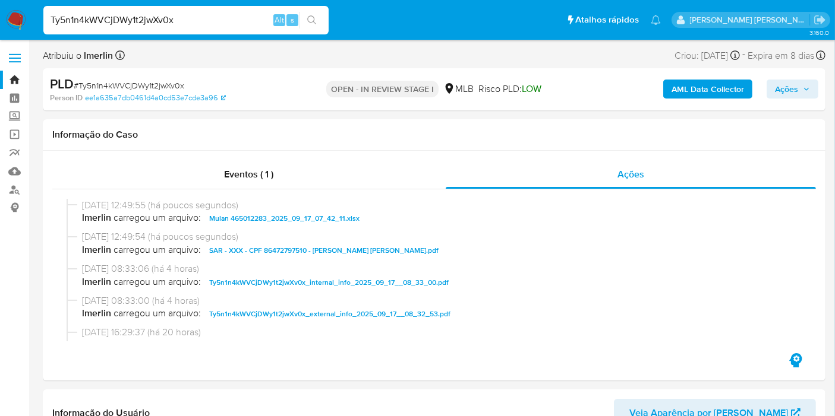
click at [797, 88] on span "Ações" at bounding box center [786, 89] width 23 height 19
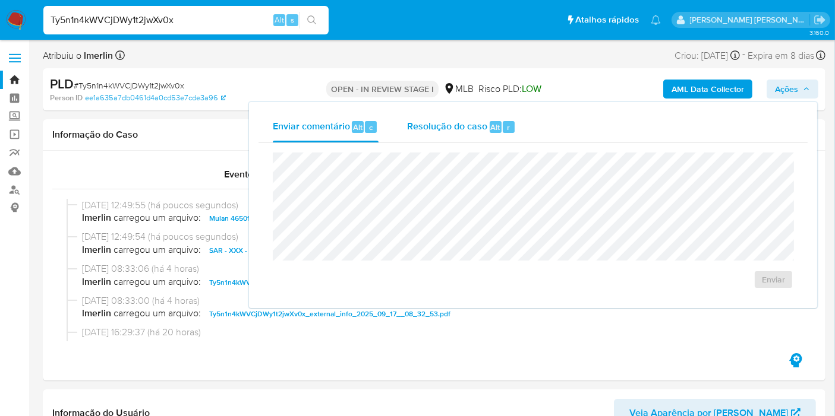
click at [463, 133] on div "Resolução do caso Alt r" at bounding box center [461, 127] width 109 height 31
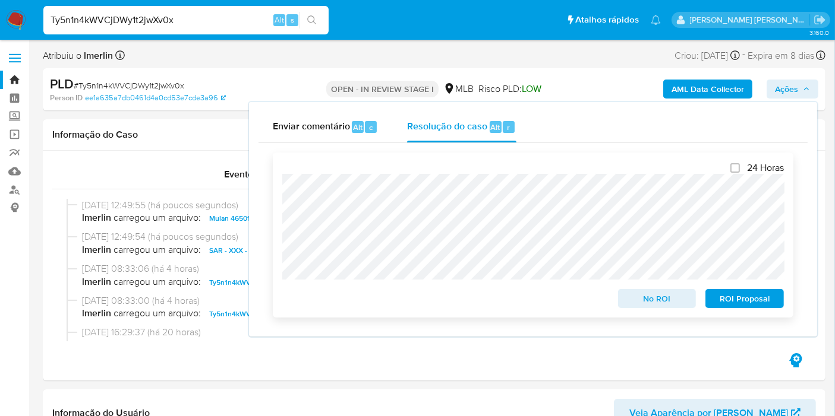
click at [719, 296] on span "ROI Proposal" at bounding box center [744, 298] width 62 height 17
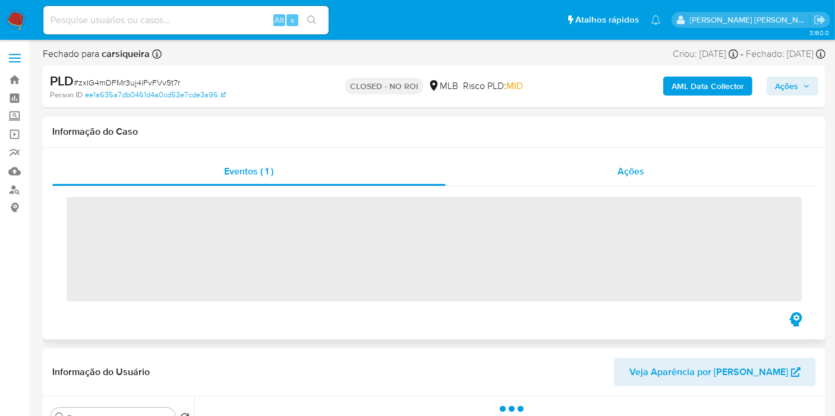
click at [637, 181] on div "Ações" at bounding box center [630, 171] width 371 height 29
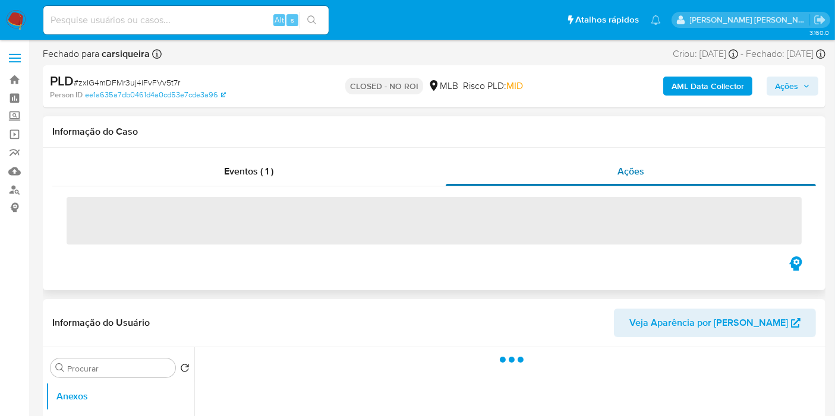
select select "10"
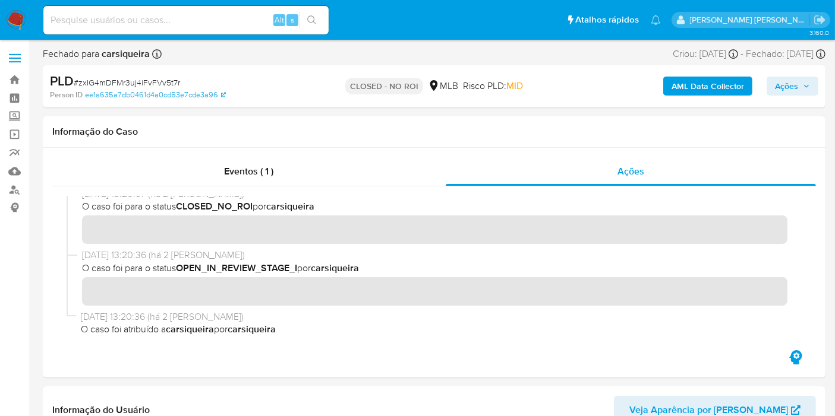
scroll to position [10, 0]
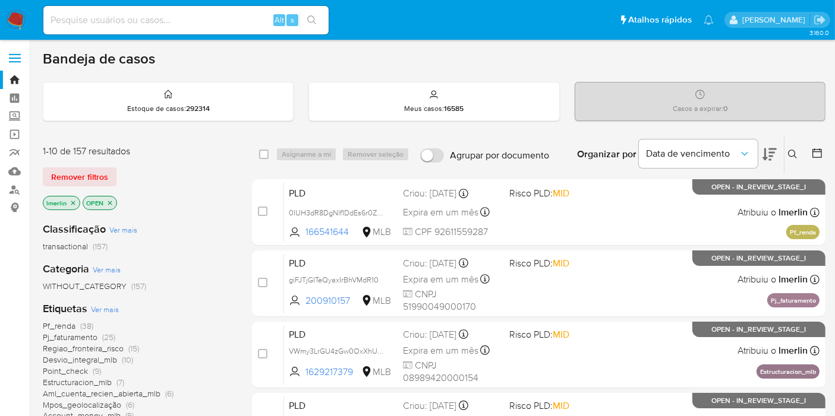
click at [71, 204] on icon "close-filter" at bounding box center [72, 203] width 7 height 7
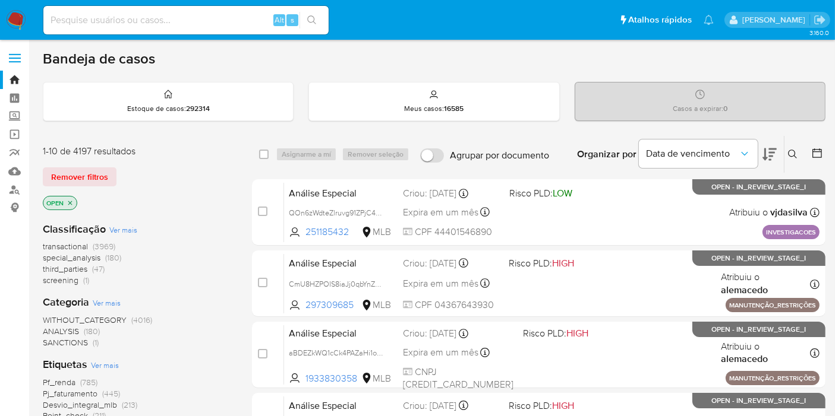
click at [816, 148] on icon at bounding box center [817, 153] width 12 height 12
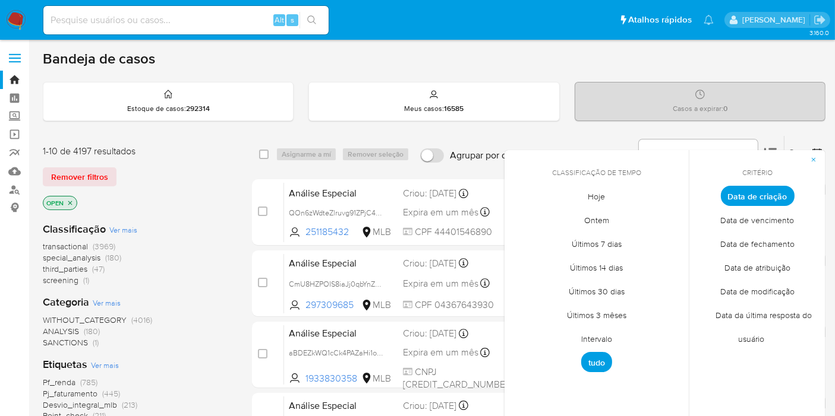
click at [575, 342] on span "Intervalo" at bounding box center [596, 339] width 56 height 24
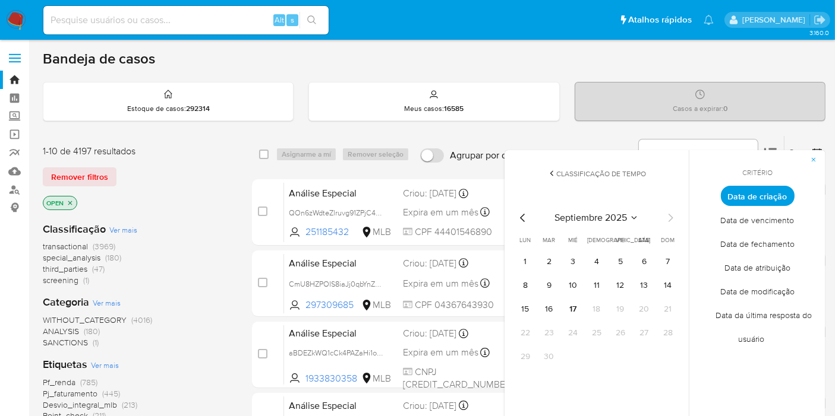
click at [519, 214] on icon "Mes anterior" at bounding box center [523, 218] width 14 height 14
click at [611, 255] on td "1" at bounding box center [620, 261] width 19 height 19
click at [616, 256] on button "1" at bounding box center [620, 261] width 19 height 19
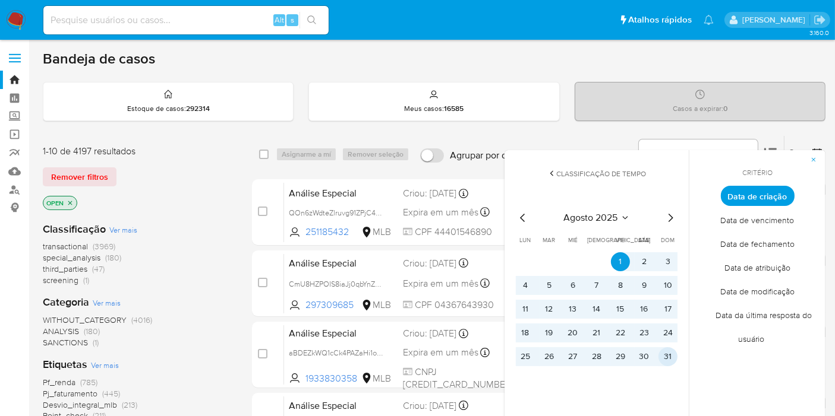
click at [670, 356] on button "31" at bounding box center [667, 356] width 19 height 19
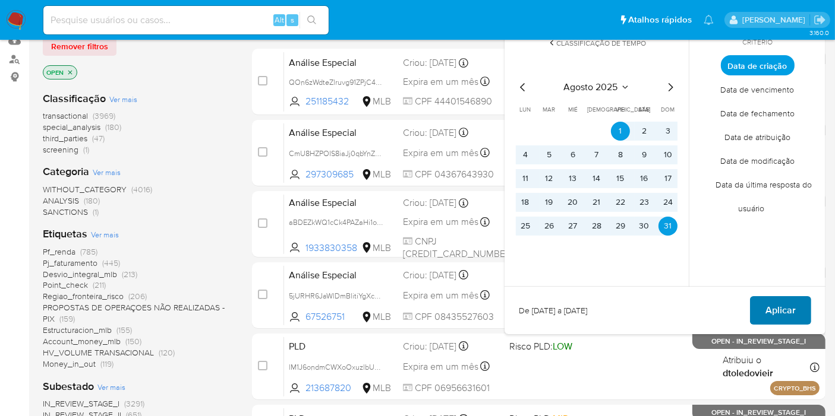
scroll to position [132, 0]
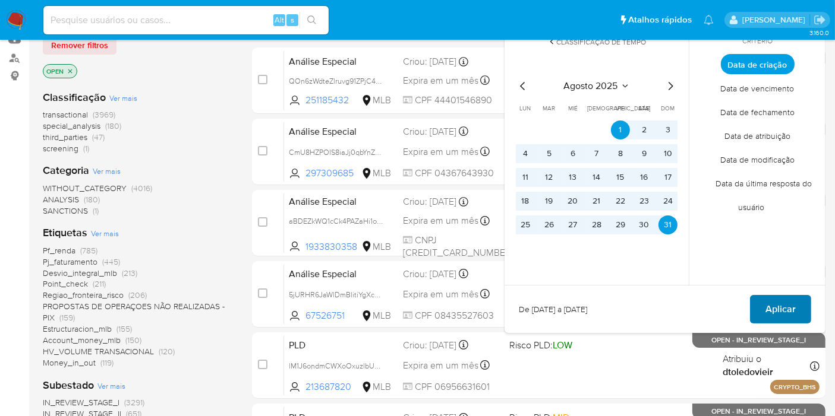
click at [777, 299] on span "Aplicar" at bounding box center [780, 309] width 30 height 26
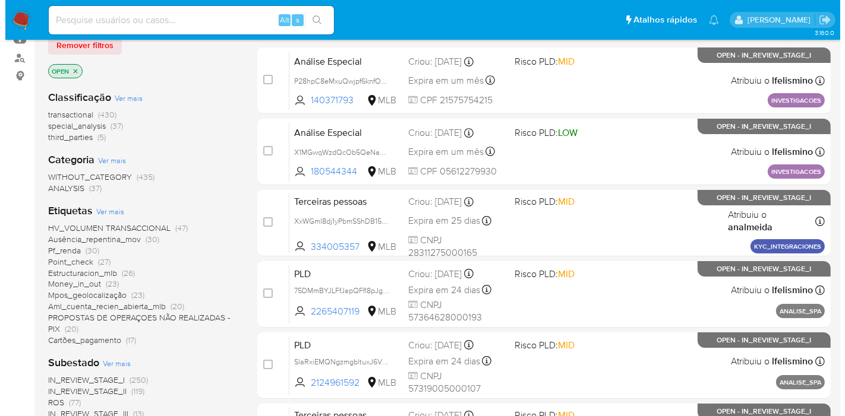
scroll to position [330, 0]
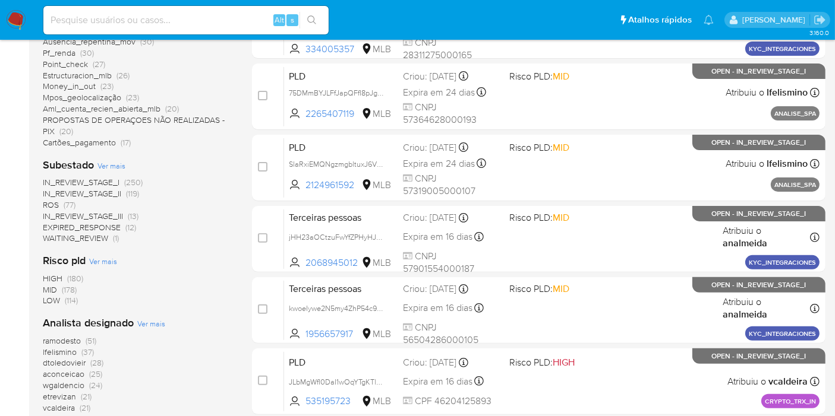
click at [148, 324] on span "Ver mais" at bounding box center [151, 323] width 28 height 11
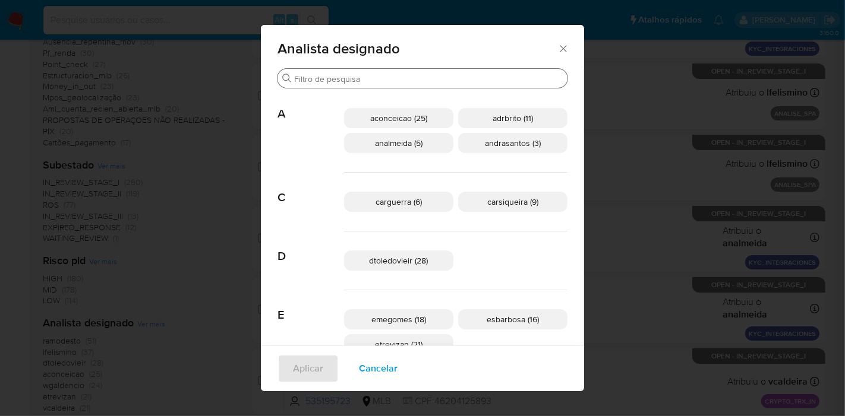
click at [393, 80] on input "Buscar" at bounding box center [428, 79] width 268 height 11
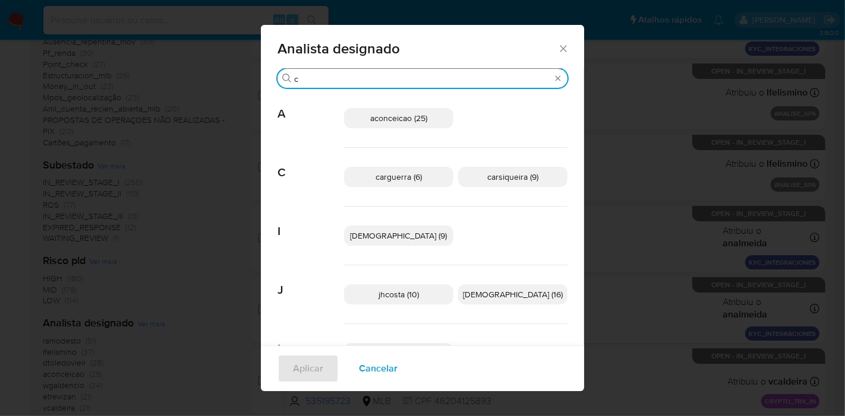
type input "c"
click at [487, 176] on span "carsiqueira (9)" at bounding box center [512, 177] width 51 height 12
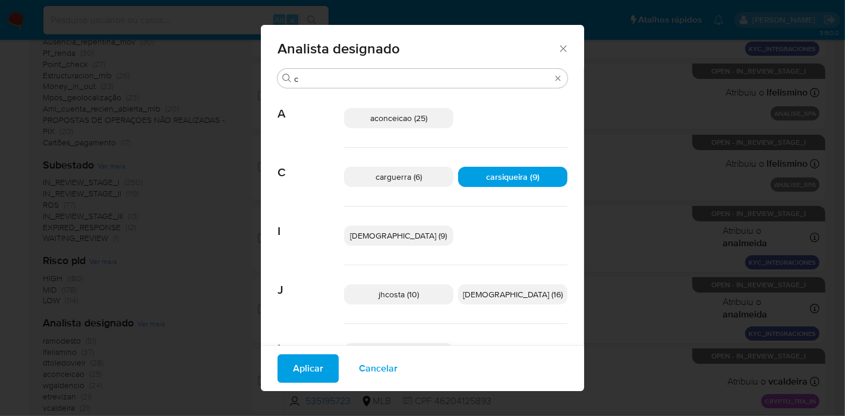
click at [323, 365] on span "Aplicar" at bounding box center [308, 369] width 30 height 26
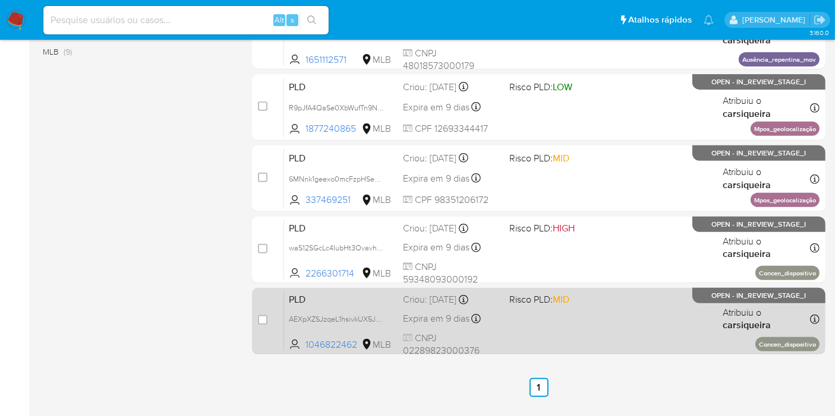
scroll to position [66, 0]
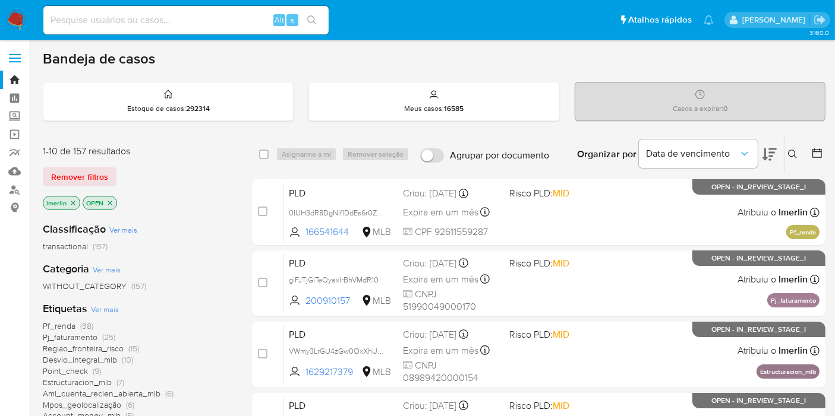
click at [111, 200] on icon "close-filter" at bounding box center [109, 203] width 7 height 7
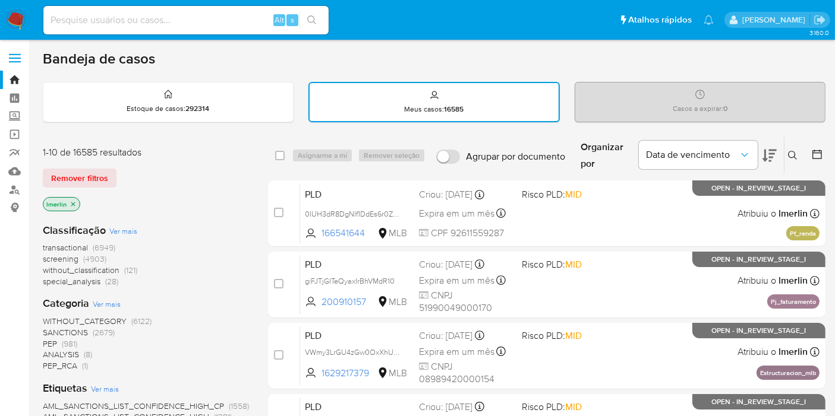
click at [72, 203] on icon "close-filter" at bounding box center [73, 204] width 4 height 4
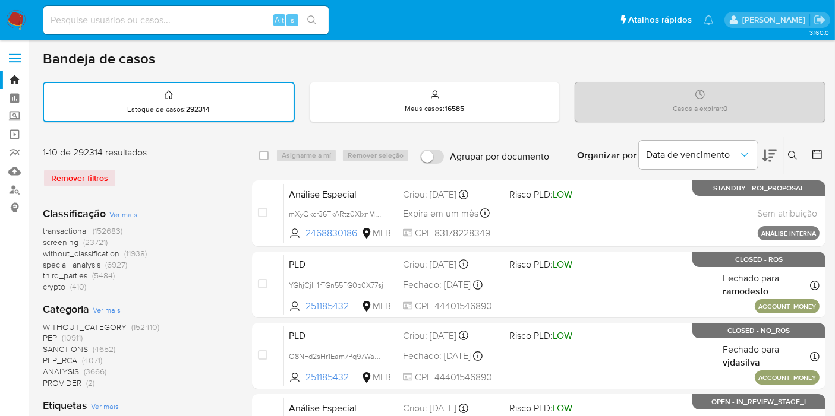
click at [818, 153] on icon at bounding box center [817, 154] width 12 height 12
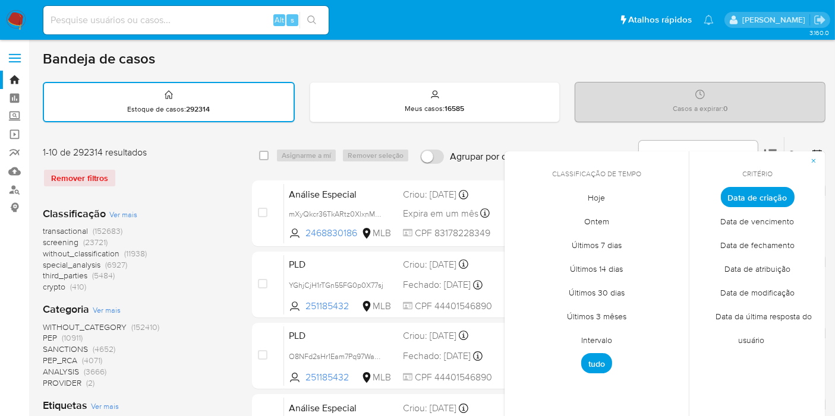
click at [609, 342] on span "Intervalo" at bounding box center [596, 340] width 56 height 24
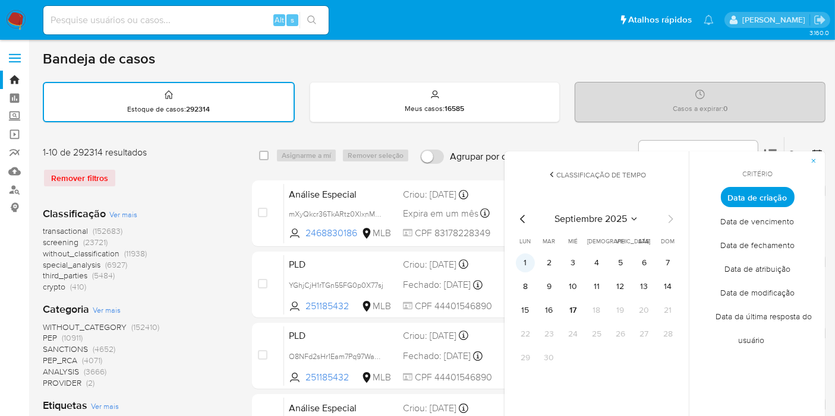
click at [516, 265] on button "1" at bounding box center [525, 263] width 19 height 19
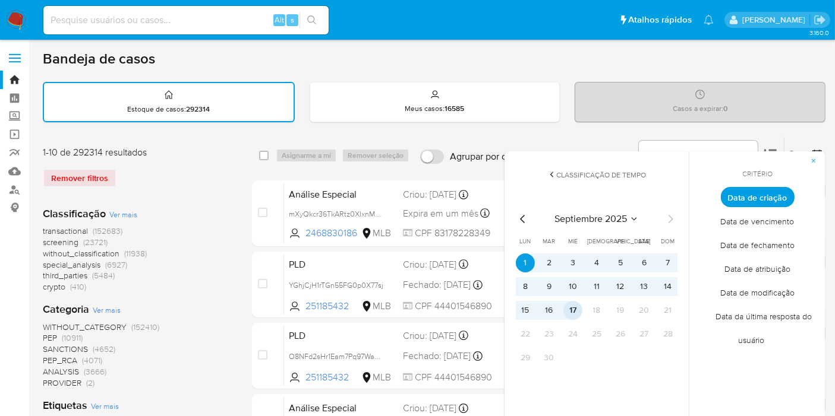
click at [575, 313] on button "17" at bounding box center [572, 310] width 19 height 19
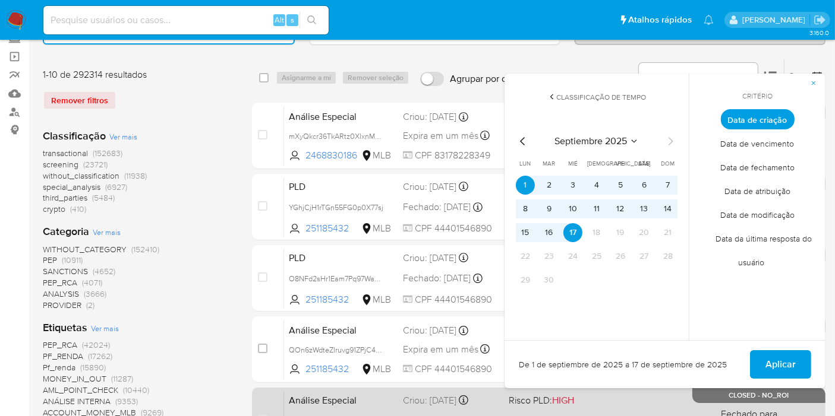
scroll to position [132, 0]
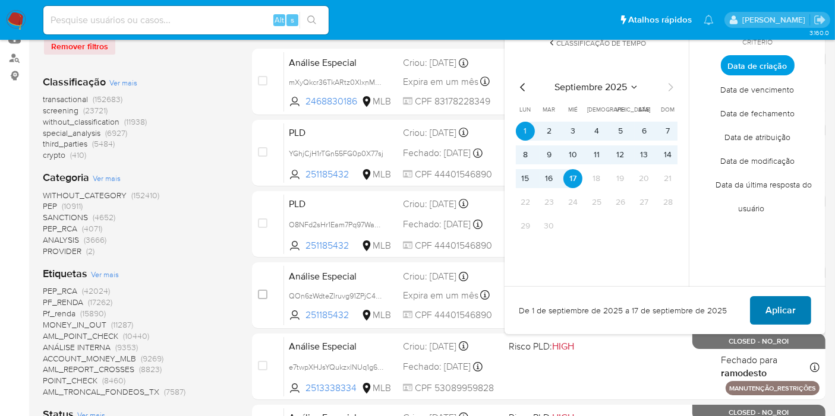
click at [800, 306] on button "Aplicar" at bounding box center [780, 310] width 61 height 29
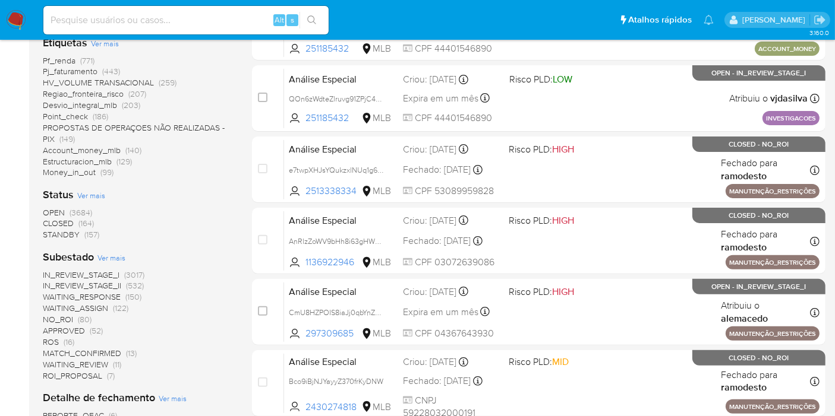
scroll to position [330, 0]
click at [90, 223] on span "(164)" at bounding box center [85, 223] width 15 height 12
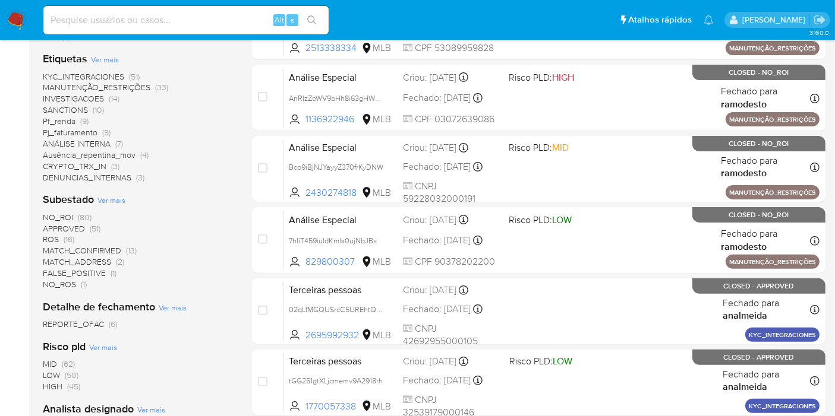
click at [78, 211] on span "(80)" at bounding box center [85, 217] width 14 height 12
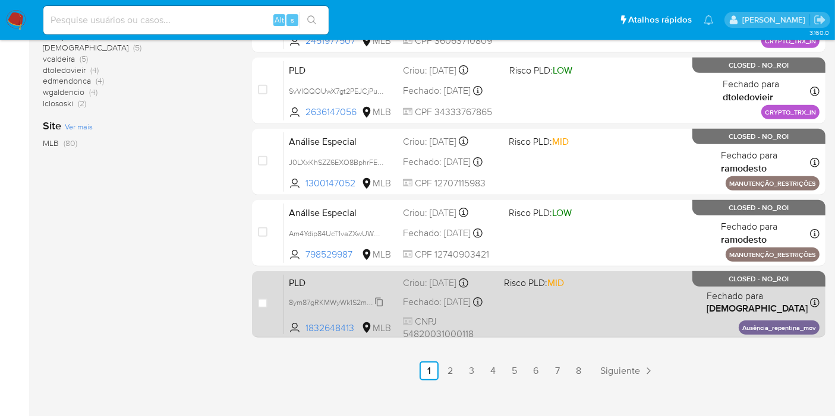
scroll to position [563, 0]
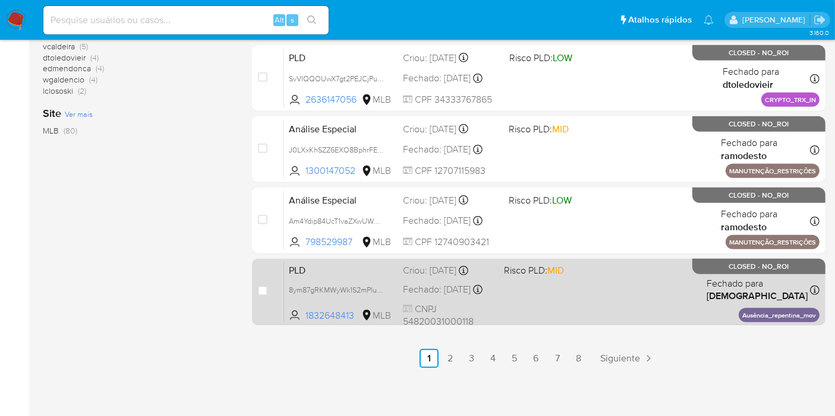
click at [352, 266] on span "PLD" at bounding box center [341, 269] width 105 height 15
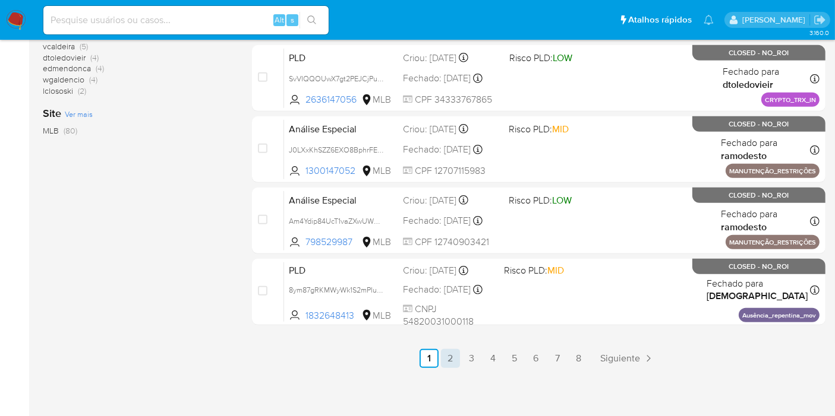
click at [459, 355] on link "2" at bounding box center [450, 358] width 19 height 19
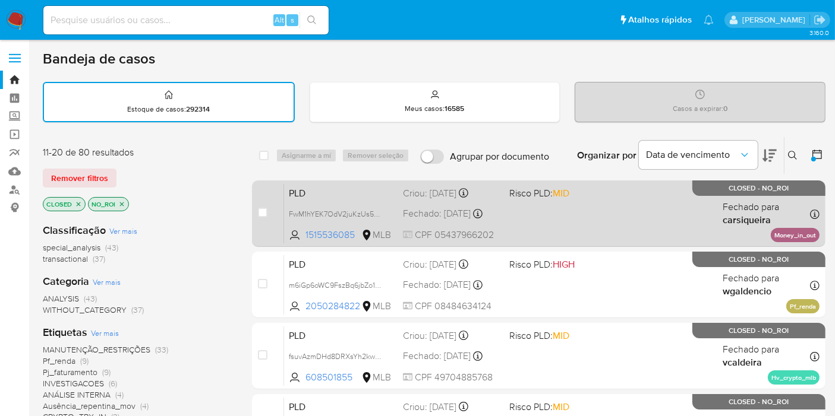
click at [368, 197] on span "PLD" at bounding box center [341, 192] width 105 height 15
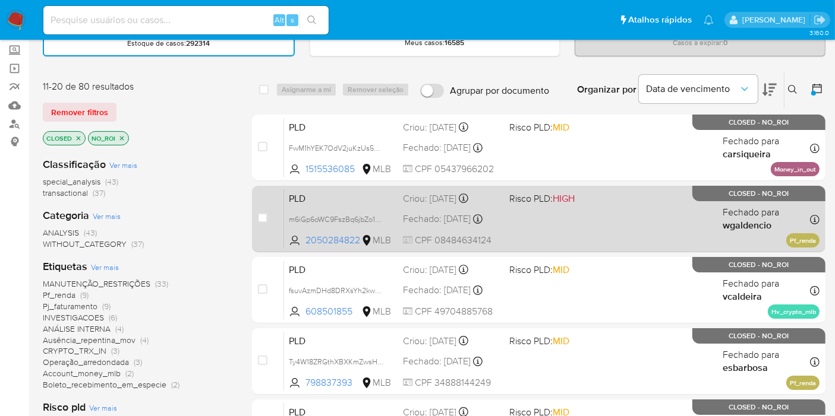
click at [334, 201] on span "PLD" at bounding box center [341, 197] width 105 height 15
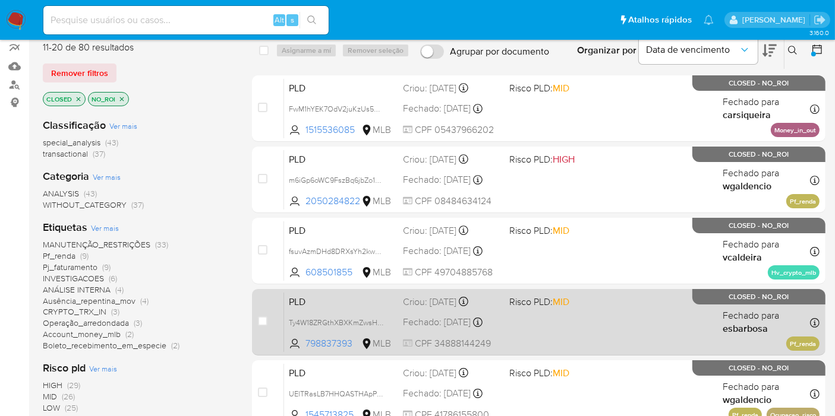
scroll to position [198, 0]
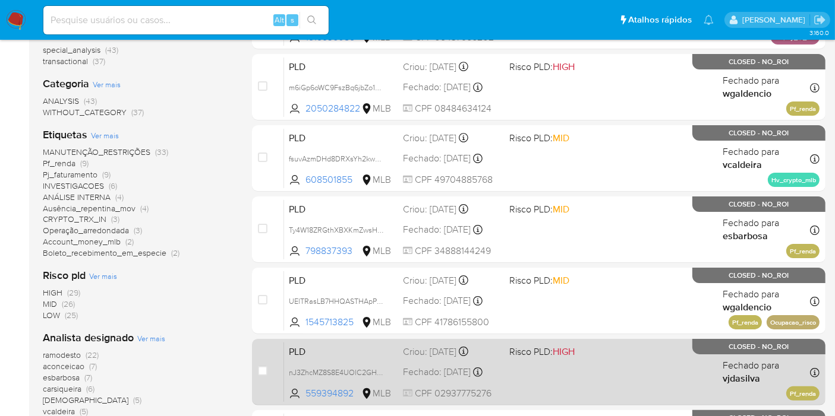
click at [366, 350] on span "PLD" at bounding box center [341, 350] width 105 height 15
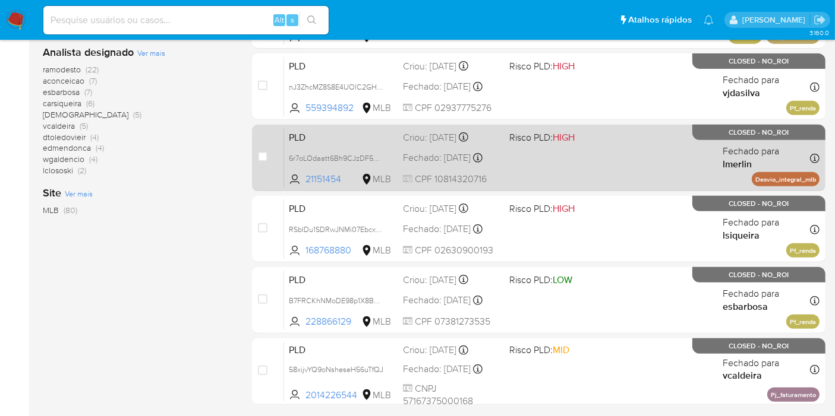
scroll to position [527, 0]
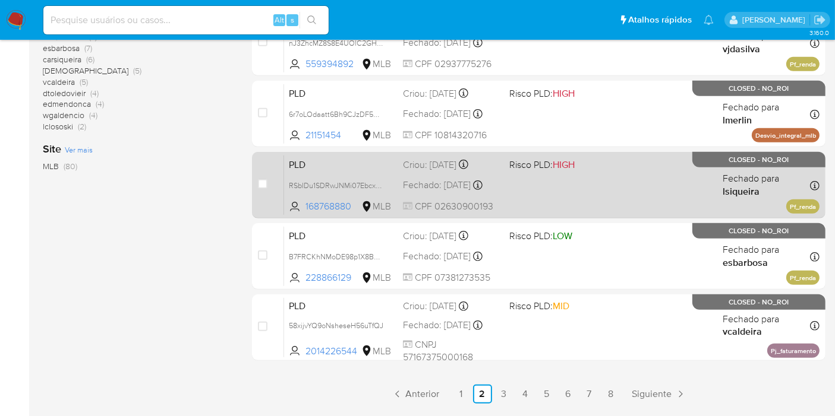
click at [367, 169] on span "PLD" at bounding box center [341, 163] width 105 height 15
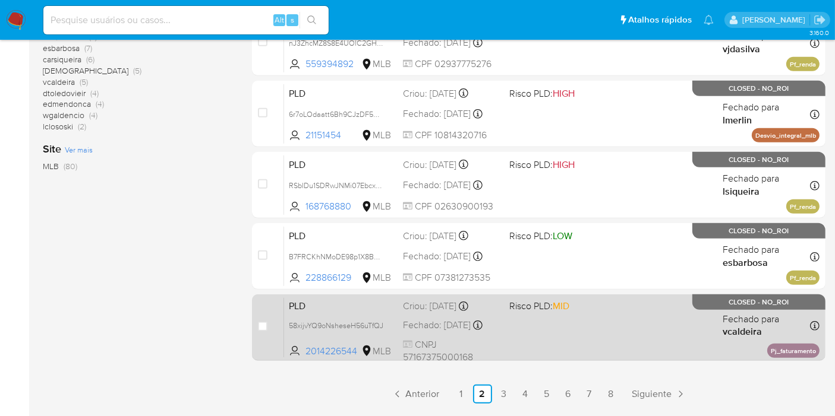
click at [562, 324] on span at bounding box center [557, 325] width 97 height 2
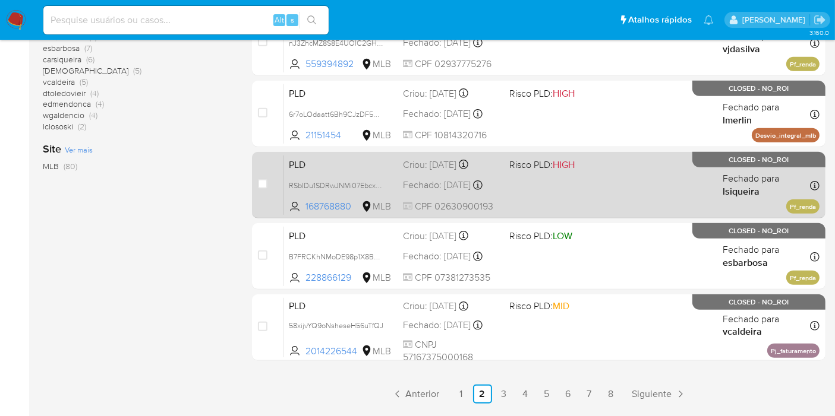
click at [307, 156] on span "PLD" at bounding box center [341, 163] width 105 height 15
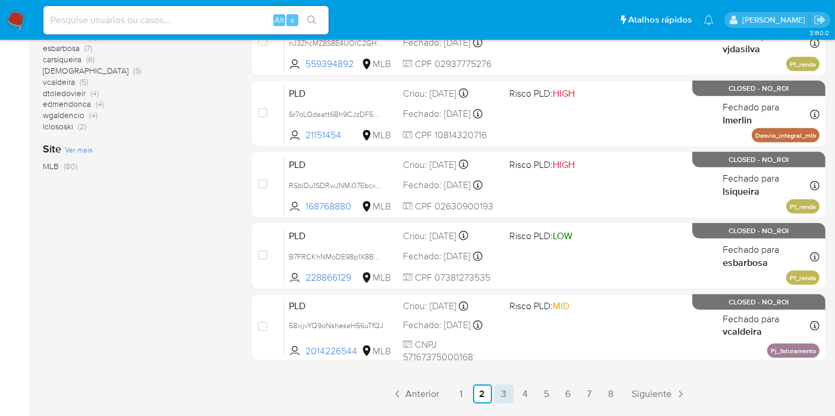
click at [506, 393] on link "3" at bounding box center [503, 394] width 19 height 19
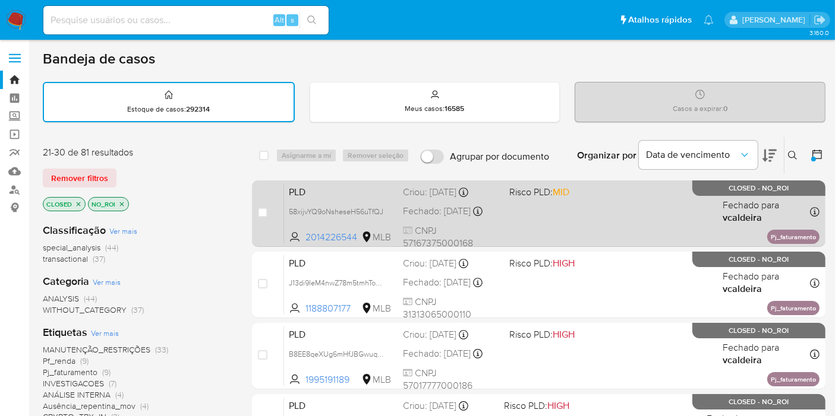
click at [337, 185] on span "PLD" at bounding box center [341, 191] width 105 height 15
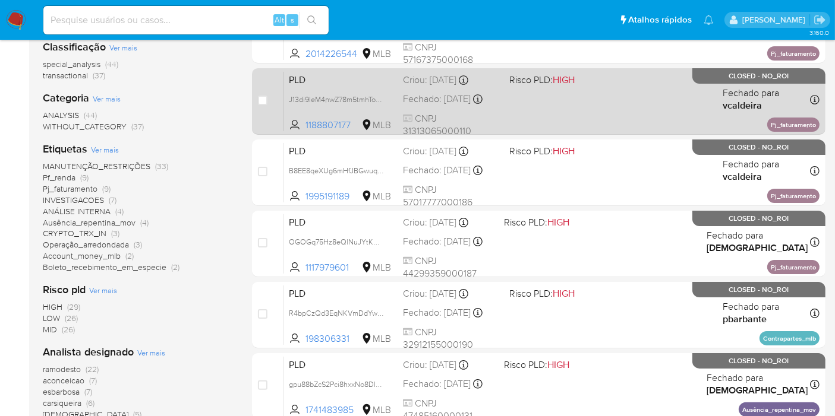
scroll to position [264, 0]
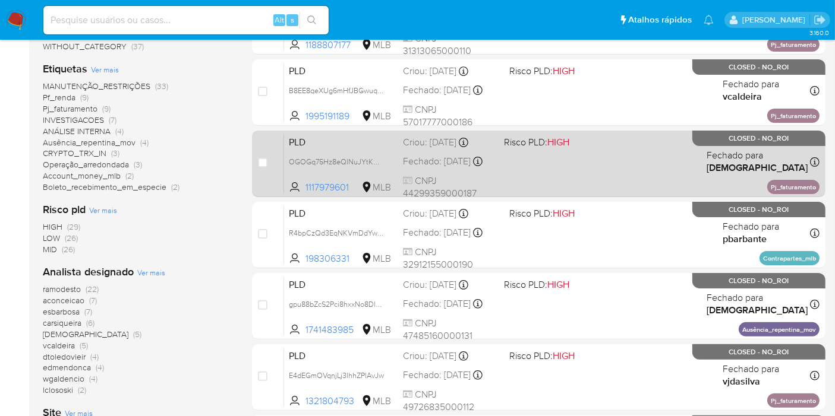
click at [549, 185] on div "PLD OGOGq75Hz8eQlNuJYtK0dLPz 1117979601 MLB Risco PLD: HIGH Criou: [DATE] Criou…" at bounding box center [551, 164] width 535 height 60
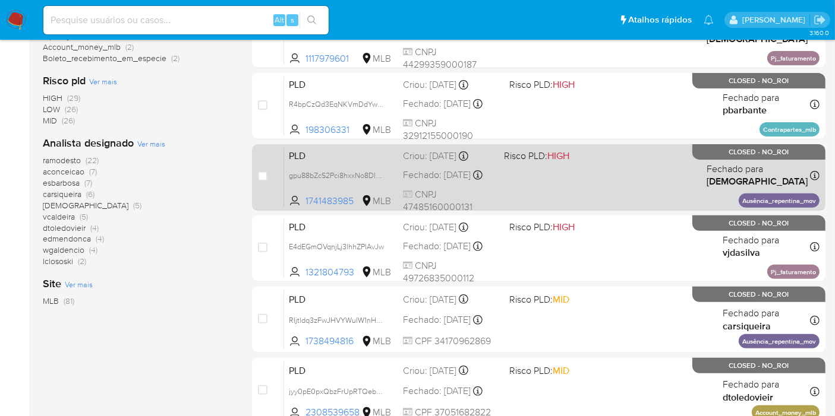
scroll to position [396, 0]
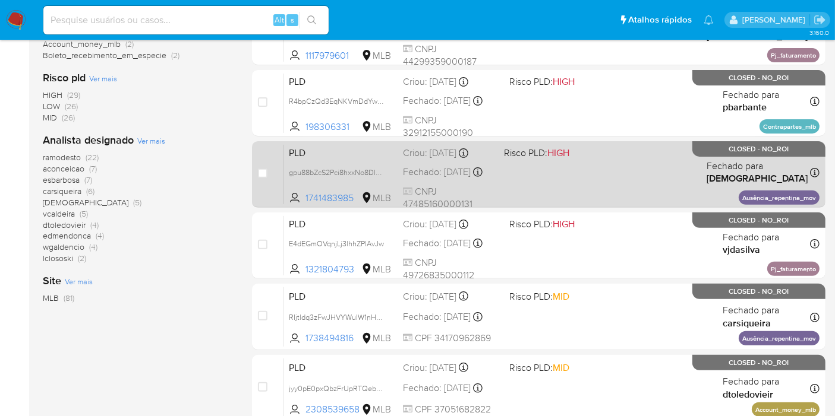
click at [563, 179] on div "PLD gpu88bZcS2Pci8hxxNo8DlOH 1741483985 MLB Risco PLD: HIGH Criou: [DATE] Criou…" at bounding box center [551, 174] width 535 height 60
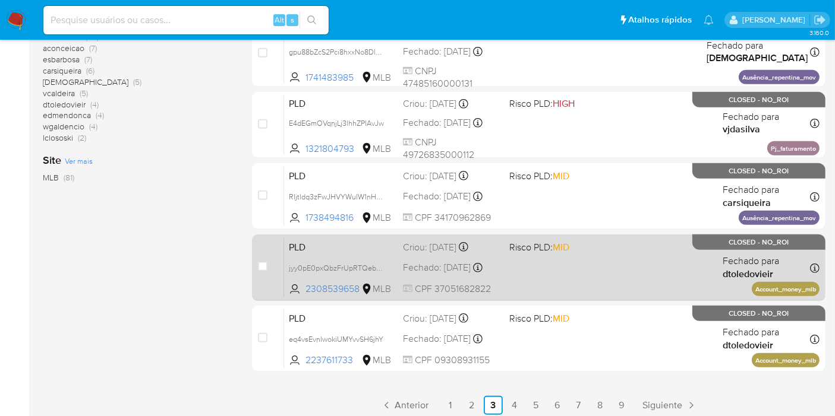
scroll to position [527, 0]
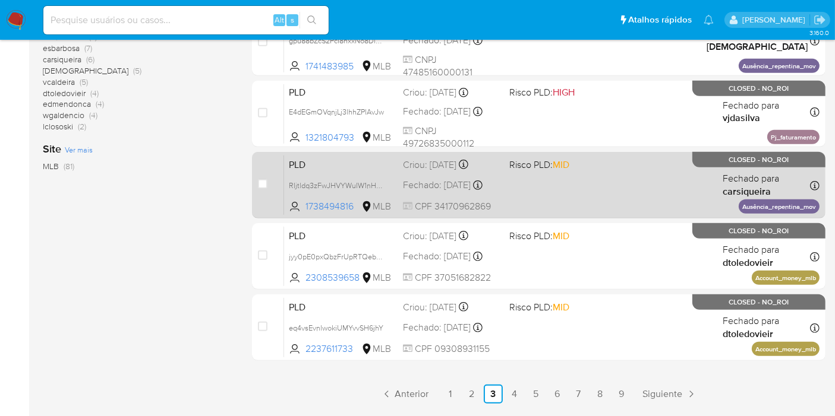
click at [643, 185] on div "PLD RIjtldq3zFwJHVYWuIW1nHZS 1738494816 MLB Risco PLD: MID Criou: [DATE] Criou:…" at bounding box center [551, 185] width 535 height 60
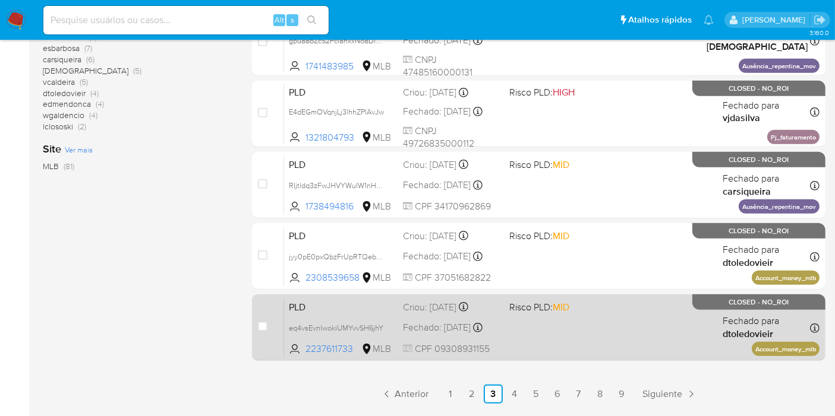
click at [599, 331] on div "PLD eq4vsEvnlwokiUMYvvSH6jhY 2237611733 MLB Risco PLD: MID Criou: [DATE] Criou:…" at bounding box center [551, 328] width 535 height 60
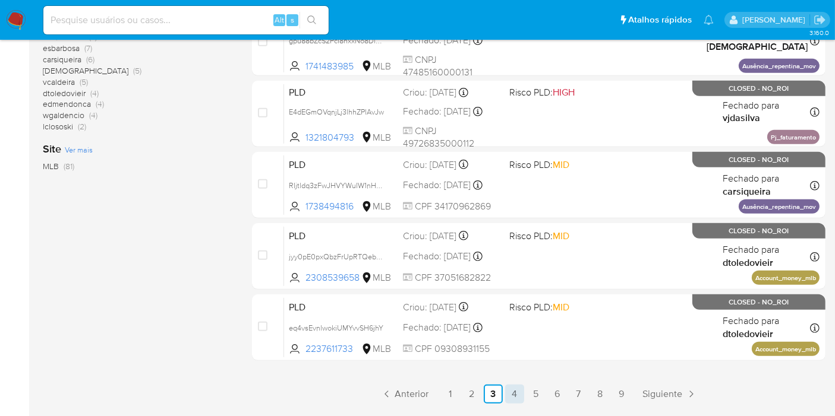
click at [519, 396] on link "4" at bounding box center [514, 394] width 19 height 19
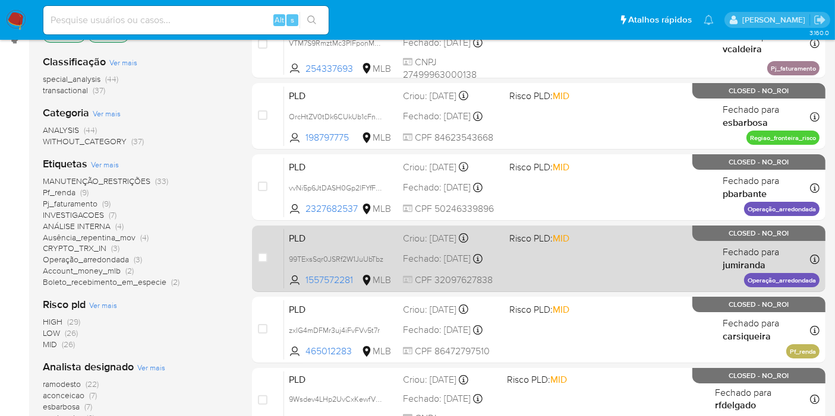
scroll to position [198, 0]
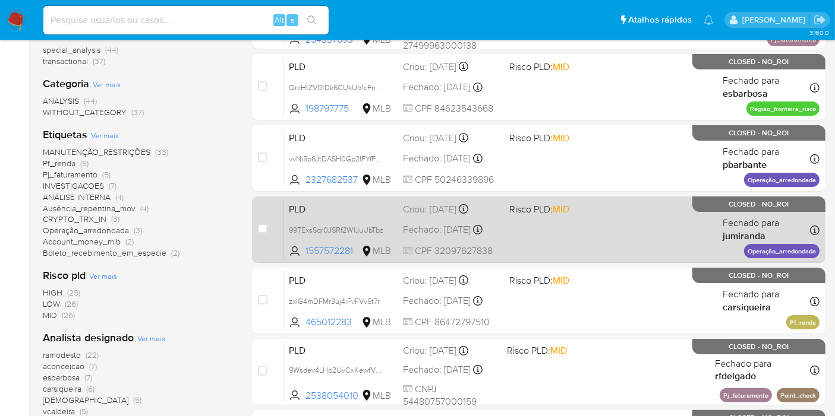
click at [565, 229] on span at bounding box center [557, 230] width 97 height 2
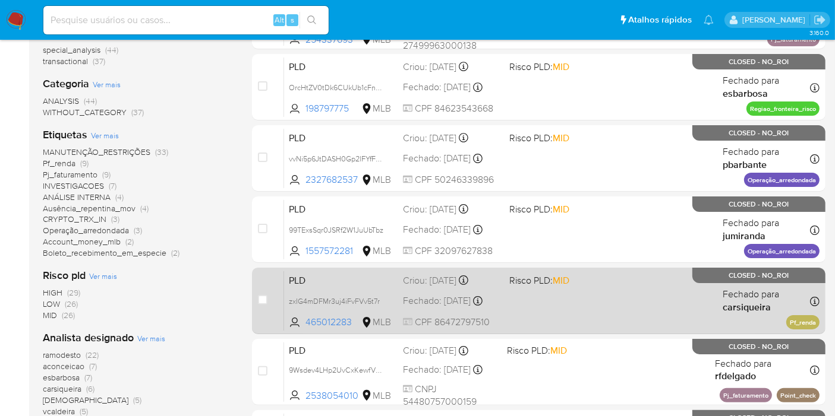
click at [579, 296] on div "PLD zxIG4mDFMr3uj4iFvFVv5t7r 465012283 MLB Risco PLD: MID Criou: [DATE] Criou: …" at bounding box center [551, 301] width 535 height 60
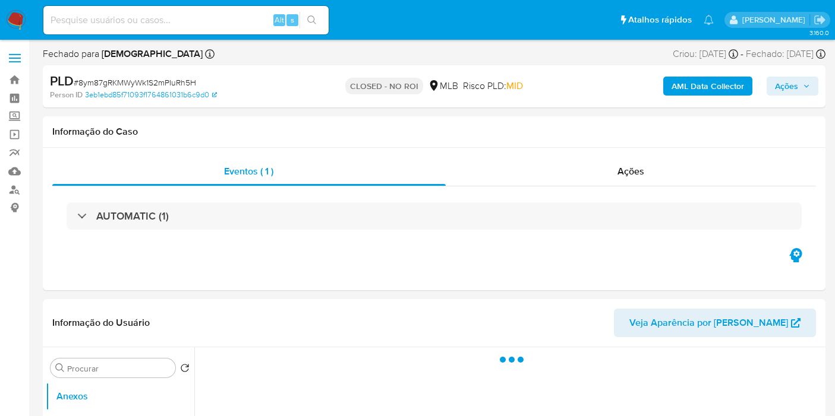
select select "10"
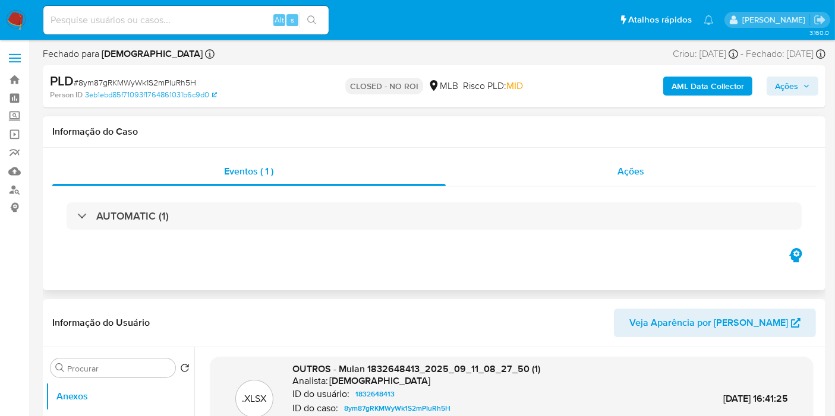
click at [604, 176] on div "Ações" at bounding box center [630, 171] width 371 height 29
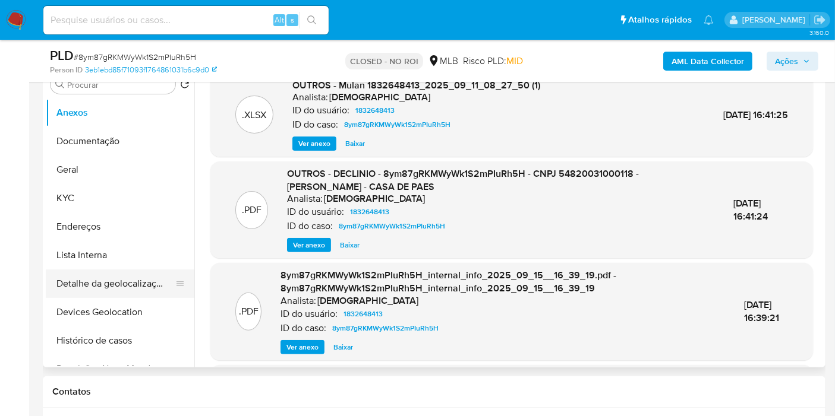
scroll to position [330, 0]
click at [106, 329] on button "Histórico de casos" at bounding box center [115, 340] width 139 height 29
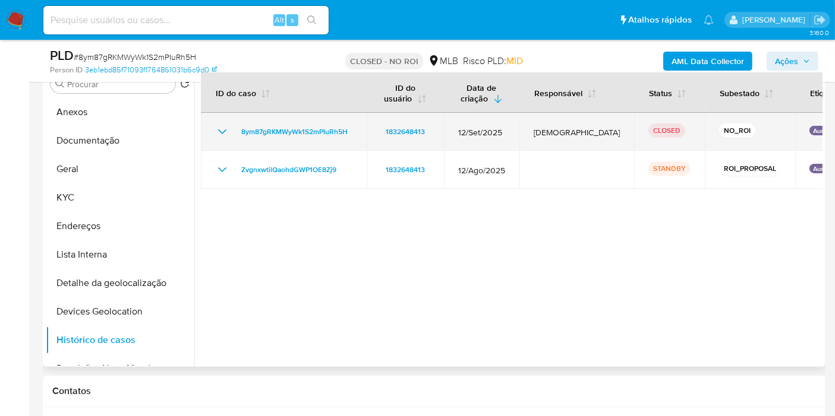
click at [218, 136] on icon "Mostrar/Ocultar" at bounding box center [222, 132] width 14 height 14
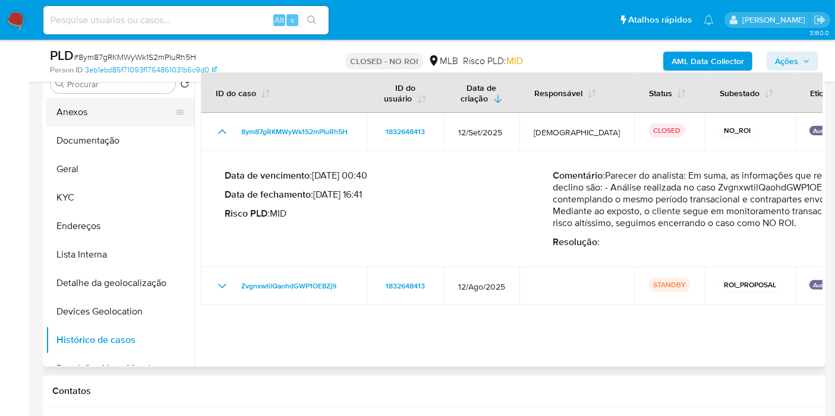
click at [124, 117] on button "Anexos" at bounding box center [115, 112] width 139 height 29
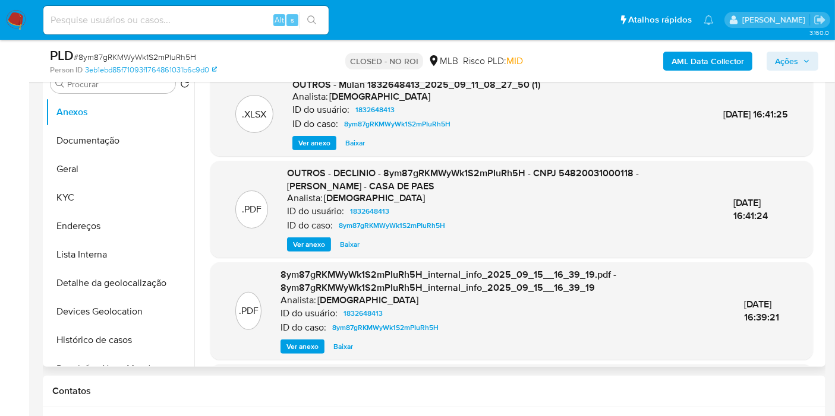
click at [304, 244] on span "Ver anexo" at bounding box center [309, 245] width 32 height 12
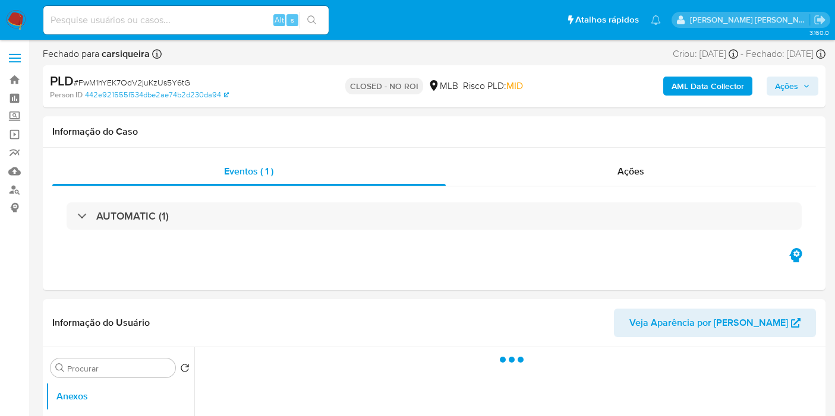
select select "10"
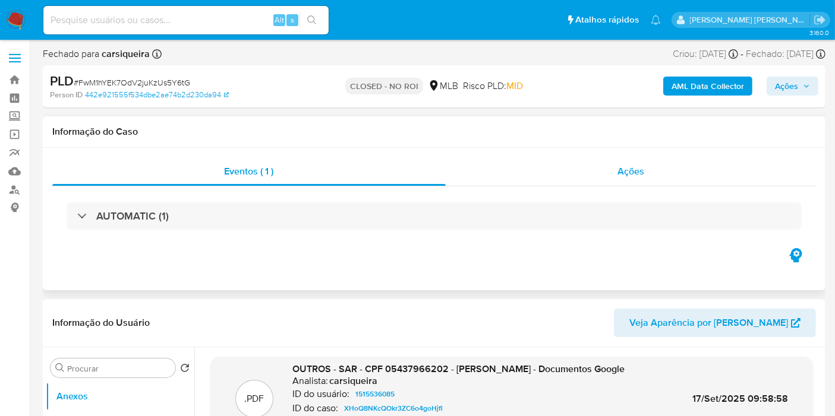
click at [610, 169] on div "Ações" at bounding box center [630, 171] width 371 height 29
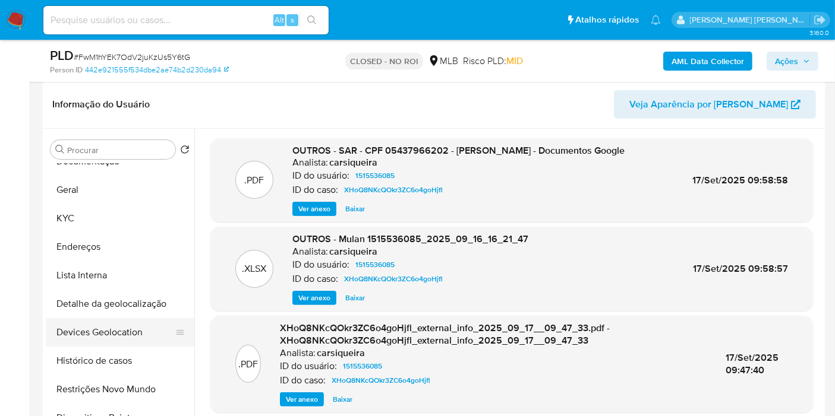
scroll to position [66, 0]
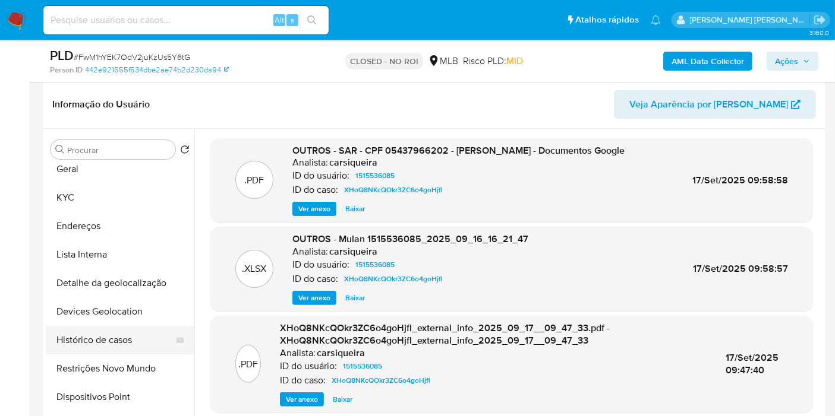
click at [113, 332] on button "Histórico de casos" at bounding box center [115, 340] width 139 height 29
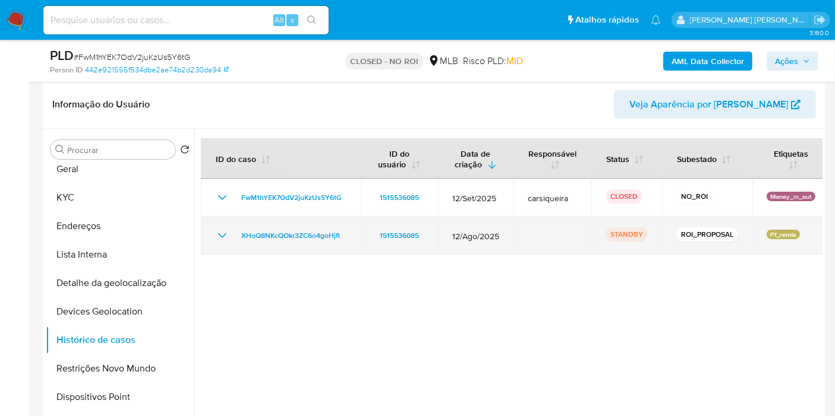
click at [220, 232] on icon "Mostrar/Ocultar" at bounding box center [222, 236] width 14 height 14
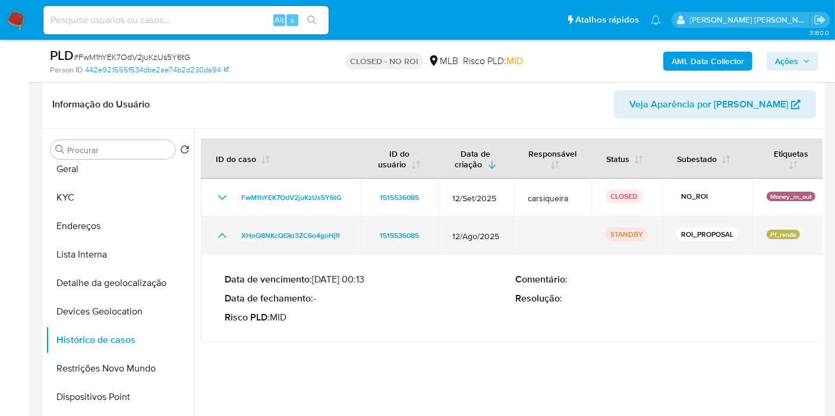
click at [220, 232] on icon "Mostrar/Ocultar" at bounding box center [222, 236] width 14 height 14
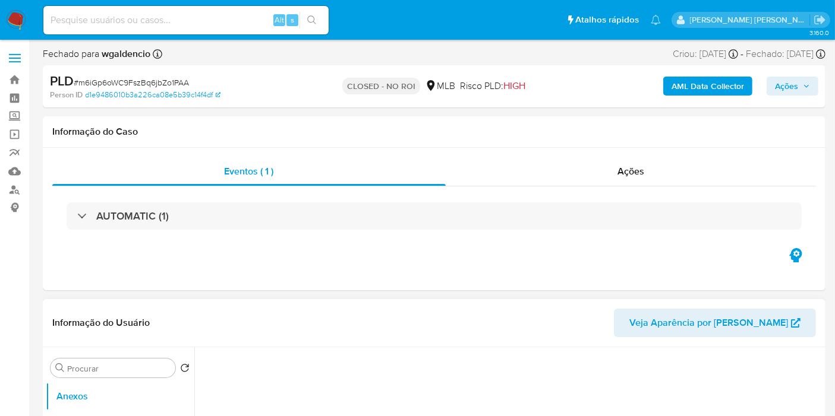
select select "10"
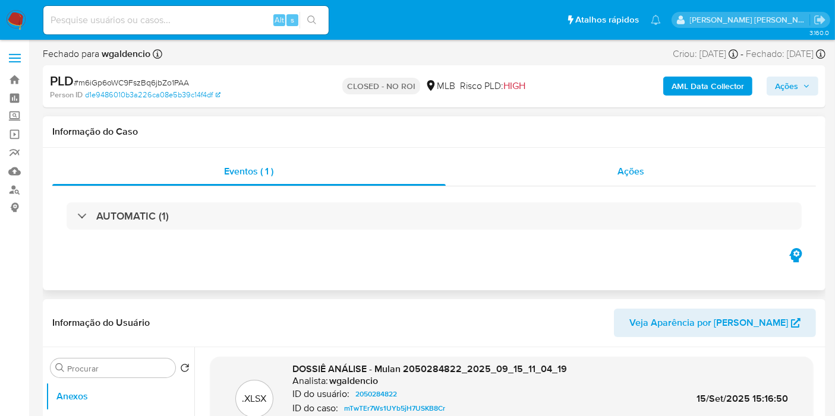
click at [605, 173] on div "Ações" at bounding box center [630, 171] width 371 height 29
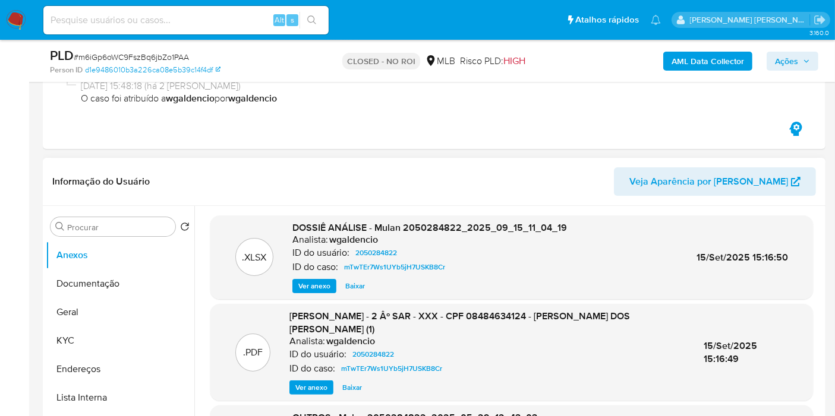
scroll to position [66, 0]
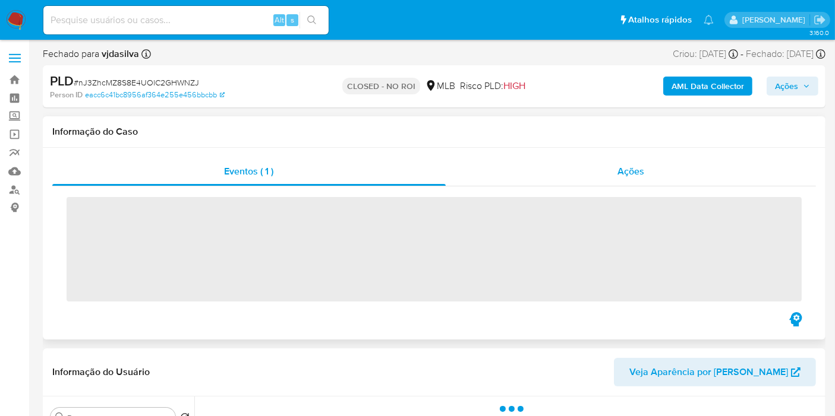
click at [602, 166] on div "Ações" at bounding box center [630, 171] width 371 height 29
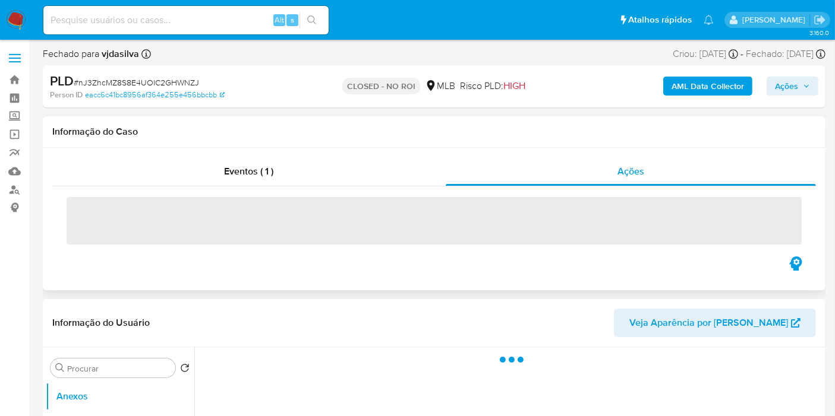
select select "10"
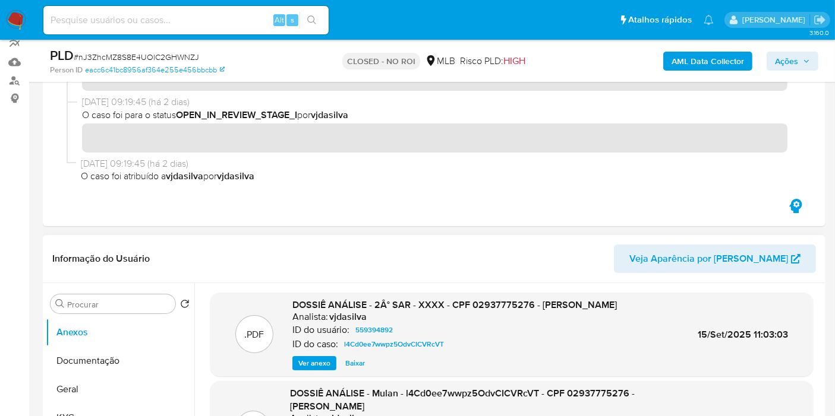
scroll to position [66, 0]
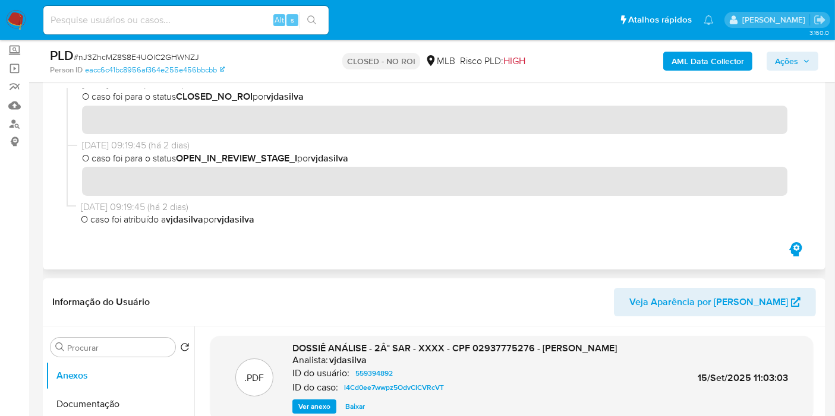
drag, startPoint x: 138, startPoint y: 142, endPoint x: 179, endPoint y: 157, distance: 44.2
click at [147, 146] on span "[DATE] 09:19:45 (há 2 dias)" at bounding box center [439, 145] width 715 height 13
click at [416, 296] on header "Informação do Usuário Veja Aparência por [PERSON_NAME]" at bounding box center [433, 302] width 763 height 29
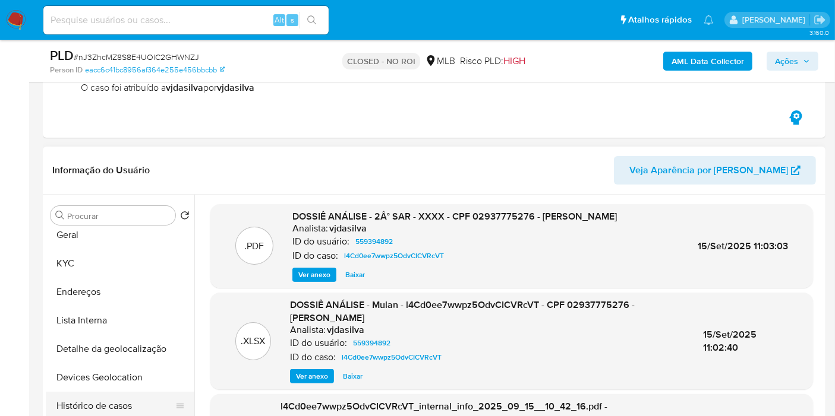
click at [117, 401] on button "Histórico de casos" at bounding box center [115, 406] width 139 height 29
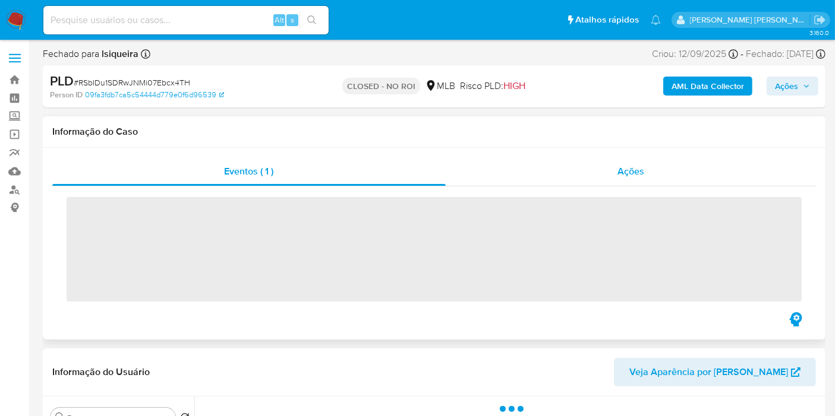
click at [589, 163] on div "Ações" at bounding box center [630, 171] width 371 height 29
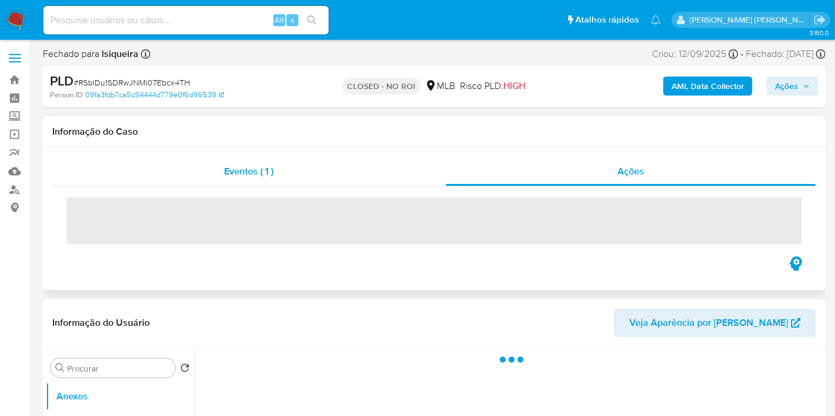
select select "10"
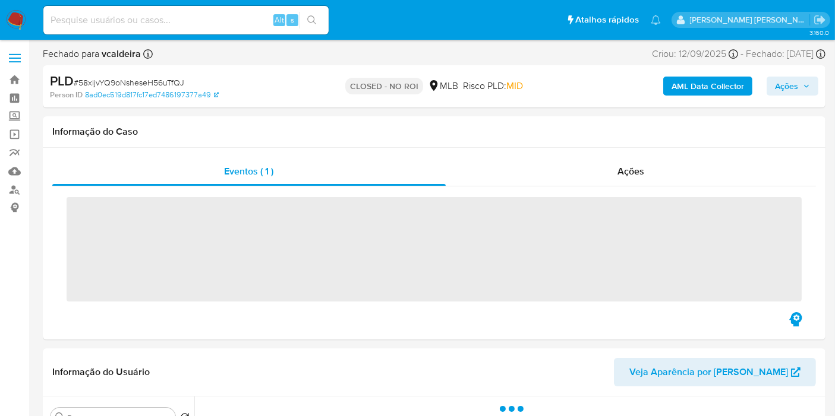
click at [642, 177] on span "Ações" at bounding box center [630, 172] width 27 height 14
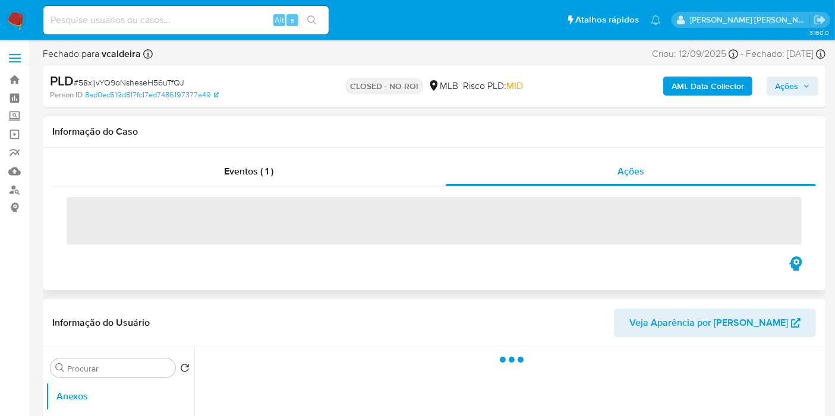
select select "10"
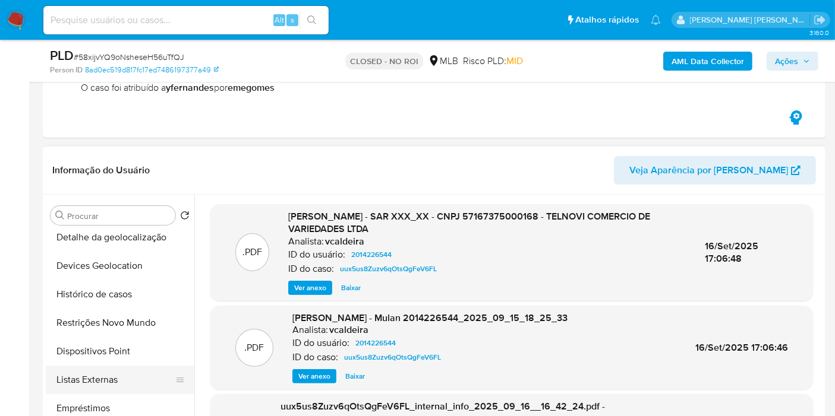
scroll to position [198, 0]
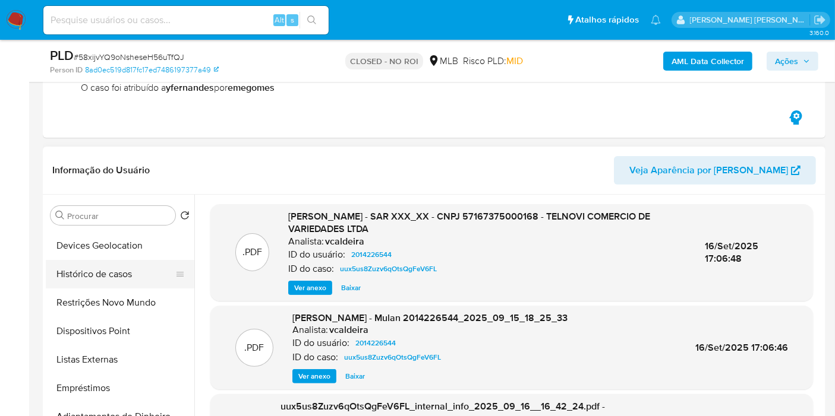
click at [125, 270] on button "Histórico de casos" at bounding box center [115, 274] width 139 height 29
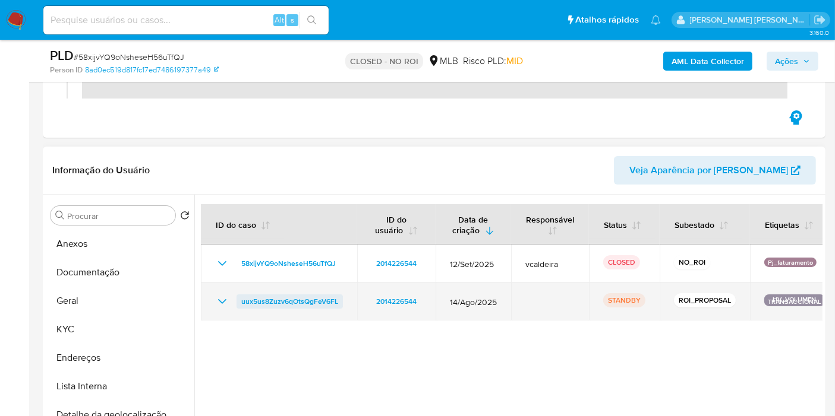
click at [297, 296] on span "uux5us8Zuzv6qOtsQgFeV6FL" at bounding box center [289, 302] width 97 height 14
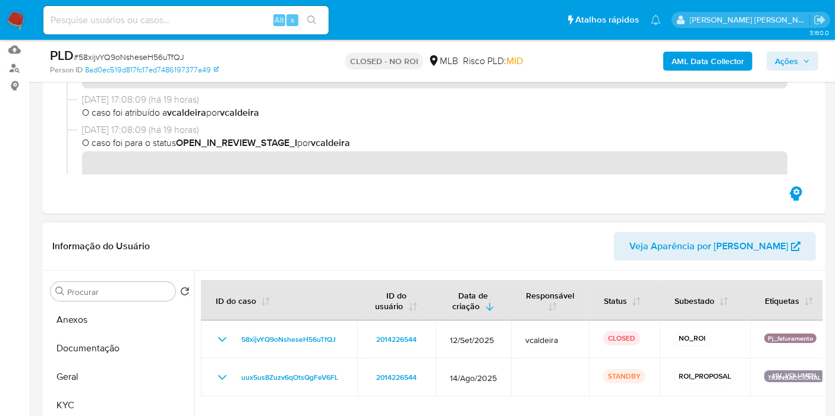
scroll to position [0, 0]
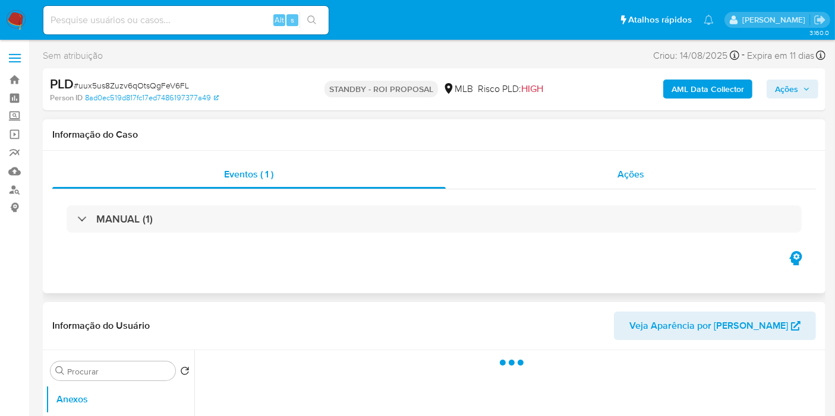
click at [623, 173] on span "Ações" at bounding box center [630, 175] width 27 height 14
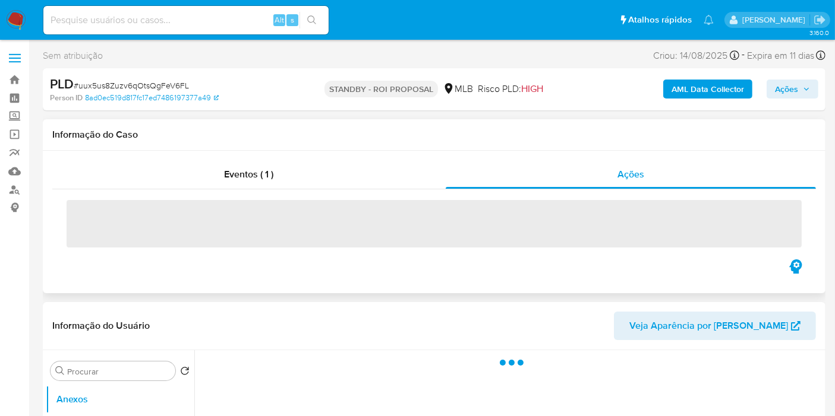
select select "10"
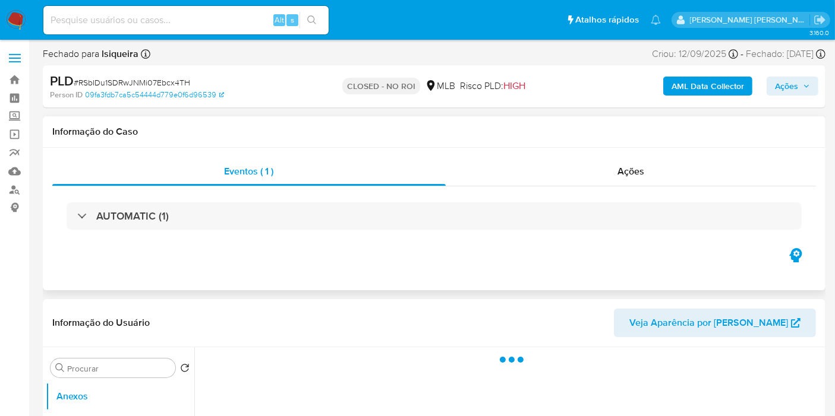
select select "10"
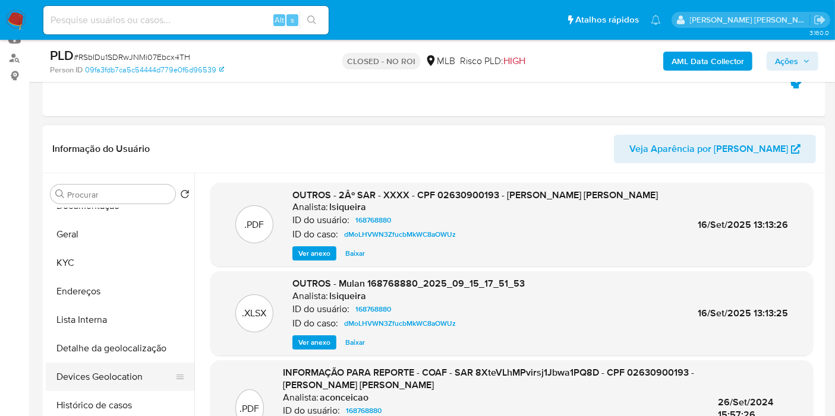
scroll to position [66, 0]
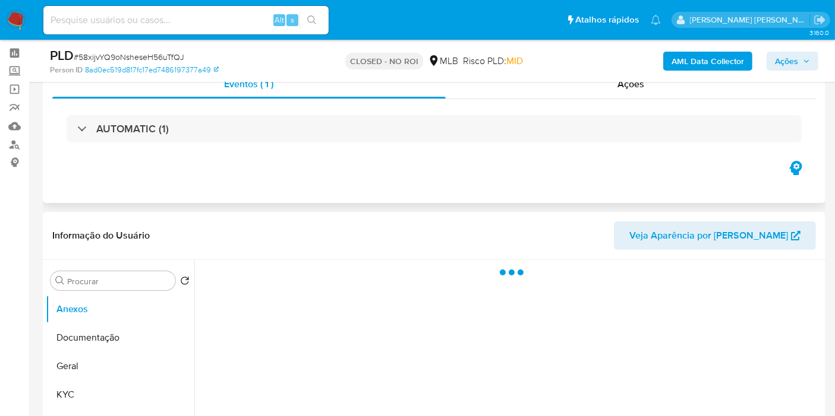
scroll to position [66, 0]
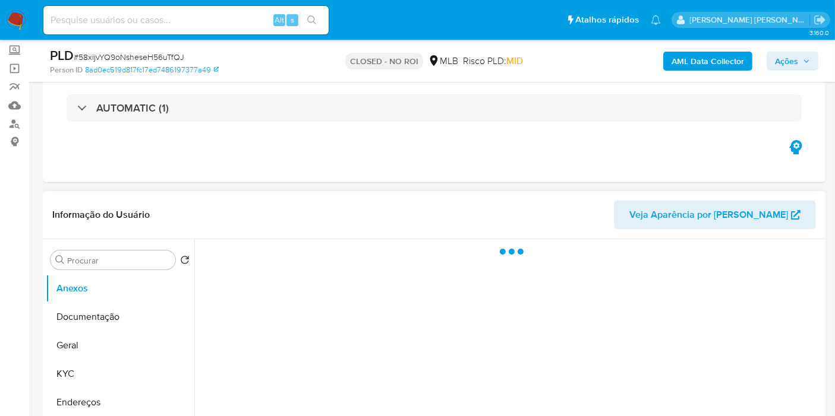
select select "10"
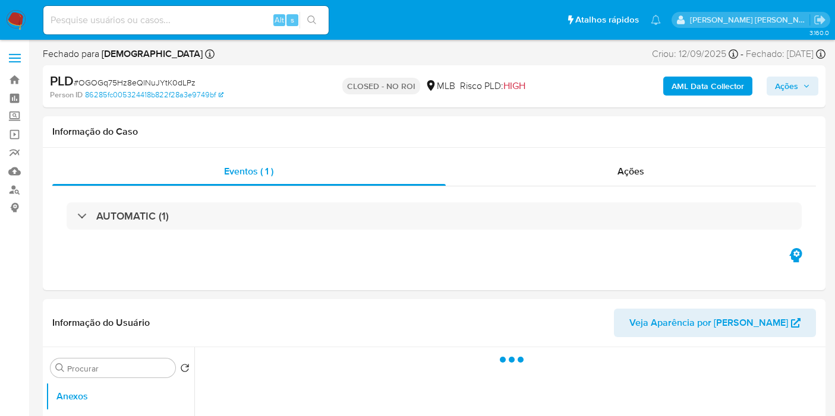
select select "10"
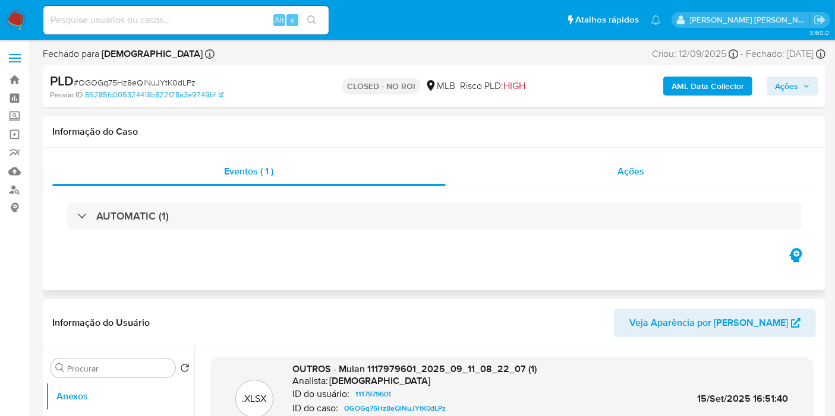
click at [665, 169] on div "Ações" at bounding box center [630, 171] width 371 height 29
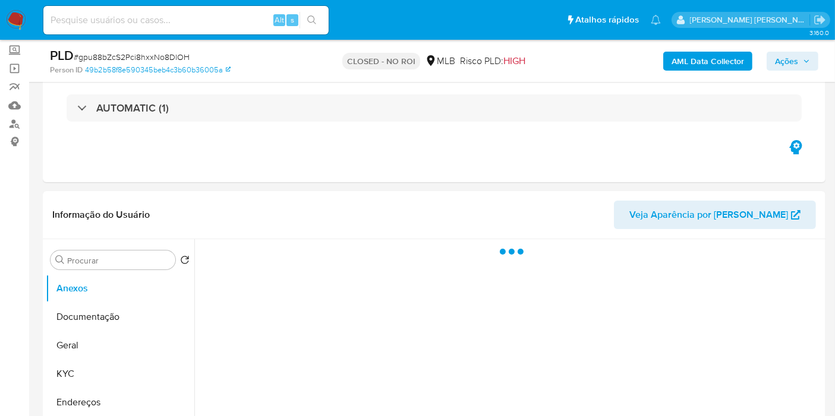
select select "10"
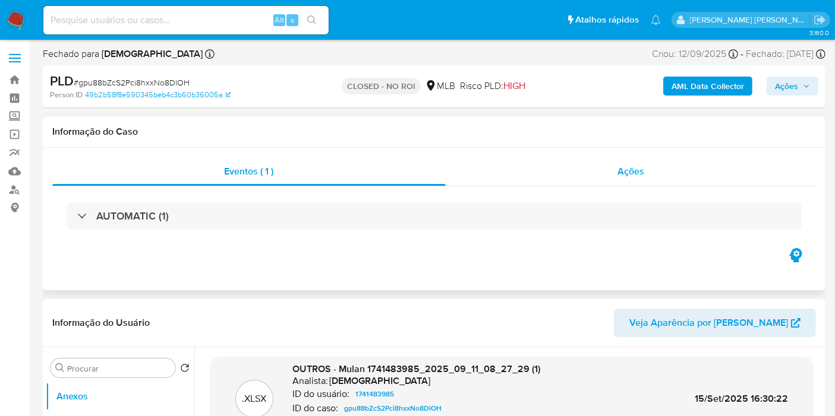
click at [618, 167] on span "Ações" at bounding box center [630, 172] width 27 height 14
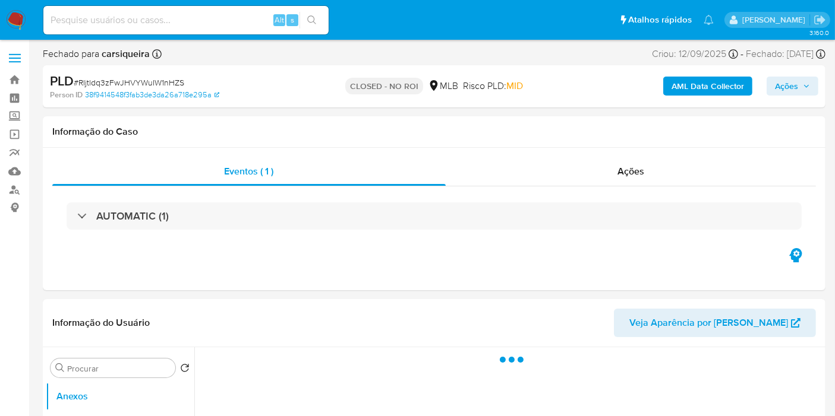
select select "10"
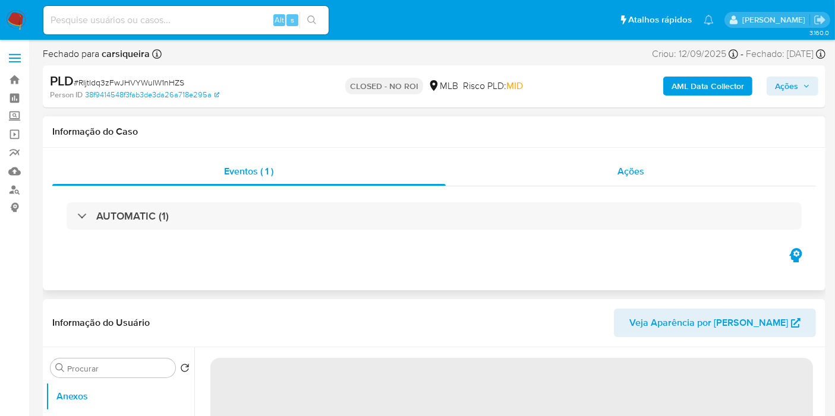
click at [632, 165] on span "Ações" at bounding box center [630, 172] width 27 height 14
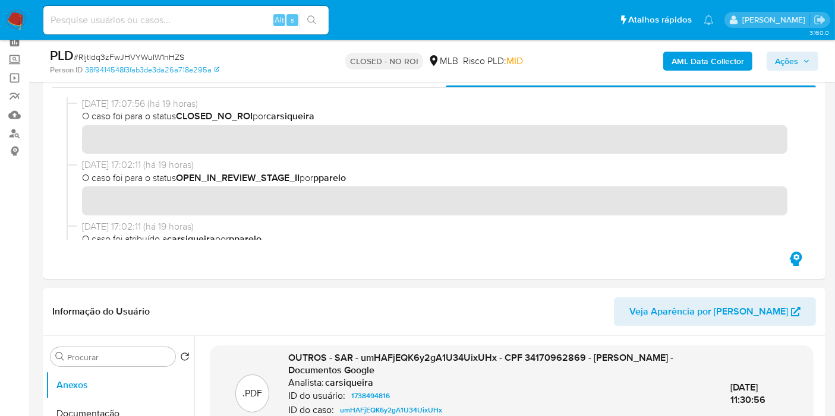
scroll to position [198, 0]
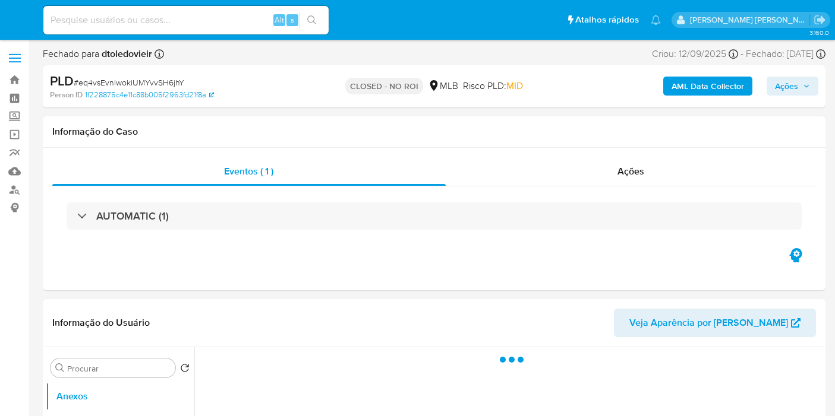
select select "10"
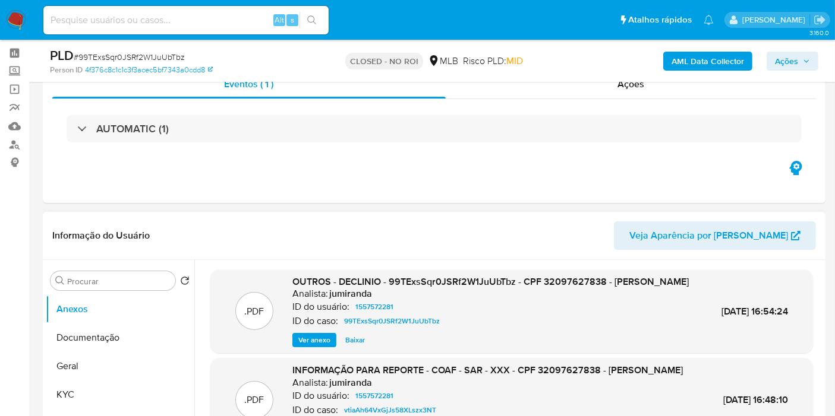
scroll to position [66, 0]
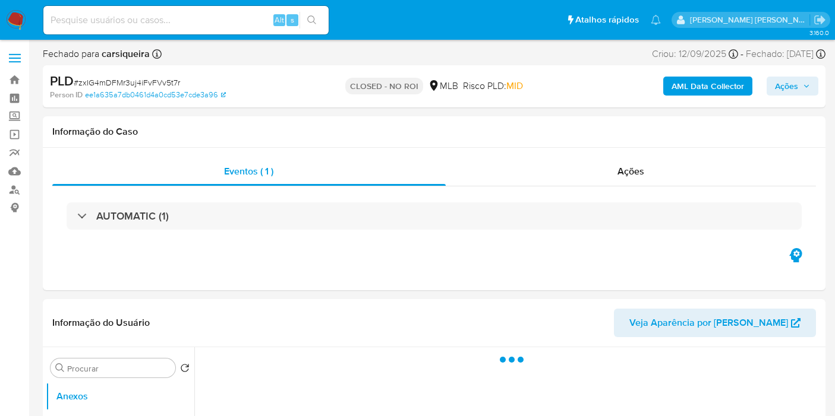
select select "10"
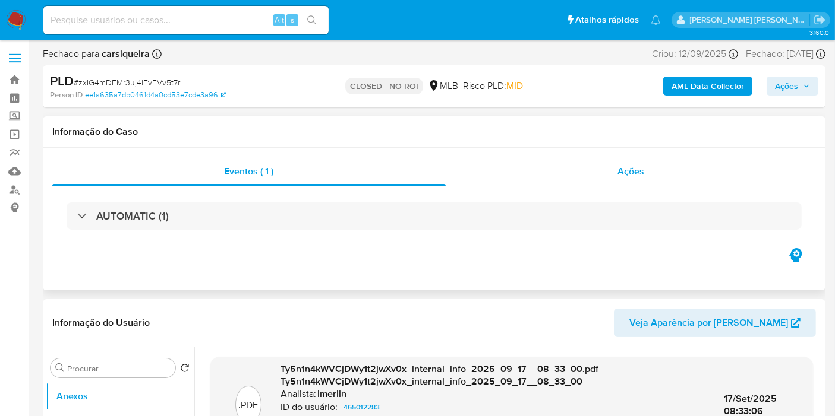
click at [602, 172] on div "Ações" at bounding box center [630, 171] width 371 height 29
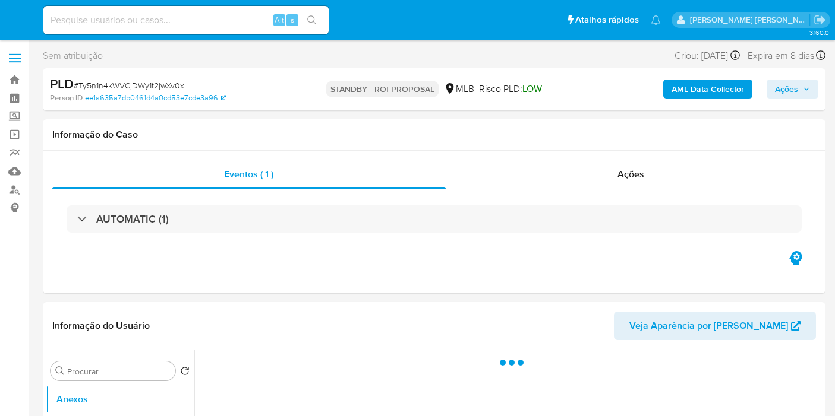
select select "10"
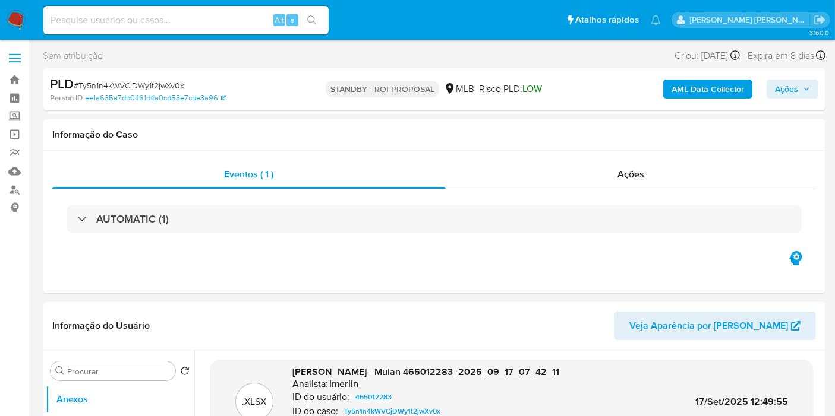
click at [795, 89] on span "Ações" at bounding box center [786, 89] width 23 height 19
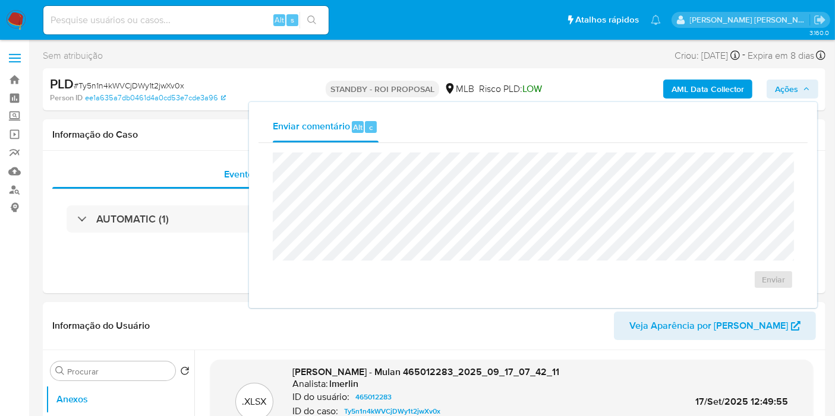
click at [795, 89] on span "Ações" at bounding box center [786, 89] width 23 height 19
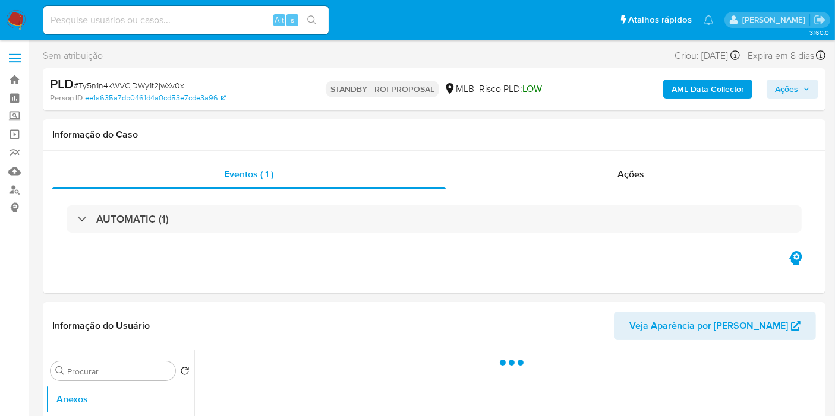
select select "10"
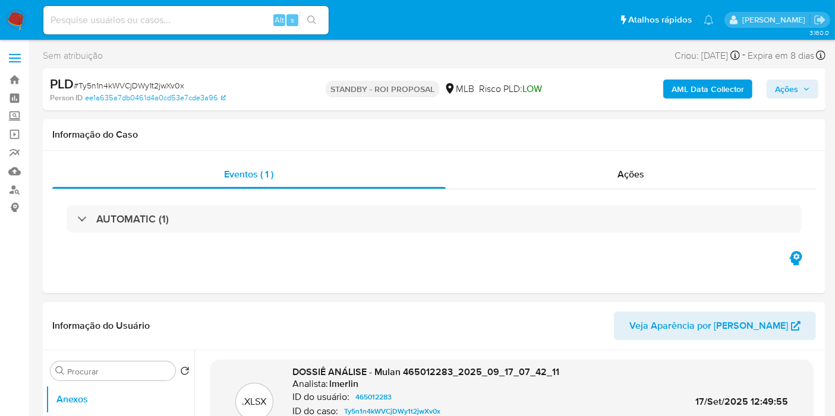
click at [7, 30] on nav "Pausado Ver notificaciones Alt s Atalhos rápidos Presiona las siguientes teclas…" at bounding box center [417, 20] width 835 height 40
click at [7, 26] on img at bounding box center [16, 20] width 20 height 20
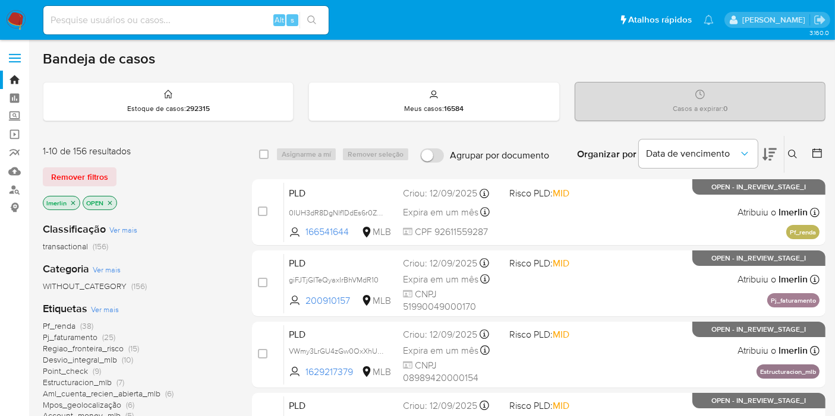
click at [71, 201] on icon "close-filter" at bounding box center [72, 203] width 7 height 7
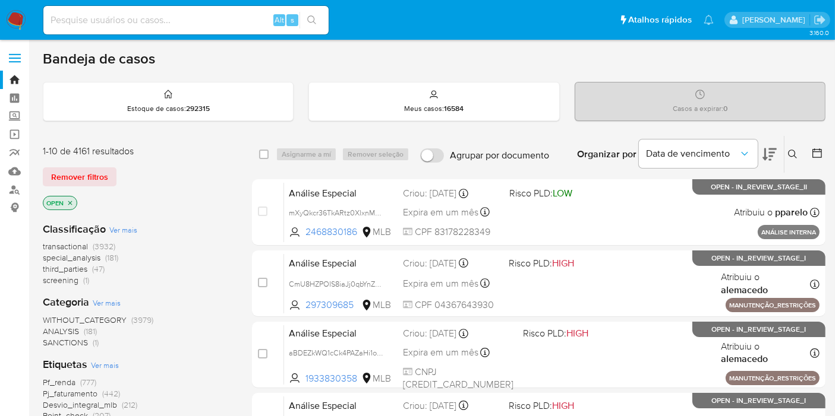
click at [77, 278] on span "screening" at bounding box center [61, 280] width 36 height 12
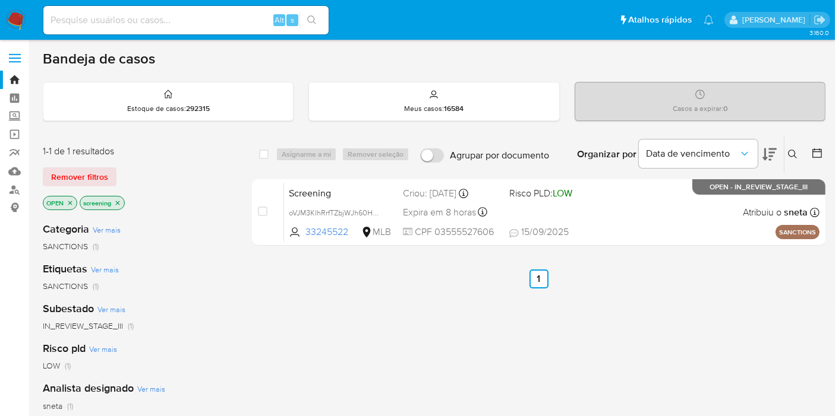
click at [203, 24] on input at bounding box center [185, 19] width 285 height 15
paste input "yyxI0WMHckndFLTm4w8ivxZh"
type input "yyxI0WMHckndFLTm4w8ivxZh"
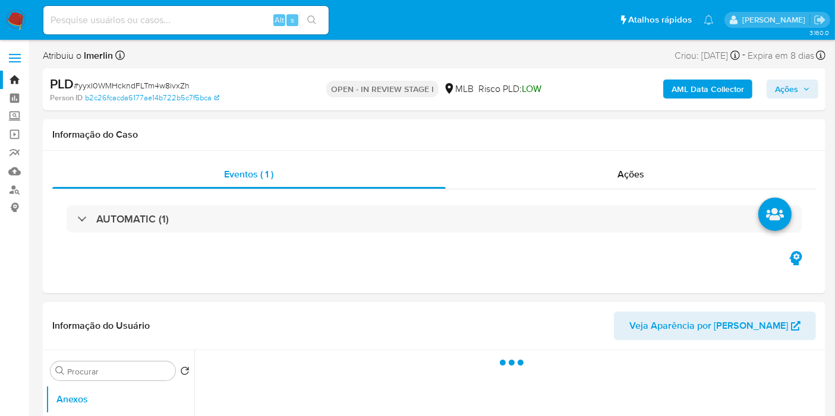
select select "10"
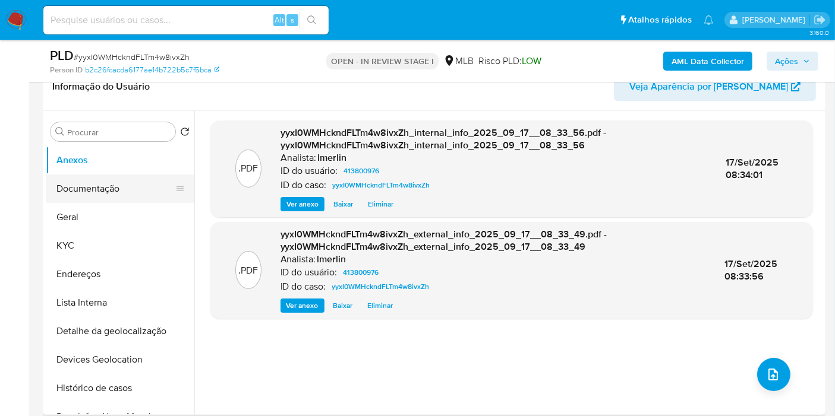
scroll to position [198, 0]
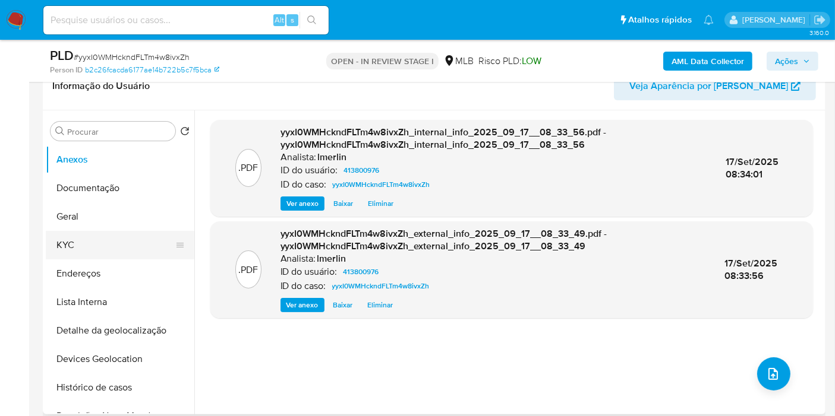
drag, startPoint x: 110, startPoint y: 249, endPoint x: 120, endPoint y: 250, distance: 10.1
click at [109, 249] on button "KYC" at bounding box center [115, 245] width 139 height 29
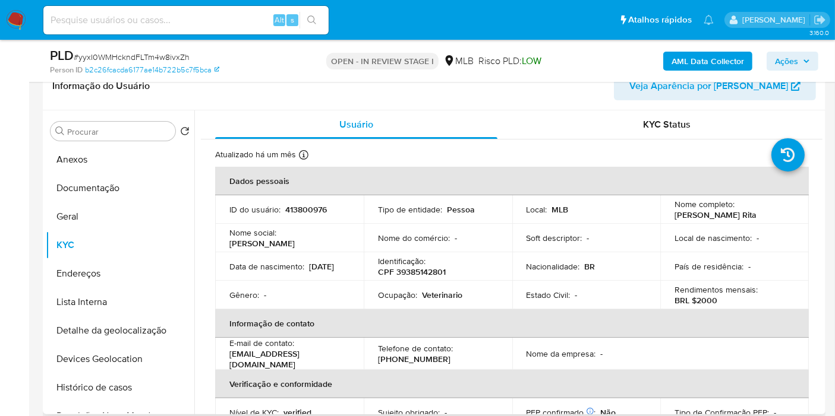
click at [429, 274] on p "CPF 39385142801" at bounding box center [412, 272] width 68 height 11
copy p "39385142801"
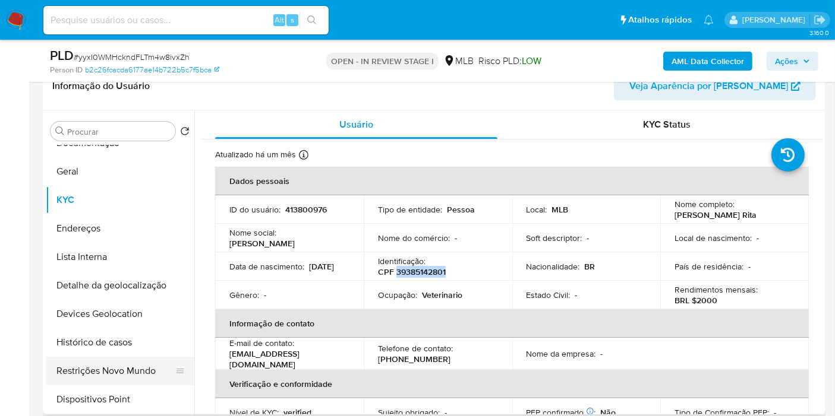
scroll to position [66, 0]
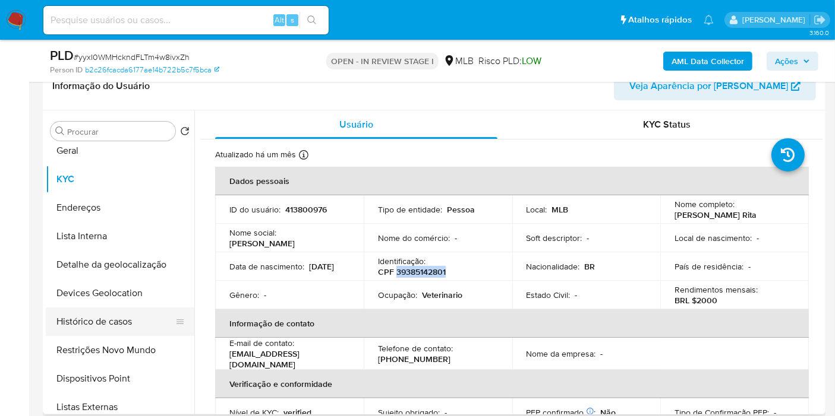
click at [106, 321] on button "Histórico de casos" at bounding box center [115, 322] width 139 height 29
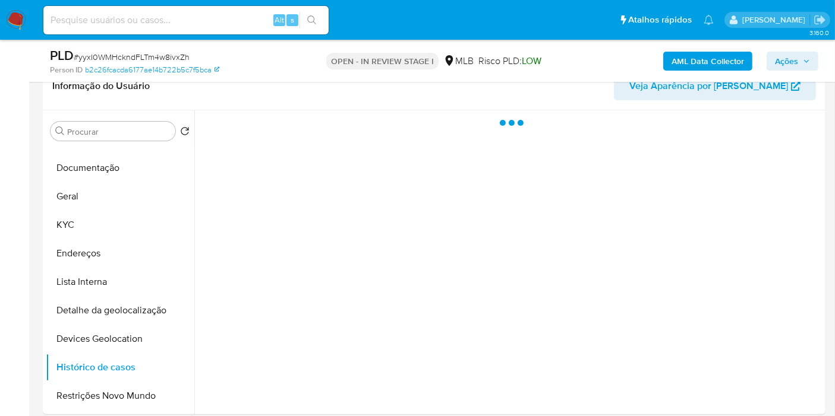
scroll to position [0, 0]
